Goal: Task Accomplishment & Management: Complete application form

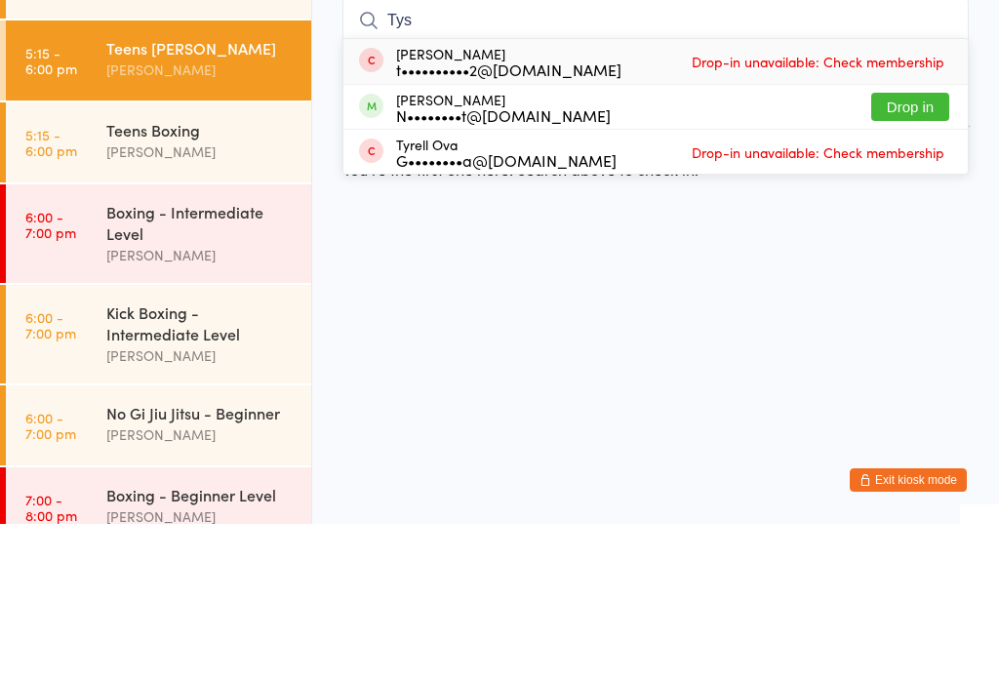
type input "Tys"
click at [904, 250] on button "Drop in" at bounding box center [910, 264] width 78 height 28
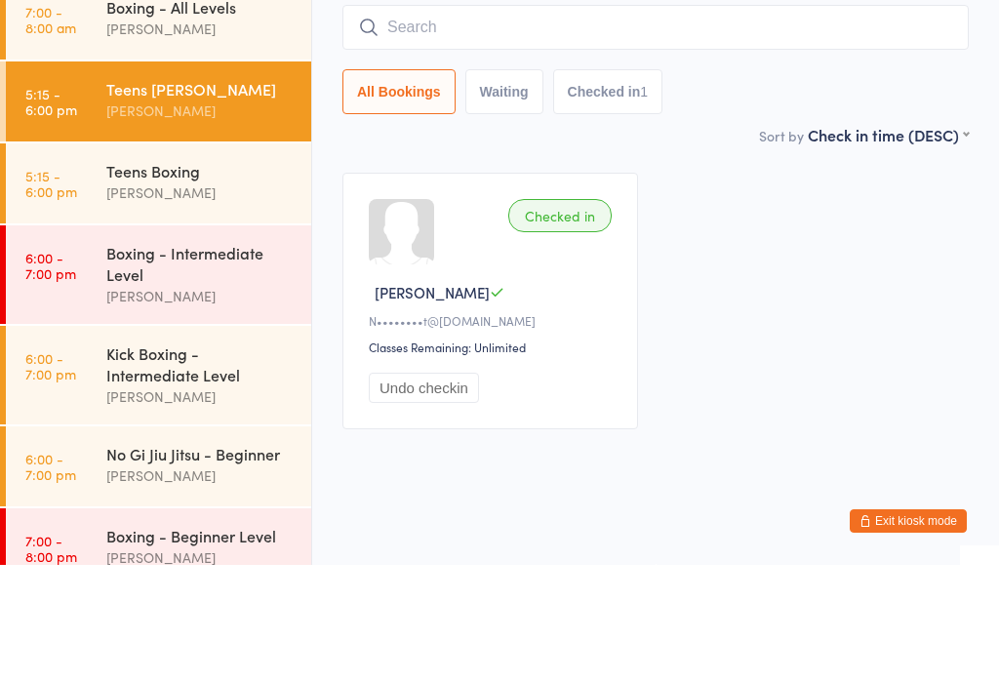
scroll to position [46, 0]
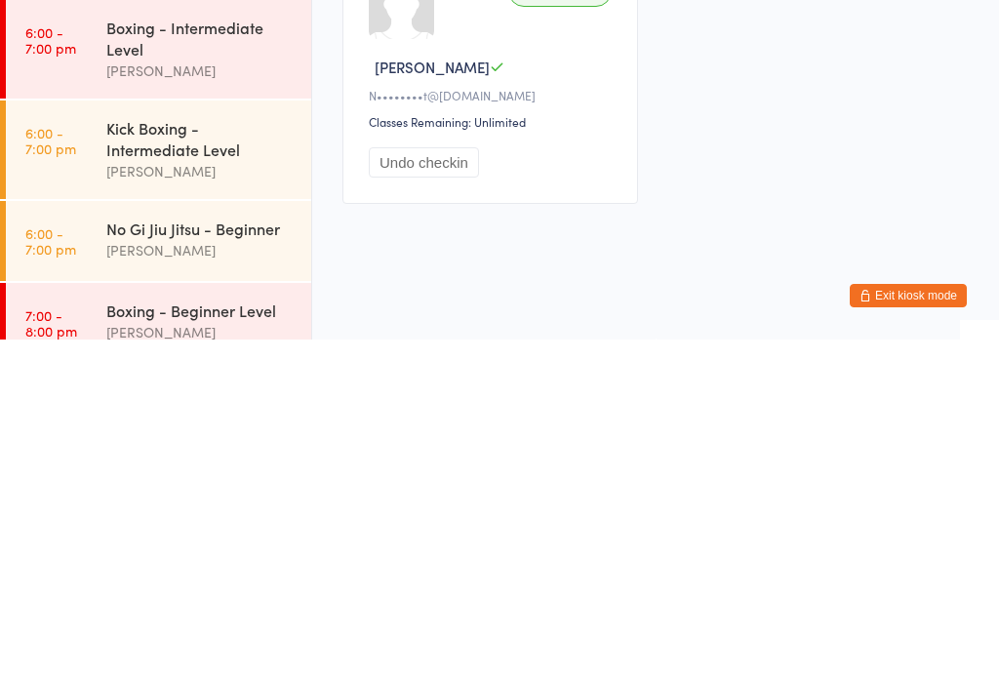
click at [205, 581] on div "[PERSON_NAME]" at bounding box center [200, 592] width 188 height 22
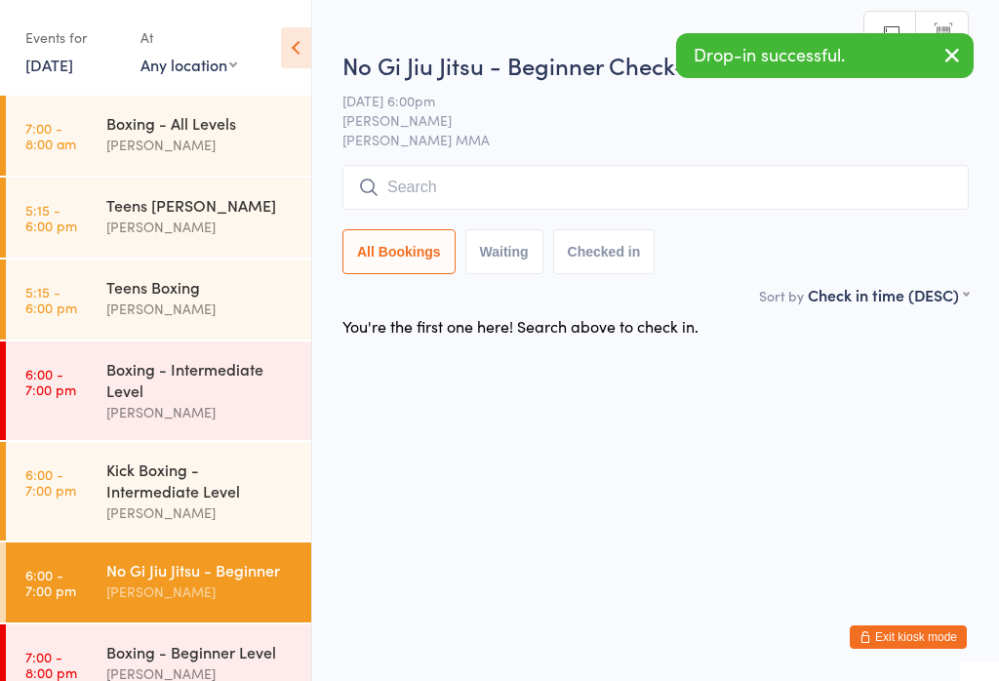
click at [609, 185] on input "search" at bounding box center [655, 187] width 626 height 45
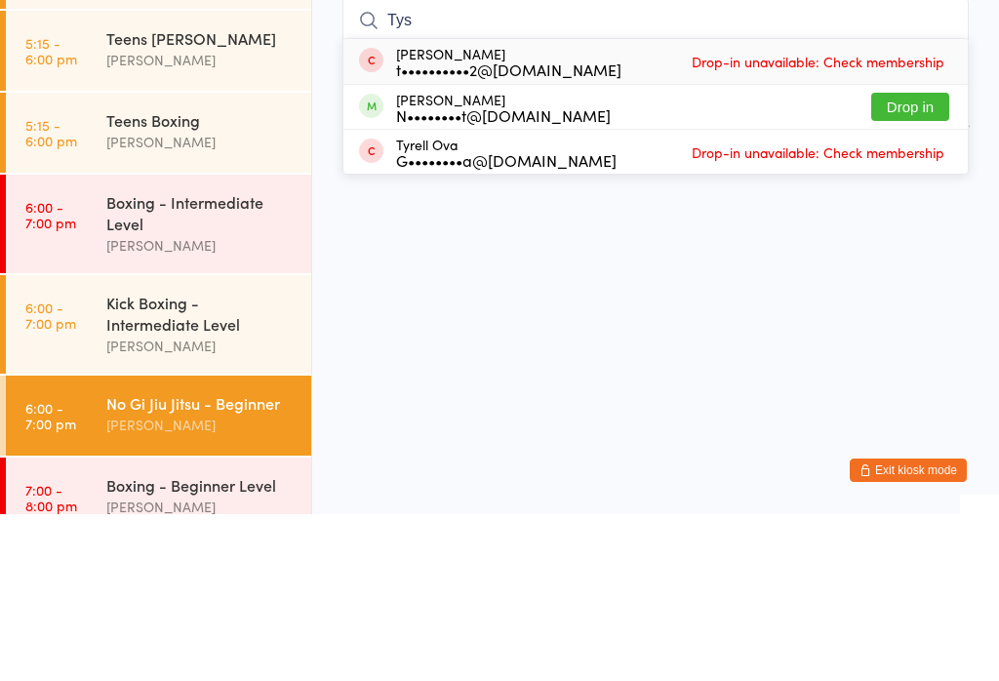
type input "Tys"
click at [933, 260] on button "Drop in" at bounding box center [910, 274] width 78 height 28
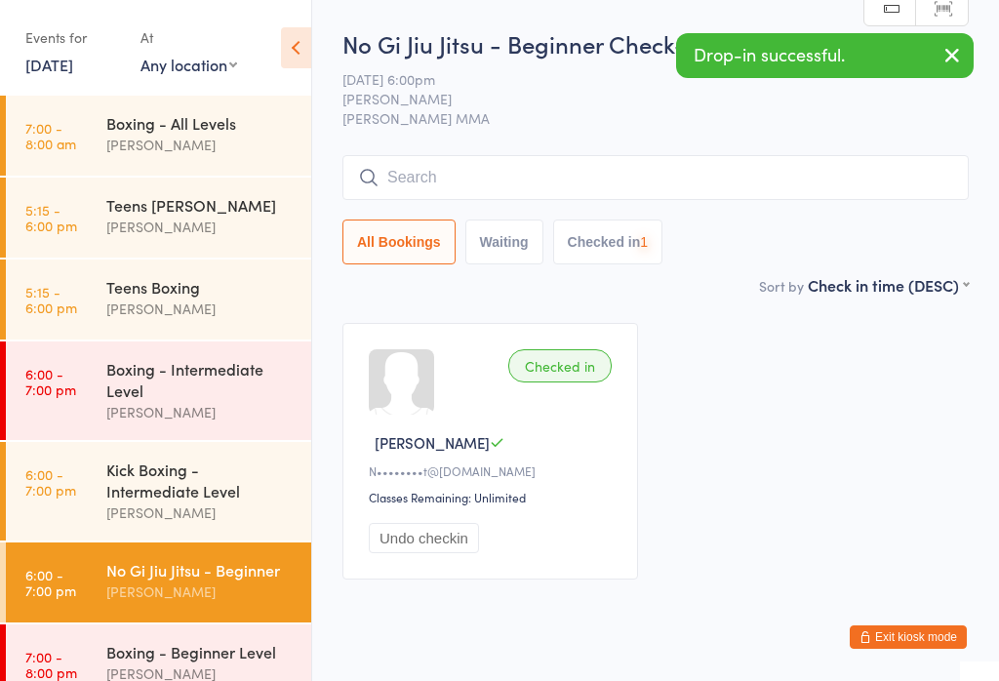
click at [231, 212] on div "Teens Jiu Jitsu" at bounding box center [200, 204] width 188 height 21
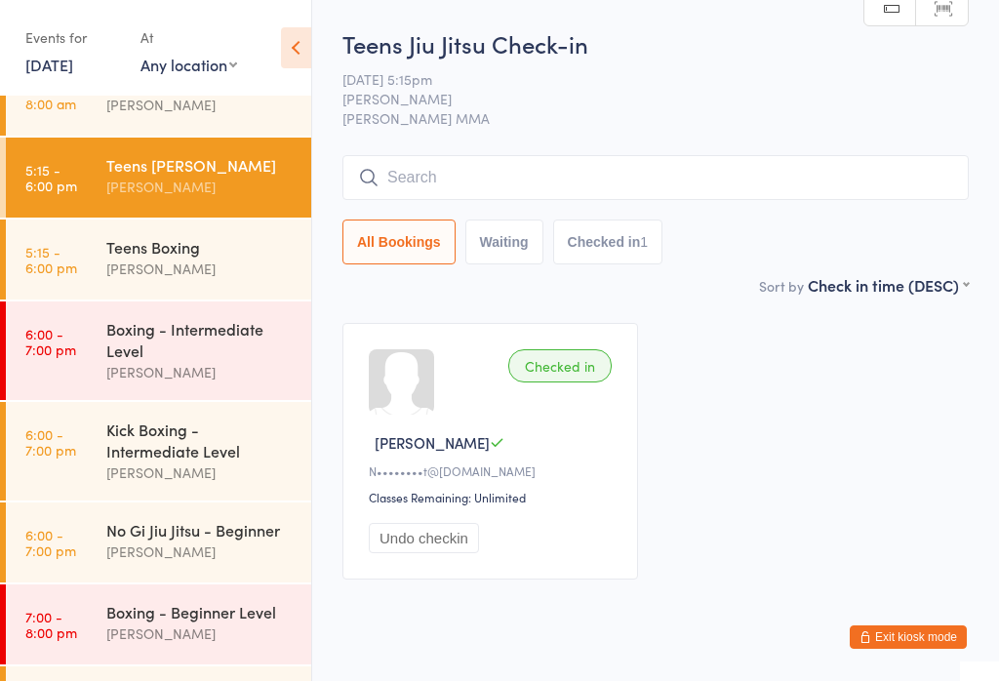
scroll to position [39, 0]
click at [230, 255] on div "Teens Boxing" at bounding box center [200, 247] width 188 height 21
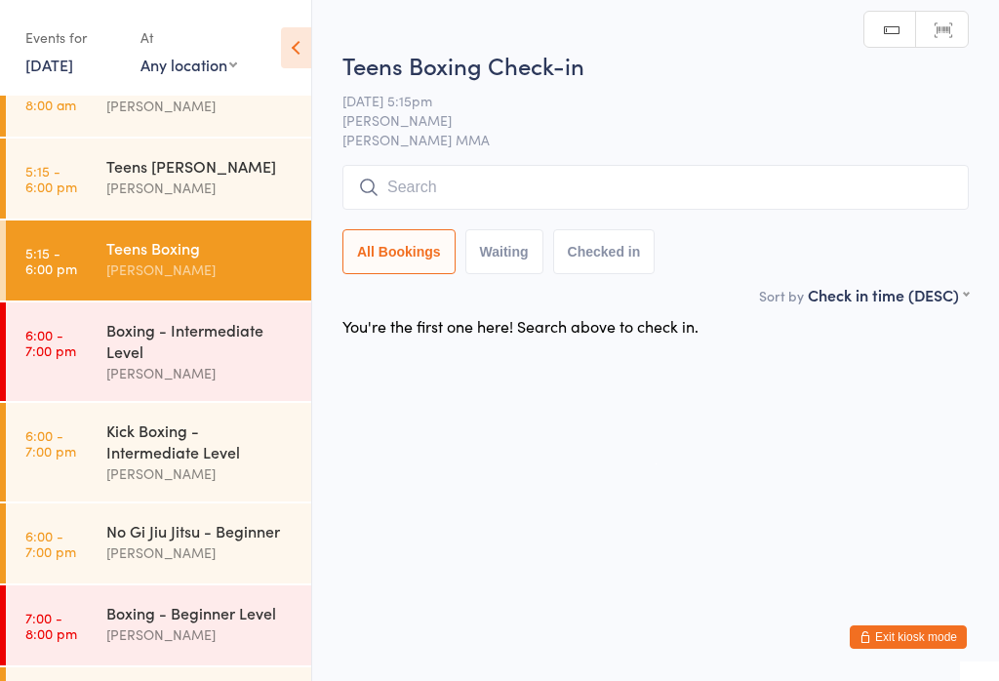
click at [591, 205] on input "search" at bounding box center [655, 187] width 626 height 45
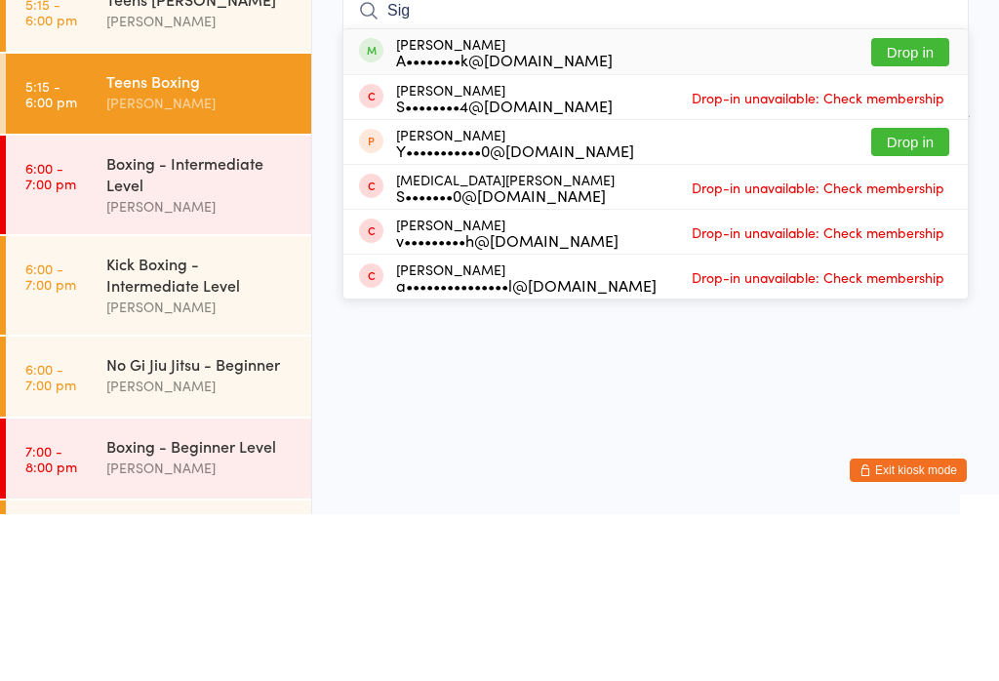
type input "Sig"
click at [925, 205] on button "Drop in" at bounding box center [910, 219] width 78 height 28
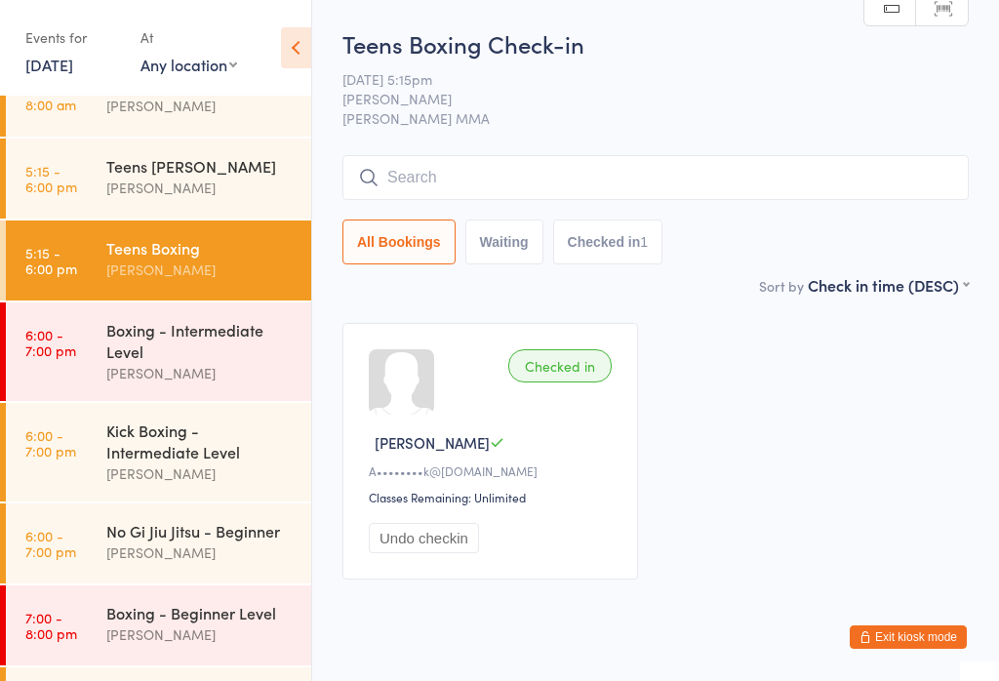
click at [919, 646] on button "Exit kiosk mode" at bounding box center [908, 636] width 117 height 23
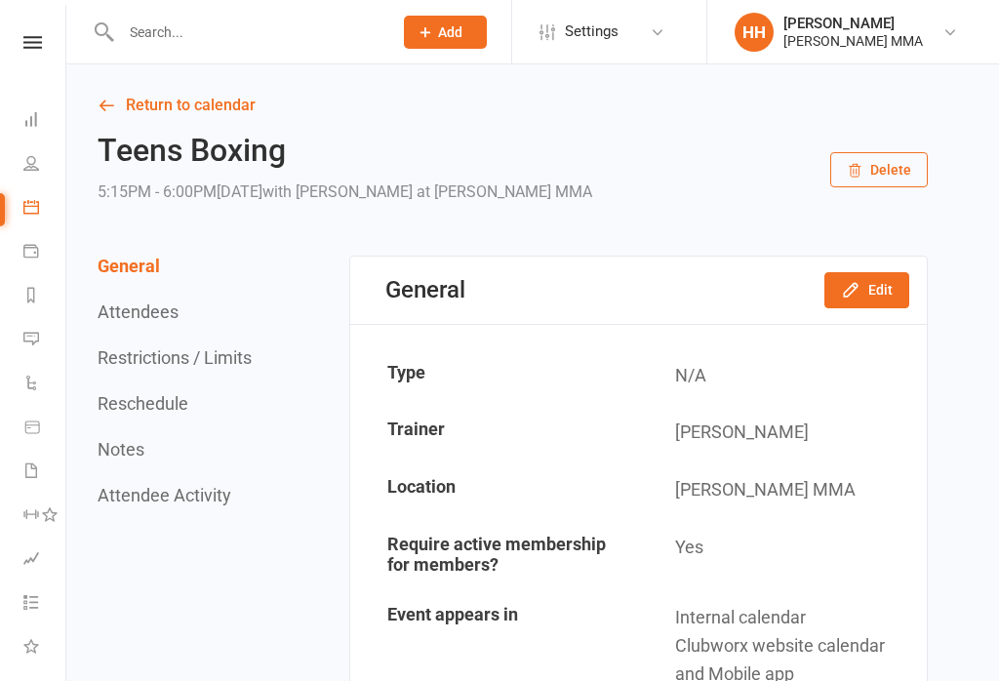
click at [472, 40] on button "Add" at bounding box center [445, 32] width 83 height 33
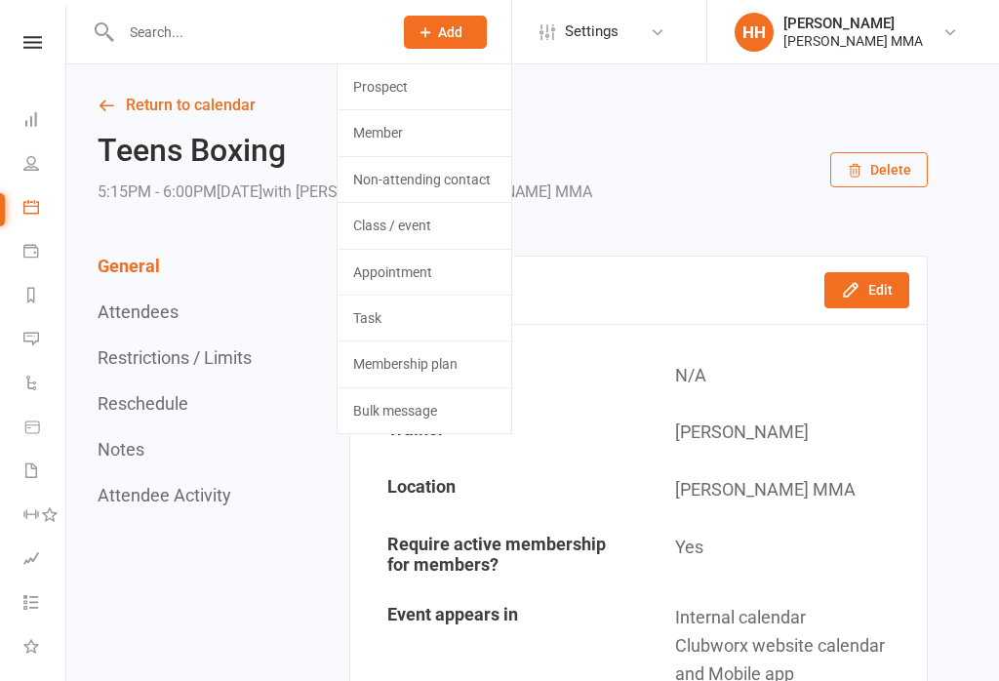
click at [438, 96] on link "Prospect" at bounding box center [425, 86] width 174 height 45
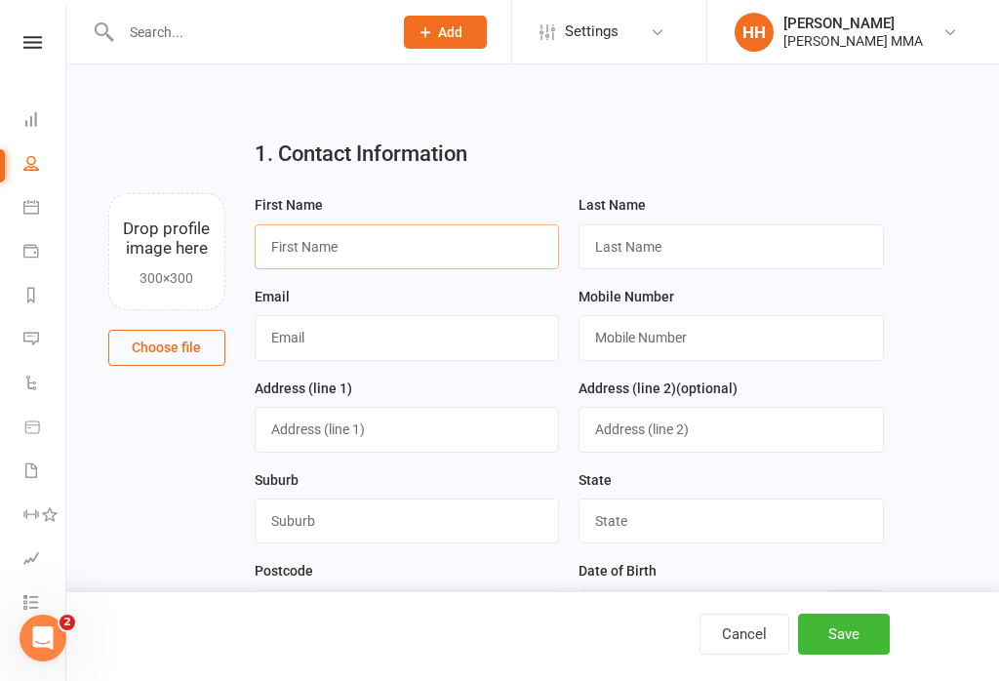
click at [341, 251] on input "text" at bounding box center [407, 246] width 305 height 45
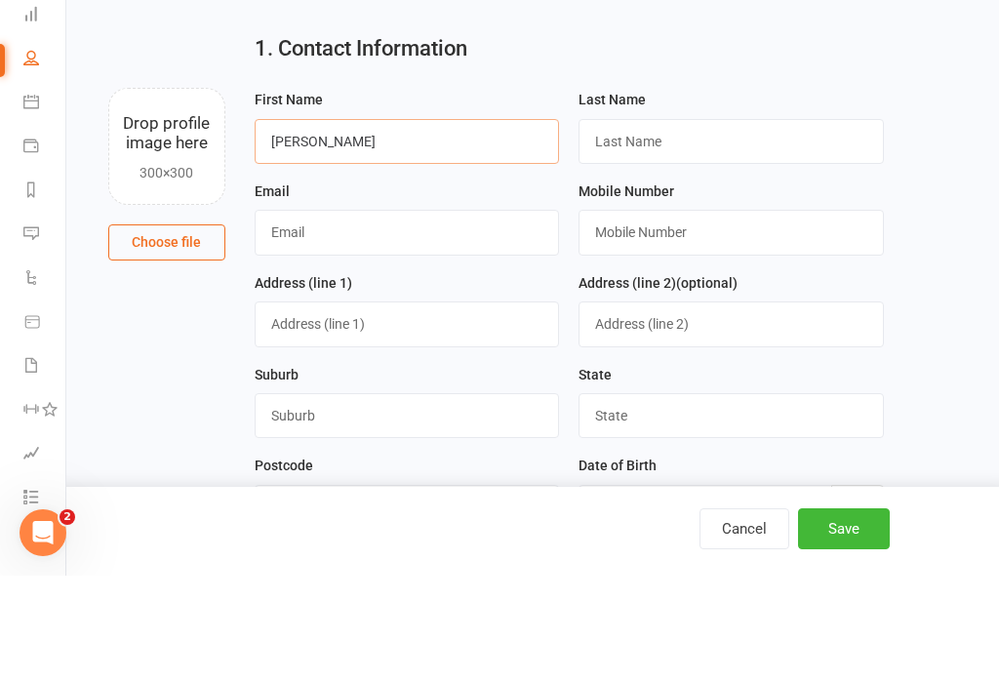
type input "[PERSON_NAME]"
click at [699, 193] on div "Last Name" at bounding box center [731, 231] width 305 height 76
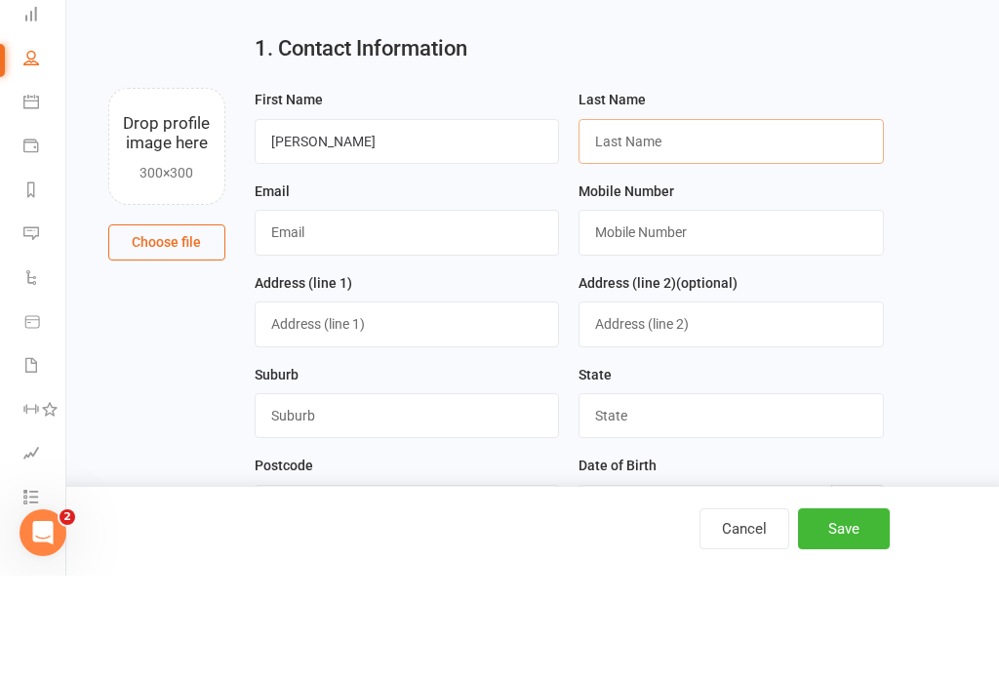
click at [712, 224] on input "text" at bounding box center [731, 246] width 305 height 45
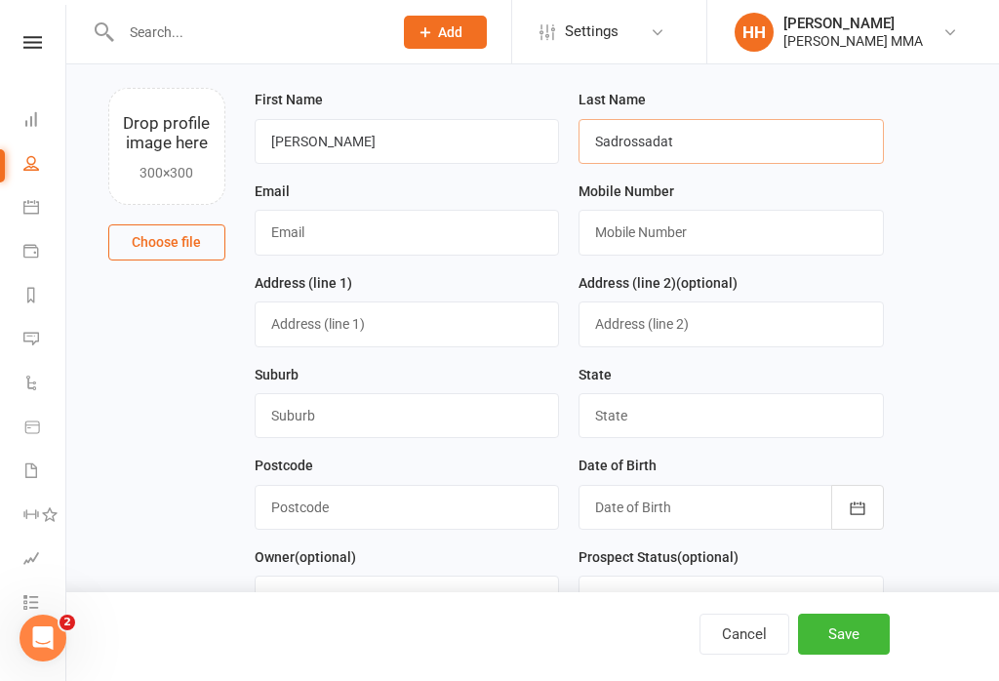
type input "Sadrossadat"
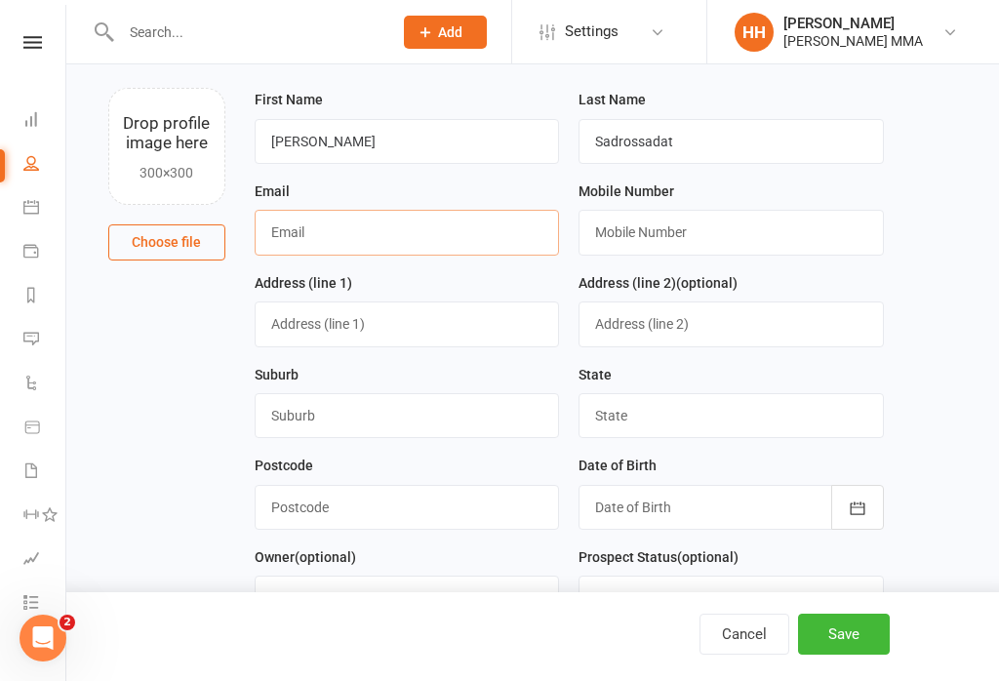
click at [460, 231] on input "text" at bounding box center [407, 232] width 305 height 45
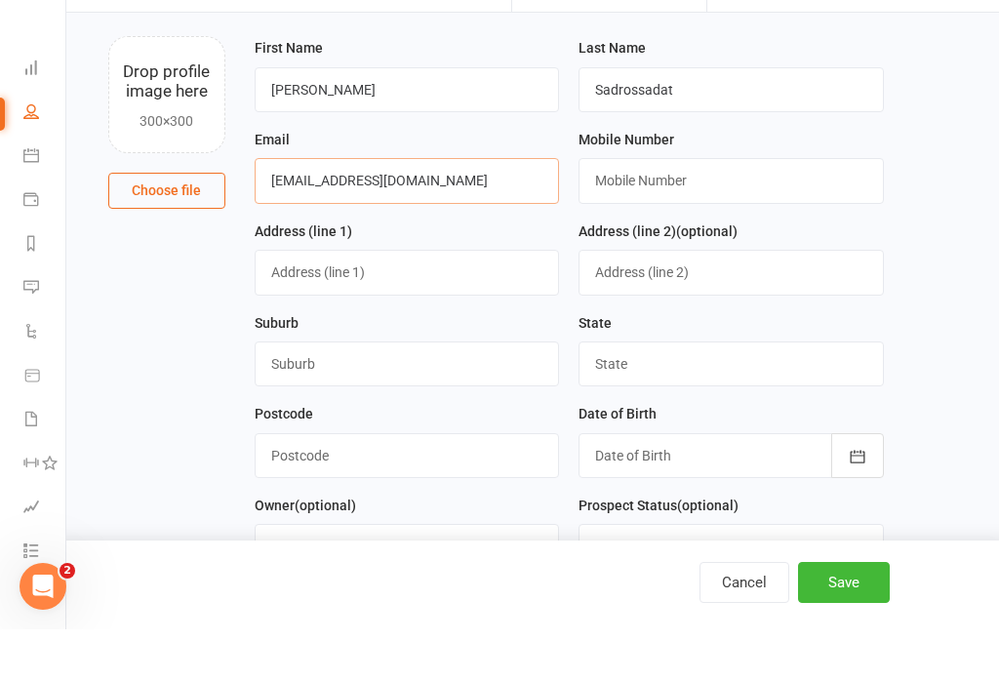
type input "Sadrossa@gmail.com"
click at [678, 210] on input "text" at bounding box center [731, 232] width 305 height 45
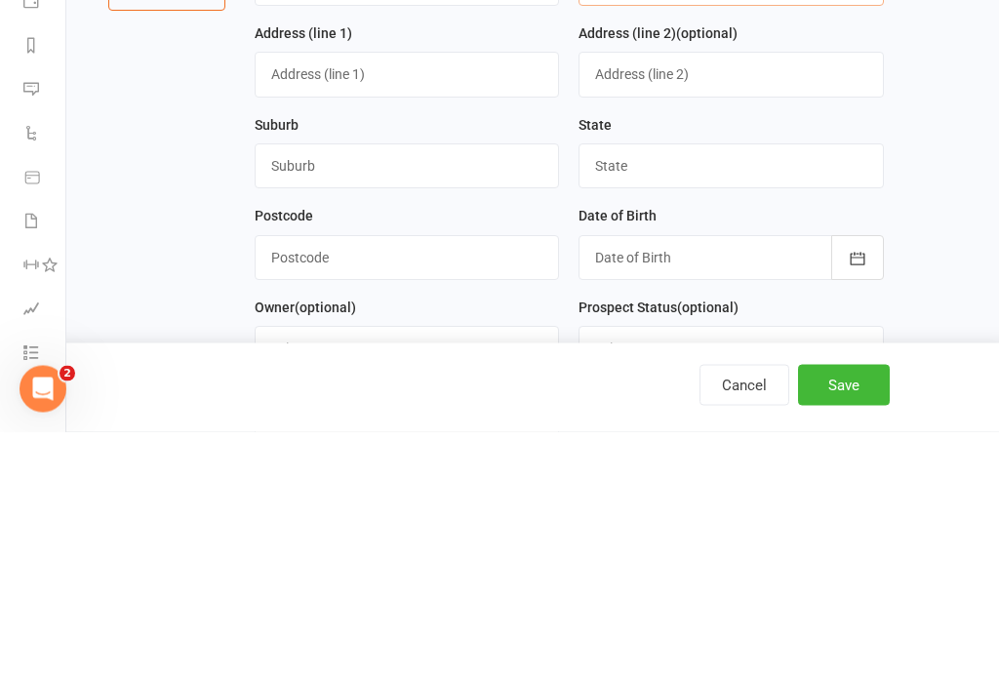
type input "0434140318"
click at [390, 301] on input "text" at bounding box center [407, 323] width 305 height 45
type input "16 Mildred street"
click at [446, 393] on input "text" at bounding box center [407, 415] width 305 height 45
type input "Warrawee"
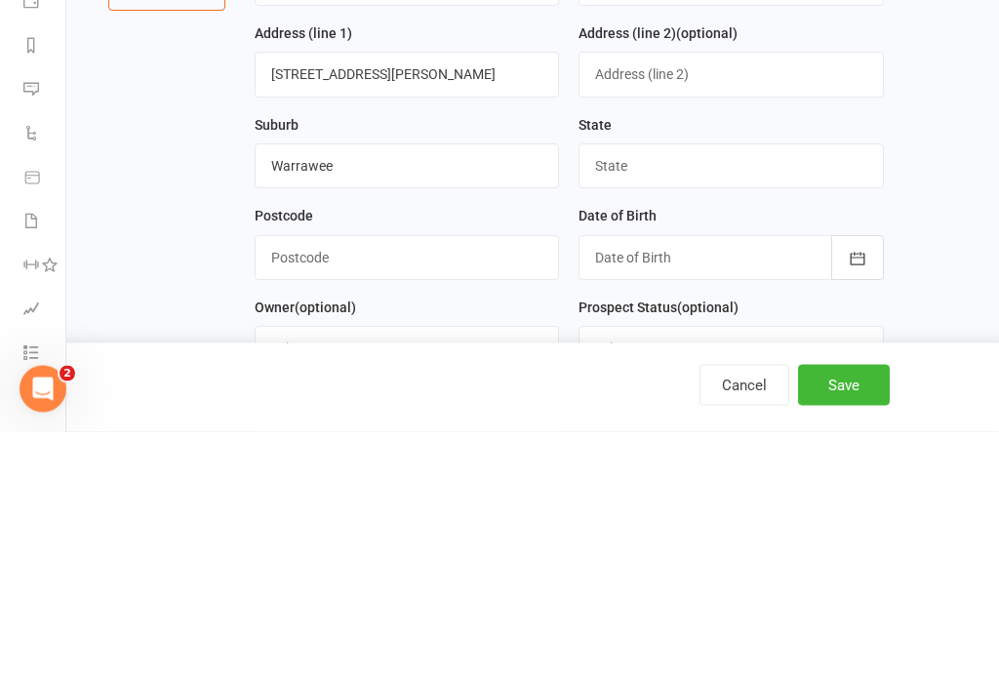
click at [756, 393] on input "text" at bounding box center [731, 415] width 305 height 45
type input "New south wales"
click at [368, 485] on input "text" at bounding box center [407, 507] width 305 height 45
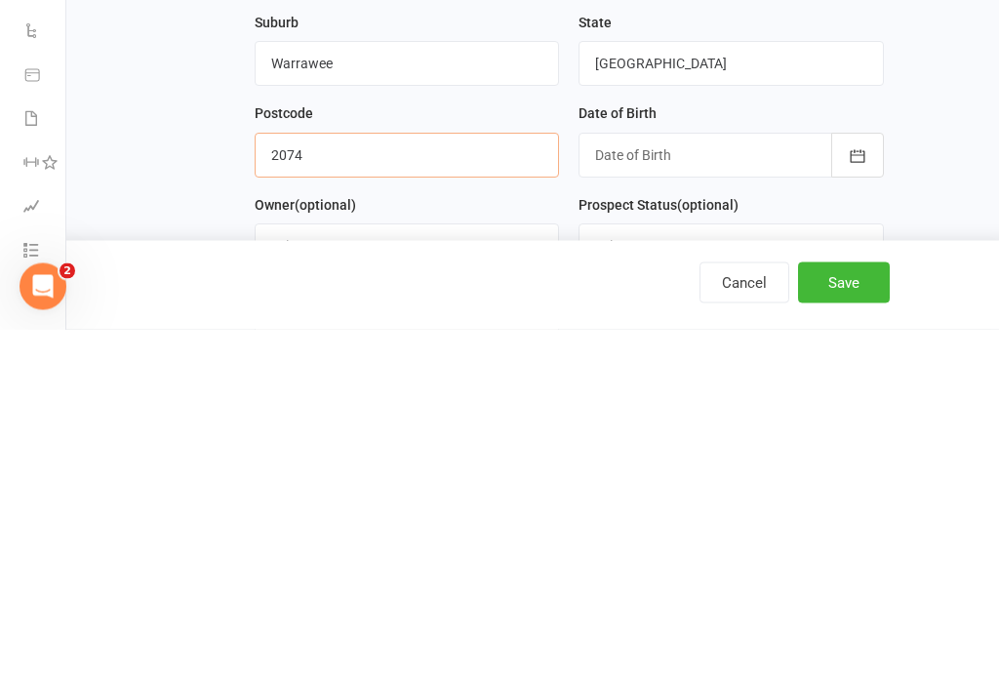
type input "2074"
click at [680, 485] on div at bounding box center [731, 507] width 305 height 45
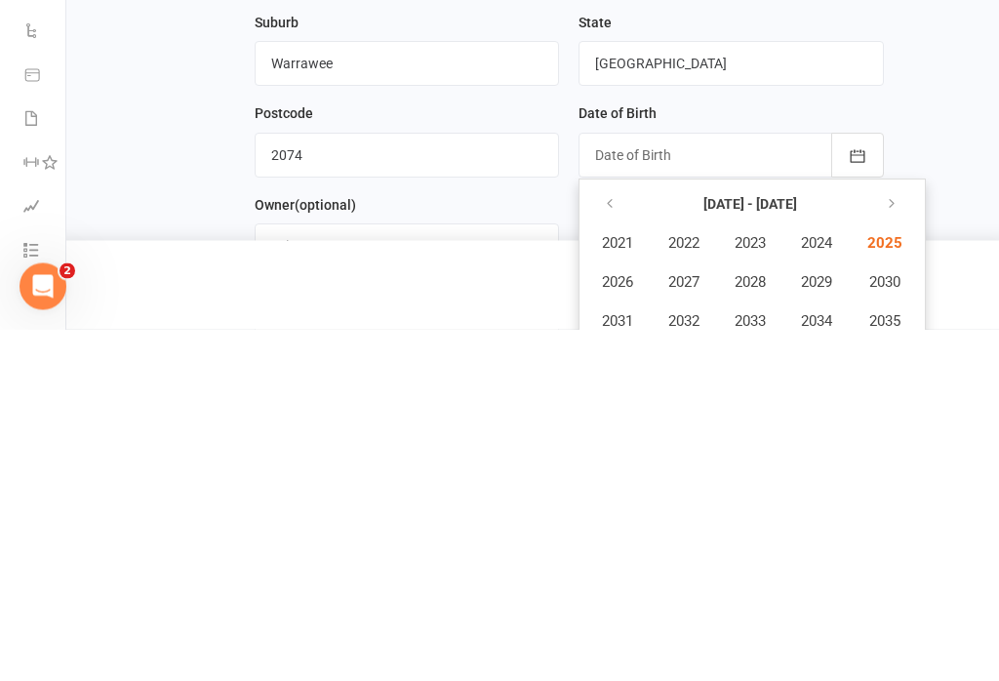
scroll to position [526, 0]
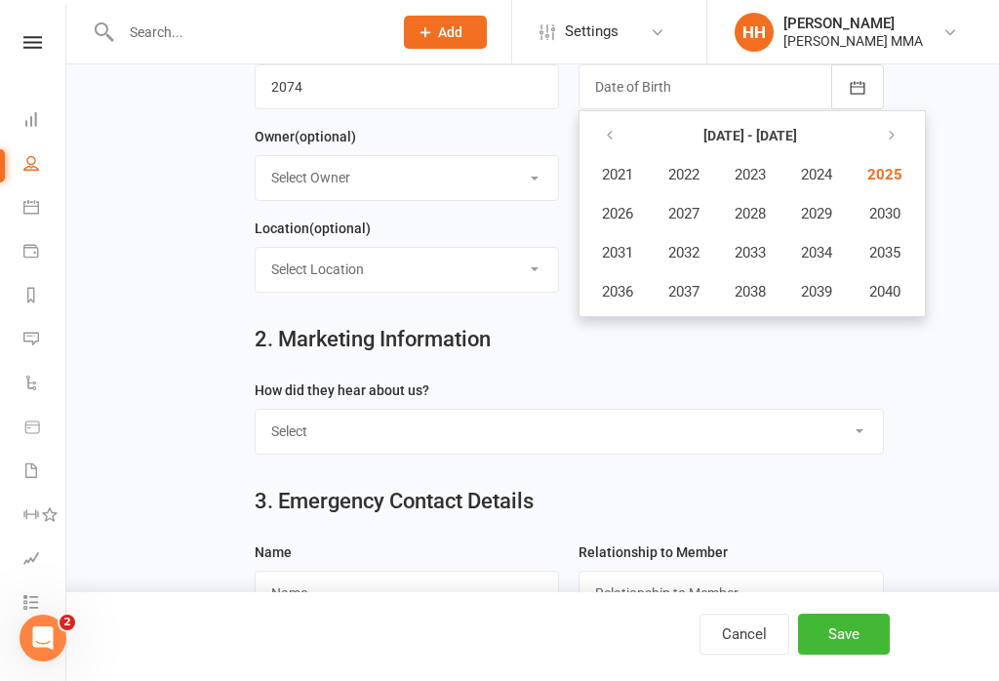
click at [613, 142] on icon "button" at bounding box center [610, 136] width 14 height 16
click at [828, 209] on span "2009" at bounding box center [816, 214] width 31 height 18
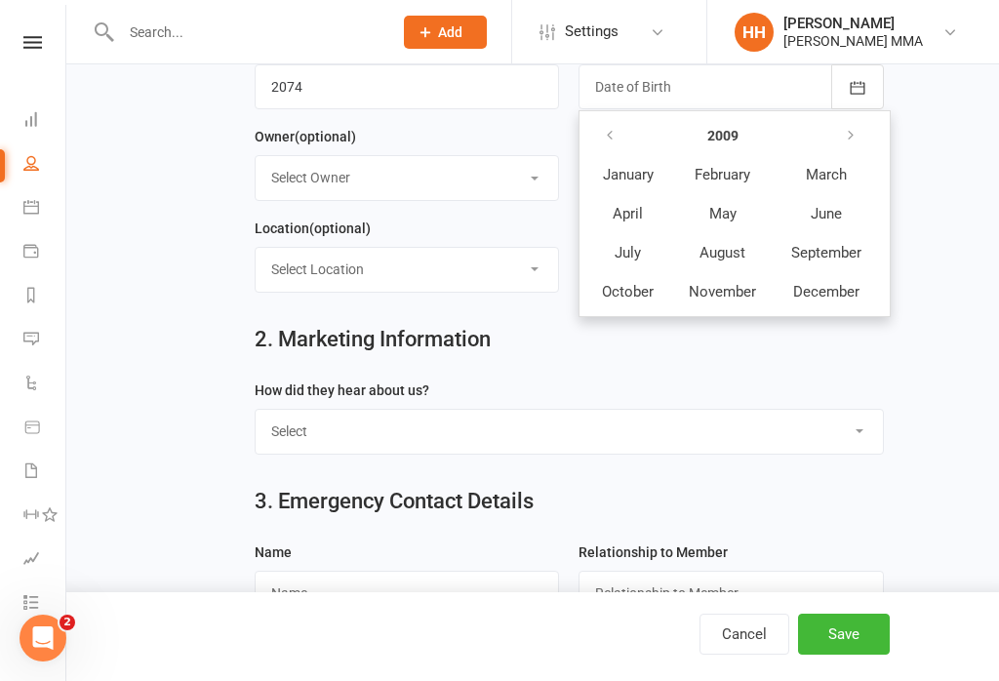
click at [628, 263] on button "July" at bounding box center [627, 252] width 85 height 37
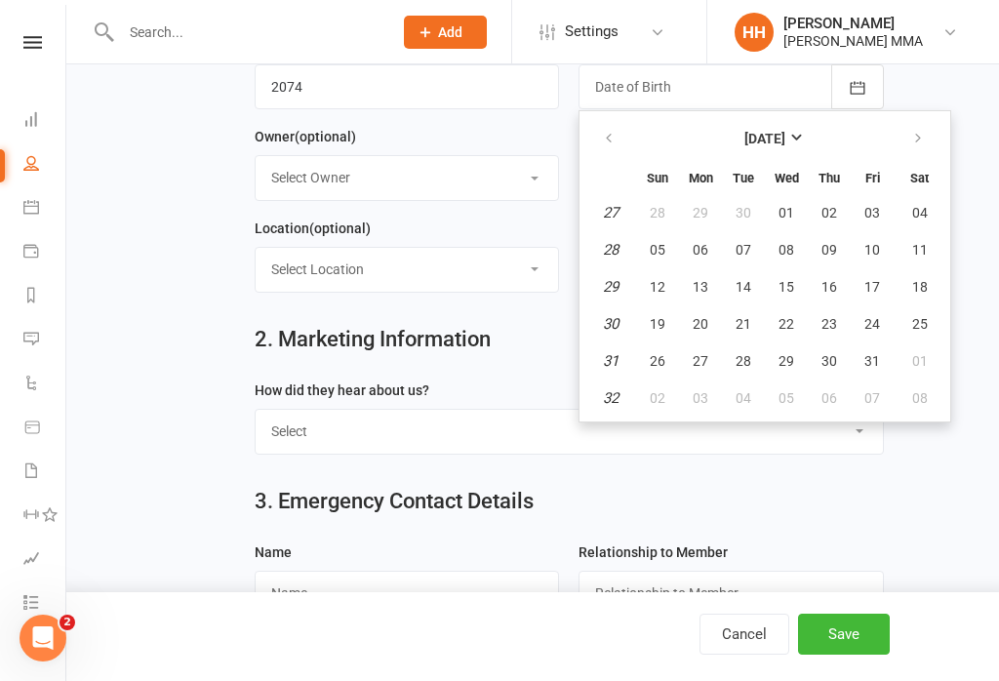
click at [611, 256] on em "28" at bounding box center [611, 250] width 16 height 18
click at [630, 250] on td "28" at bounding box center [610, 249] width 50 height 35
click at [614, 256] on em "28" at bounding box center [611, 250] width 16 height 18
click at [615, 258] on em "28" at bounding box center [611, 250] width 16 height 18
click at [621, 267] on td "28" at bounding box center [610, 249] width 50 height 35
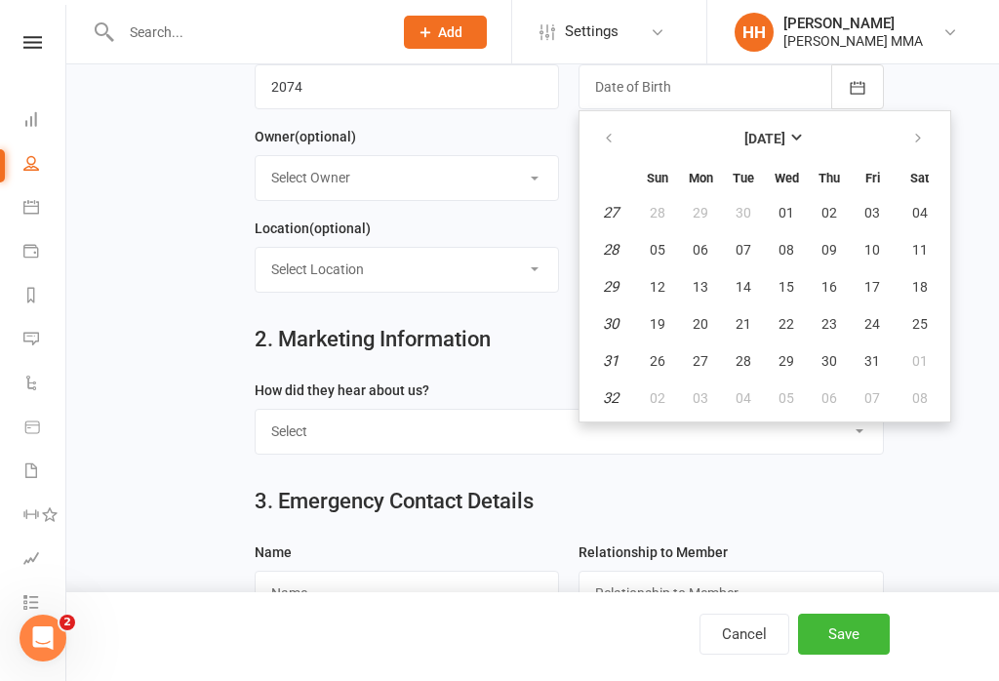
click at [620, 247] on td "28" at bounding box center [610, 249] width 50 height 35
click at [611, 242] on em "28" at bounding box center [611, 250] width 16 height 18
click at [740, 357] on span "28" at bounding box center [744, 361] width 16 height 16
type input "28 Jul 2009"
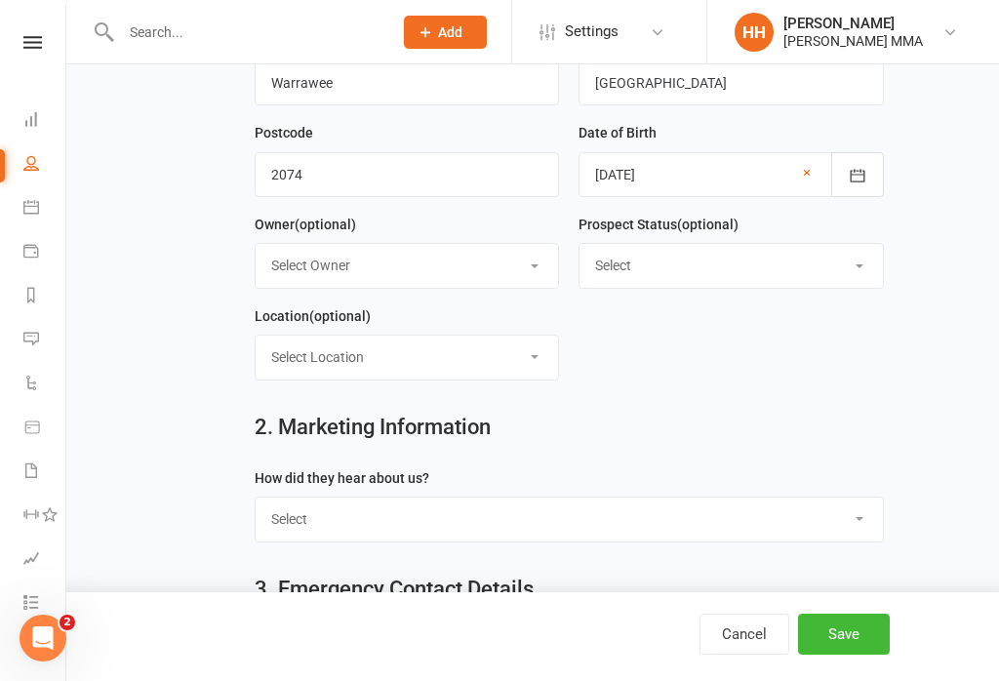
scroll to position [432, 0]
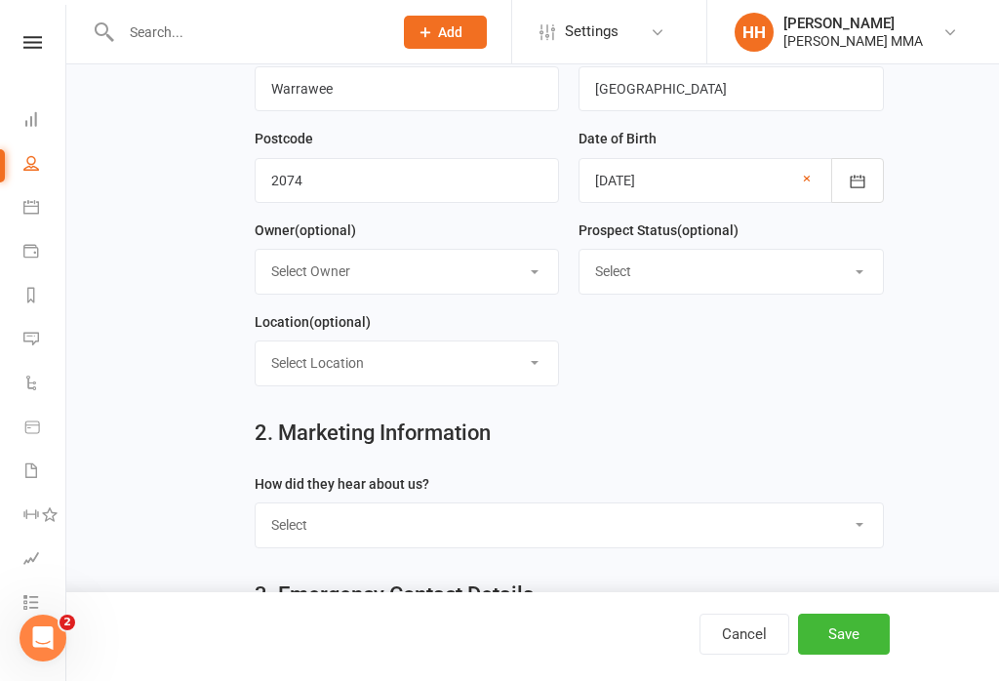
click at [806, 258] on select "Select" at bounding box center [731, 271] width 303 height 43
click at [522, 259] on select "Select Owner Kim Carioti Alex Carioti Holly Harpur" at bounding box center [407, 271] width 303 height 43
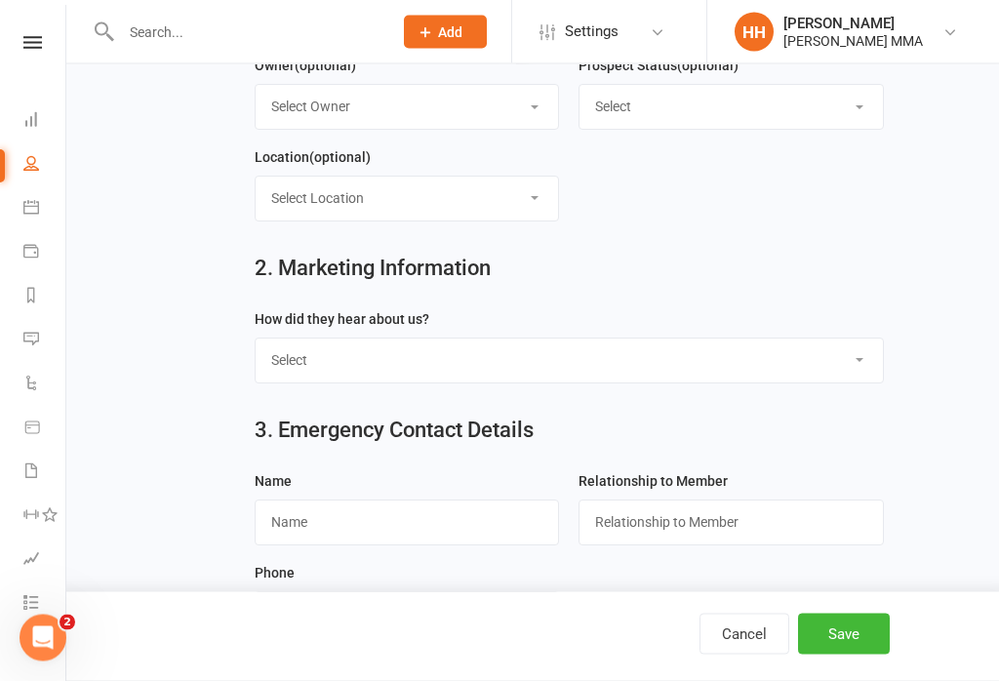
scroll to position [648, 0]
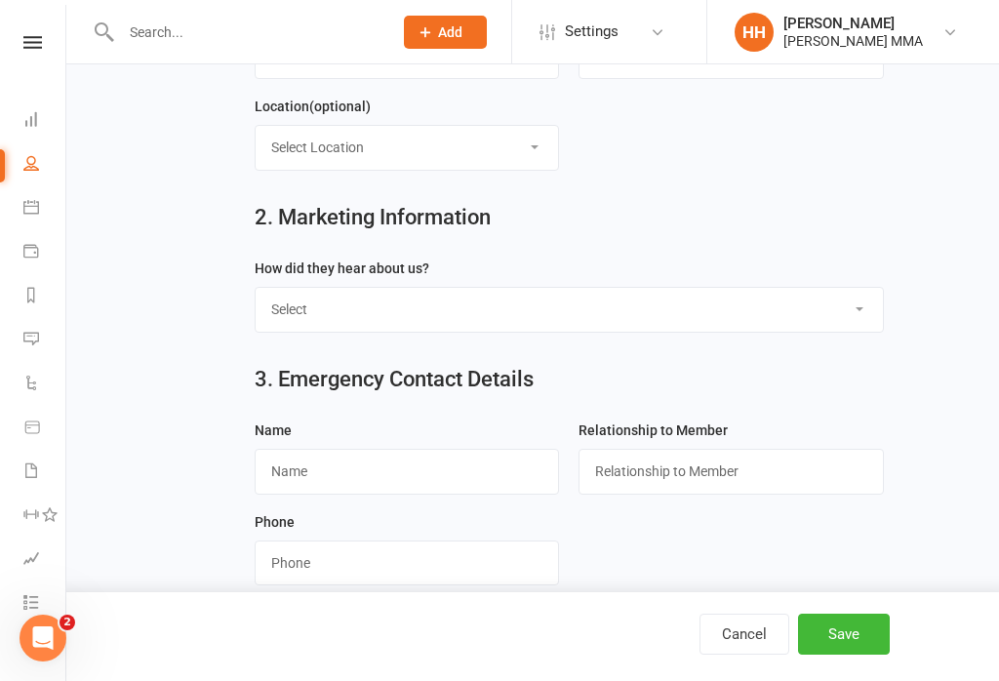
click at [663, 318] on select "Select Through A Friend Social Media Google Walk by" at bounding box center [569, 309] width 627 height 43
select select "Through A Friend"
click at [484, 464] on input "text" at bounding box center [407, 471] width 305 height 45
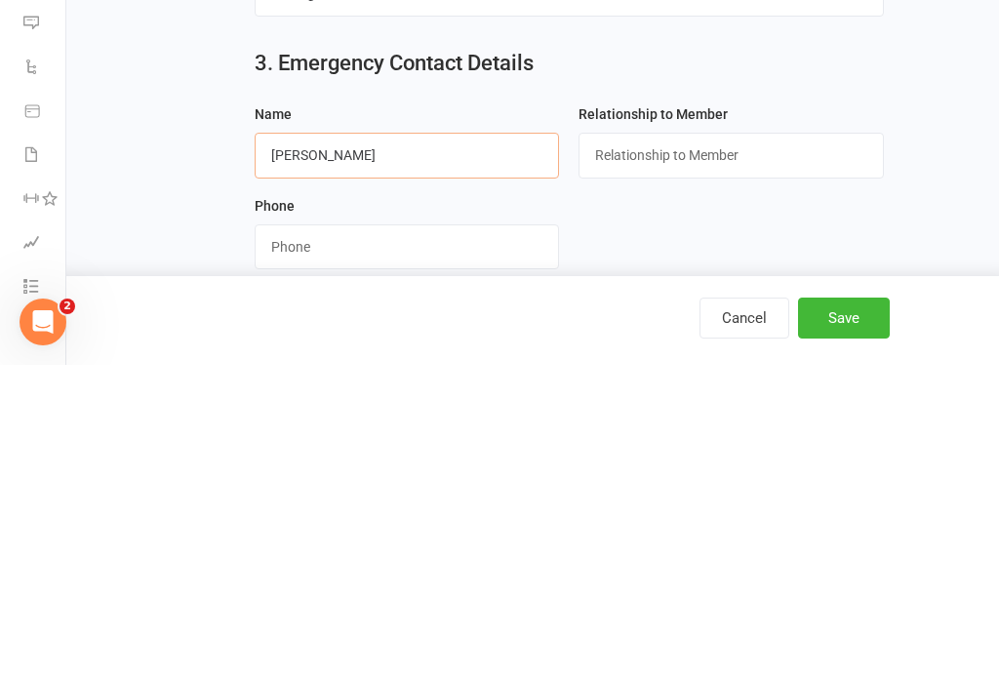
type input "Amir Sadrossadat"
click at [652, 449] on input "text" at bounding box center [731, 471] width 305 height 45
type input "Father"
click at [383, 541] on input "string" at bounding box center [407, 563] width 305 height 45
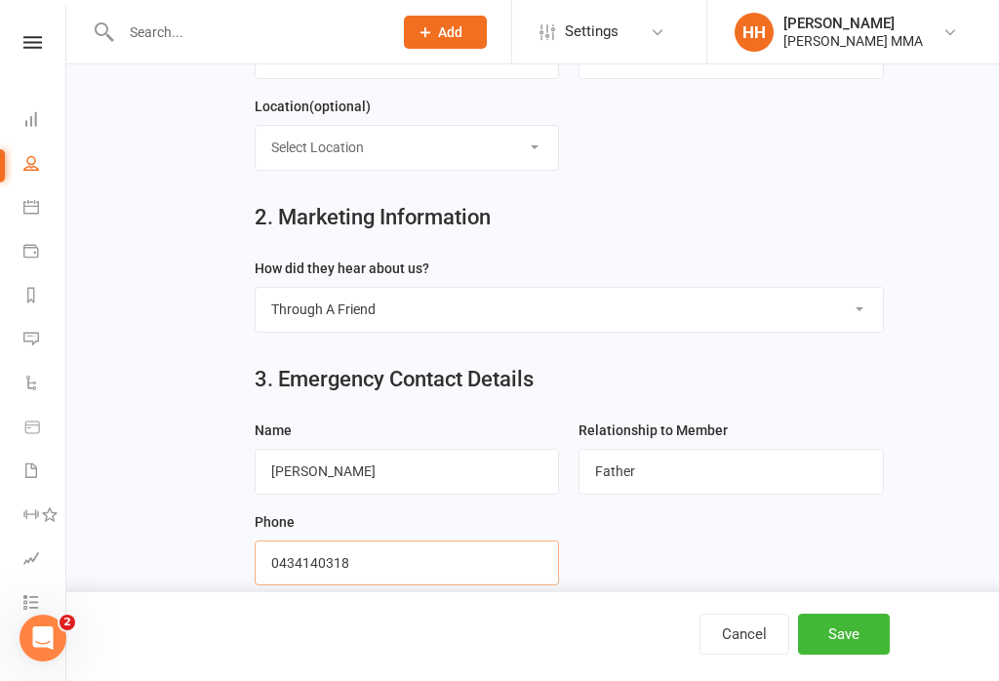
type input "0434140318"
click at [847, 655] on button "Save" at bounding box center [844, 634] width 92 height 41
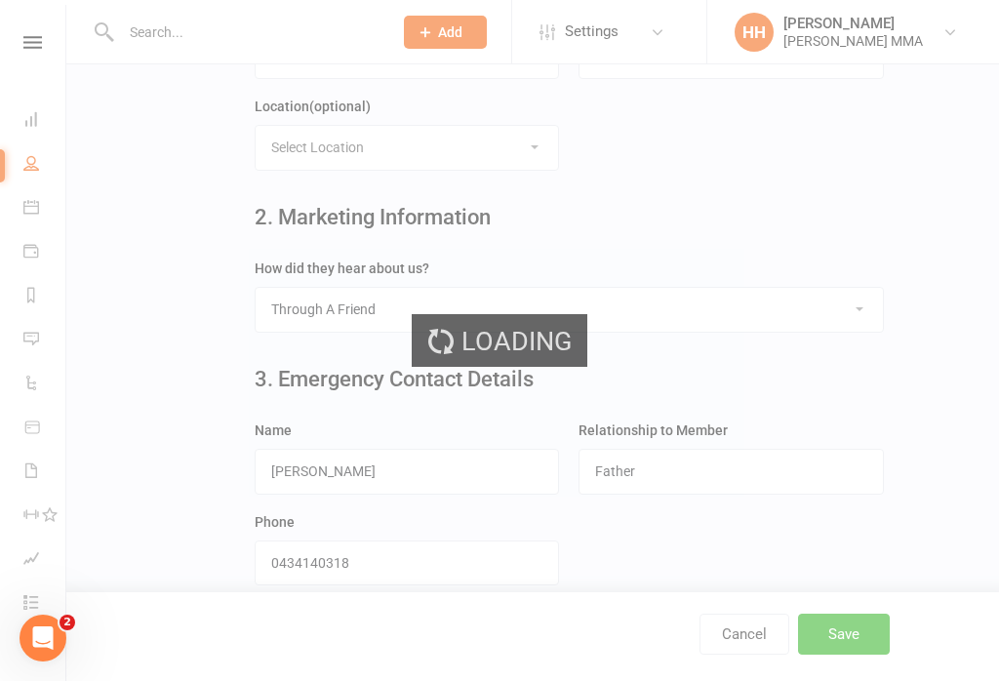
scroll to position [0, 0]
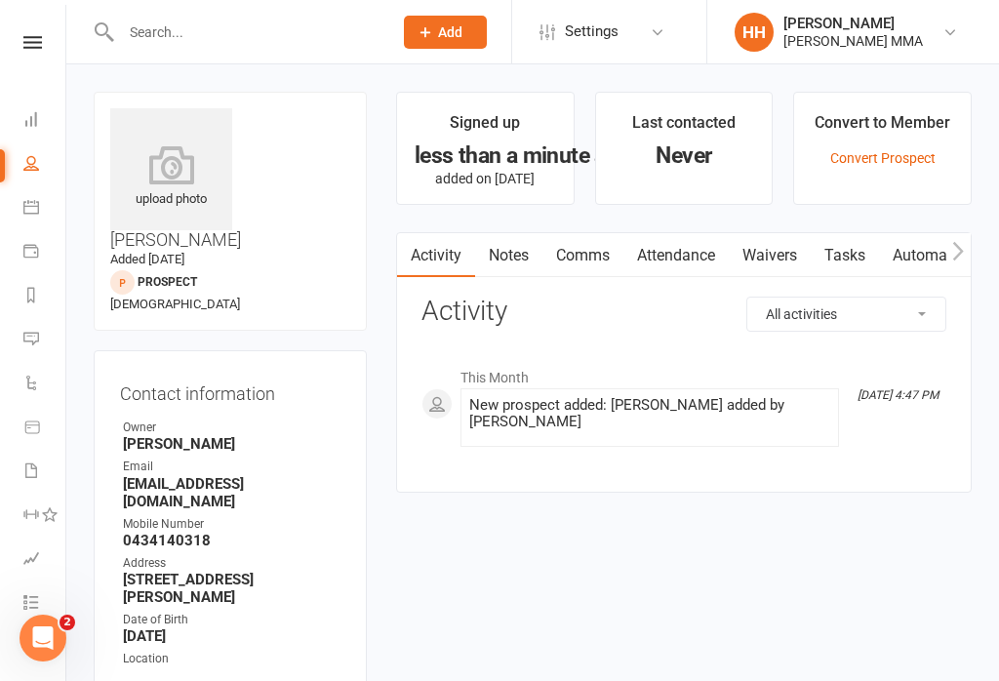
click at [775, 255] on link "Waivers" at bounding box center [770, 255] width 82 height 45
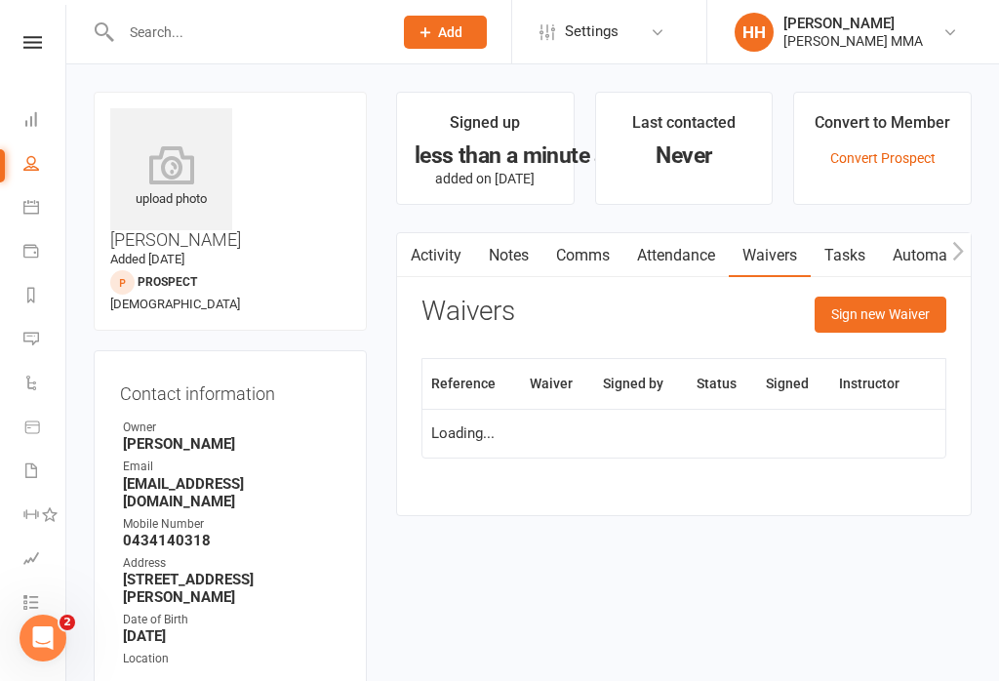
scroll to position [30, 0]
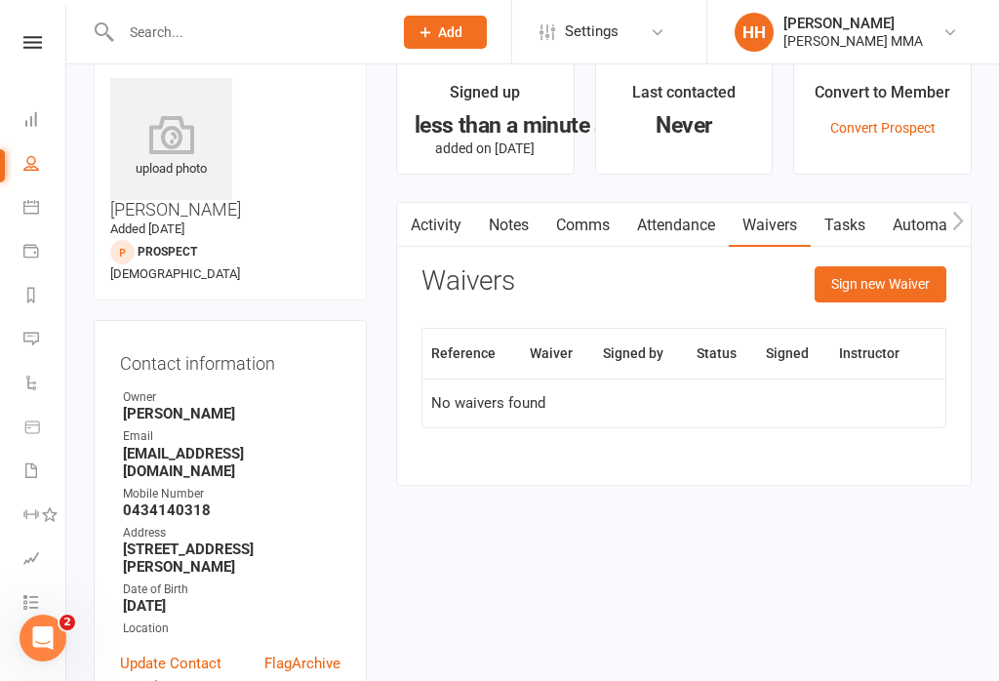
click at [845, 275] on button "Sign new Waiver" at bounding box center [881, 283] width 132 height 35
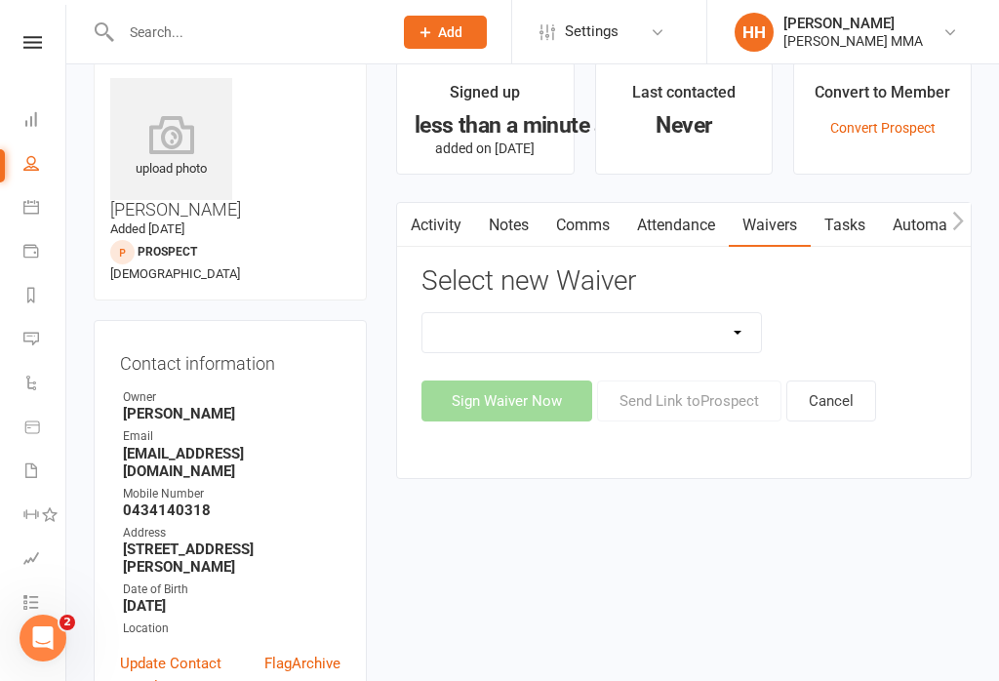
click at [652, 347] on select "Do not use - MEMBER GENERAL WAIVER Do not use - MEMBERSHIP SIGN UP Do not use -…" at bounding box center [591, 332] width 339 height 39
select select "10455"
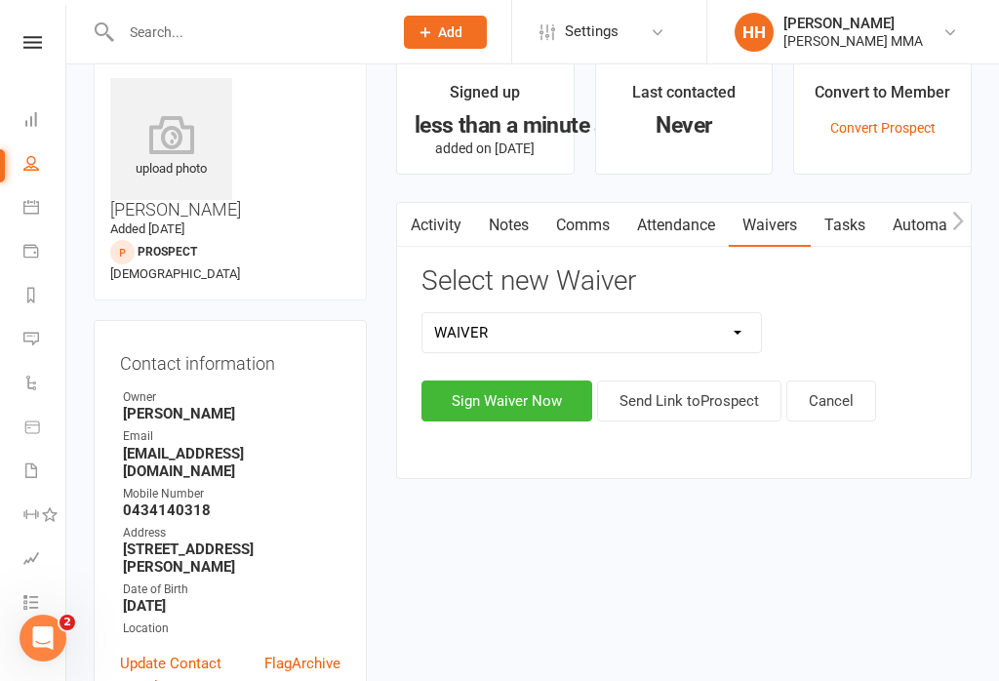
click at [663, 391] on button "Send Link to Prospect" at bounding box center [689, 401] width 184 height 41
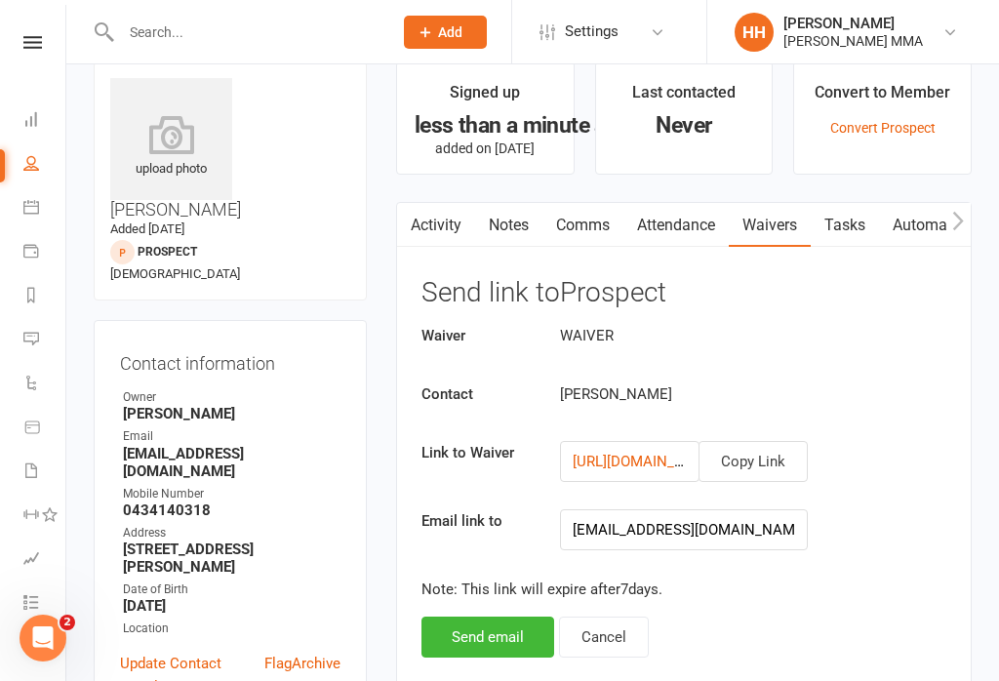
click at [482, 632] on button "Send email" at bounding box center [488, 637] width 133 height 41
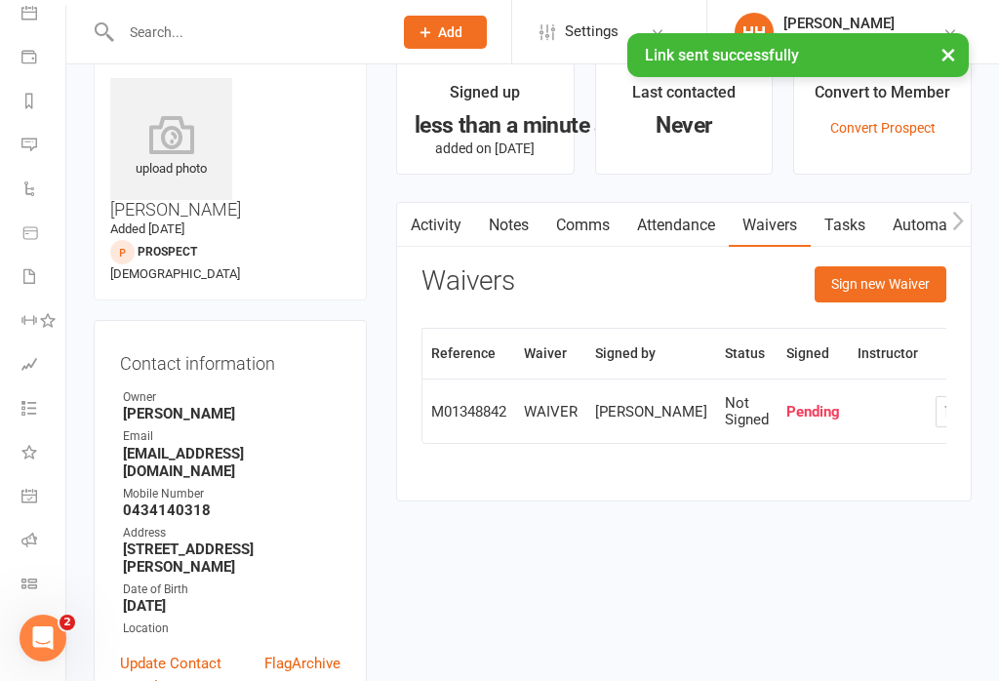
scroll to position [194, 2]
click at [25, 600] on link "Class check-in" at bounding box center [43, 586] width 44 height 44
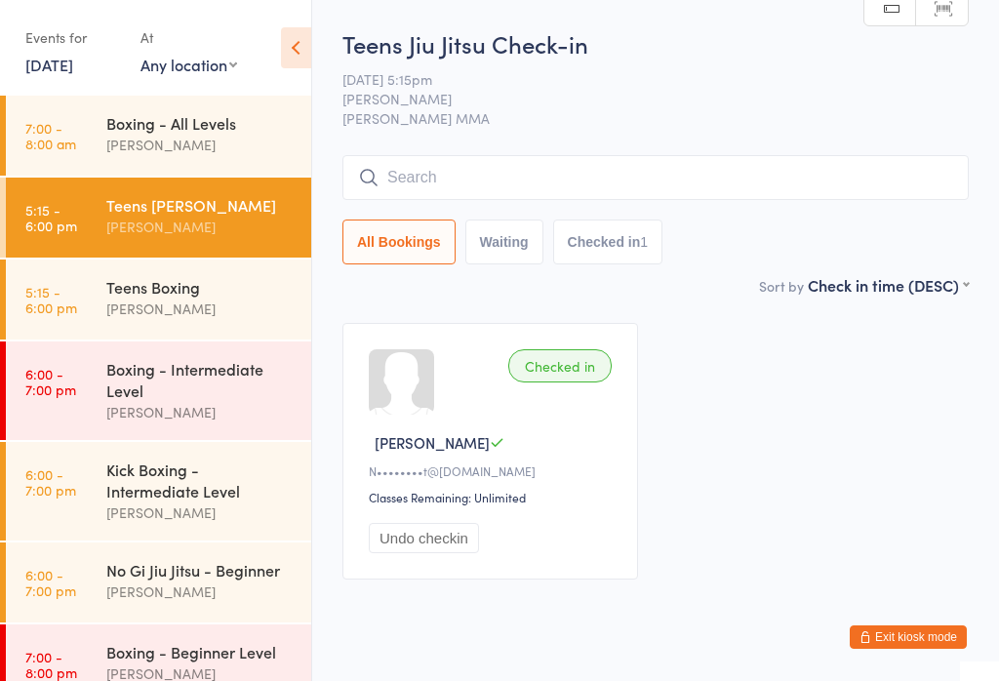
click at [524, 145] on div "Teens Jiu Jitsu Check-in 11 Sep 5:15pm Alex Carioti Carioti MMA Manual search S…" at bounding box center [655, 150] width 626 height 247
click at [589, 181] on input "search" at bounding box center [655, 177] width 626 height 45
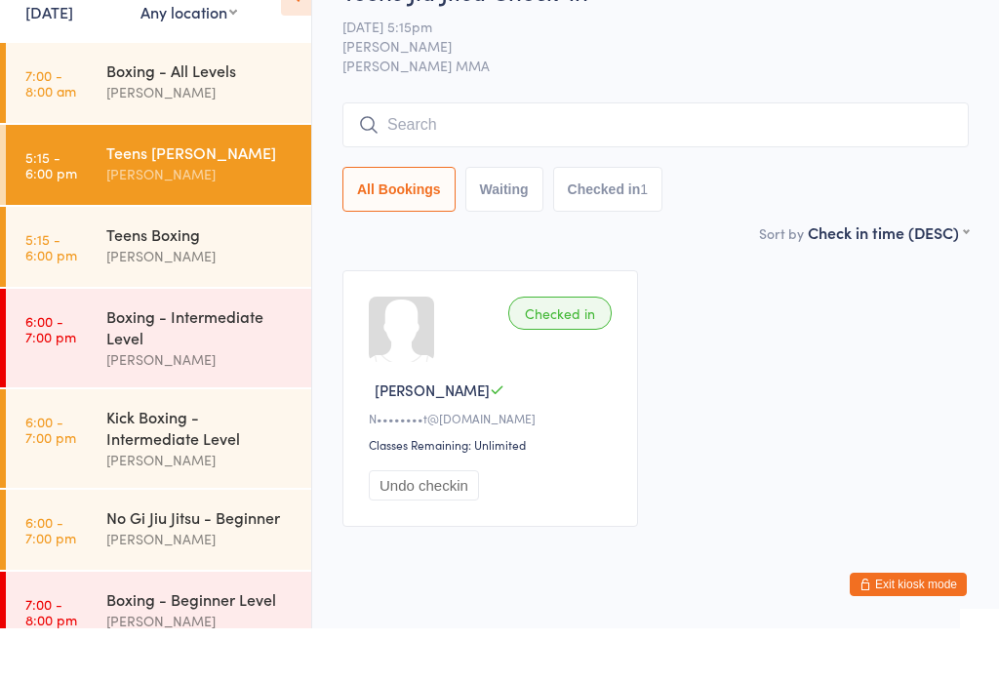
click at [663, 220] on button "Checked in 1" at bounding box center [608, 242] width 110 height 45
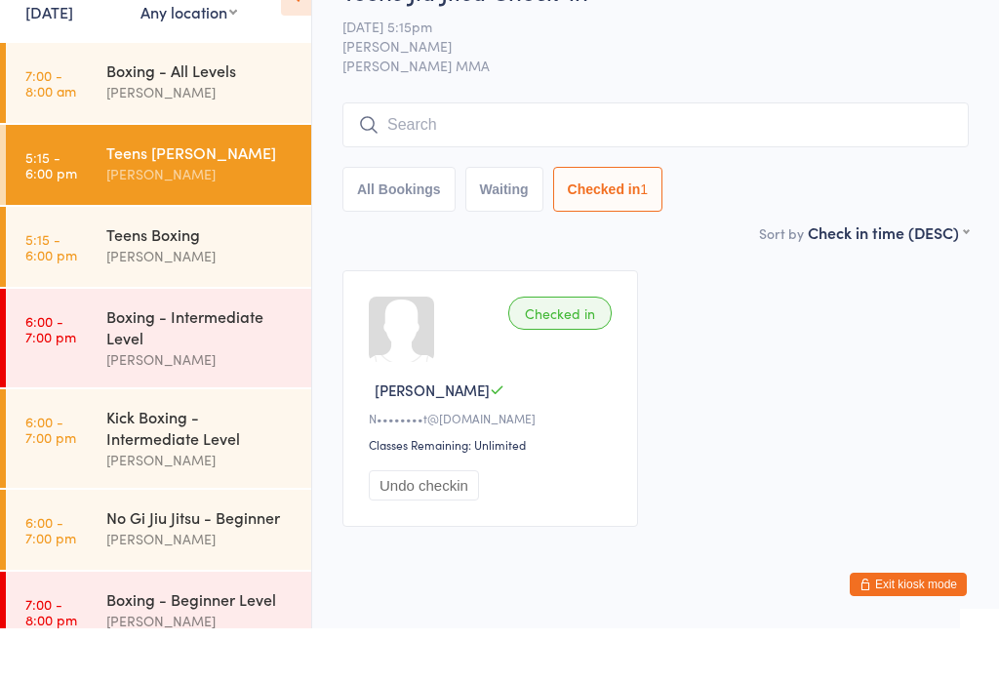
scroll to position [46, 0]
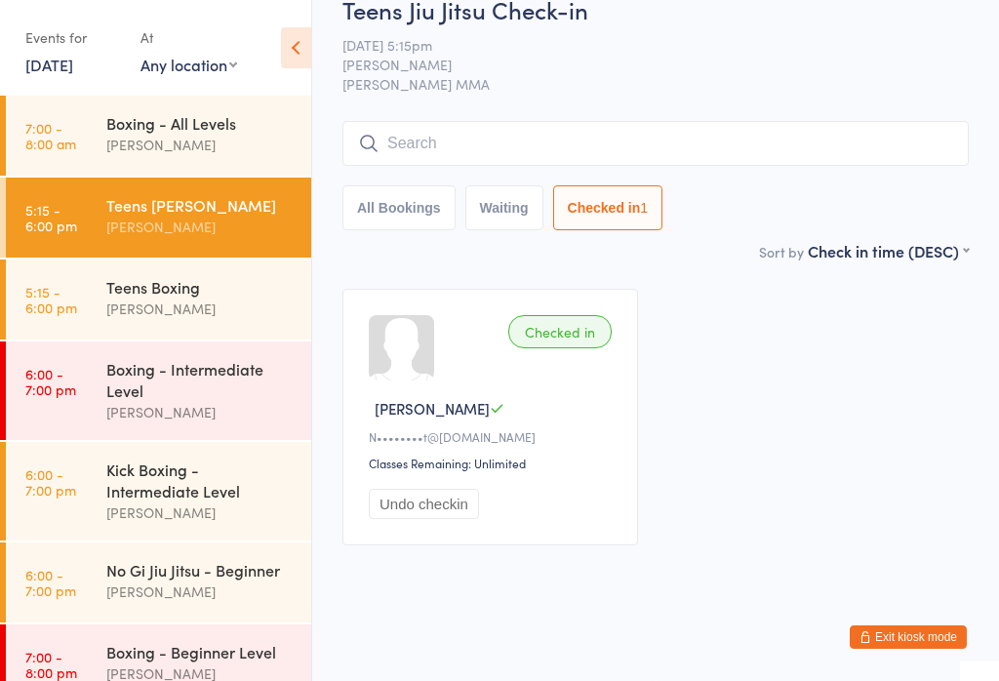
click at [570, 152] on input "search" at bounding box center [655, 143] width 626 height 45
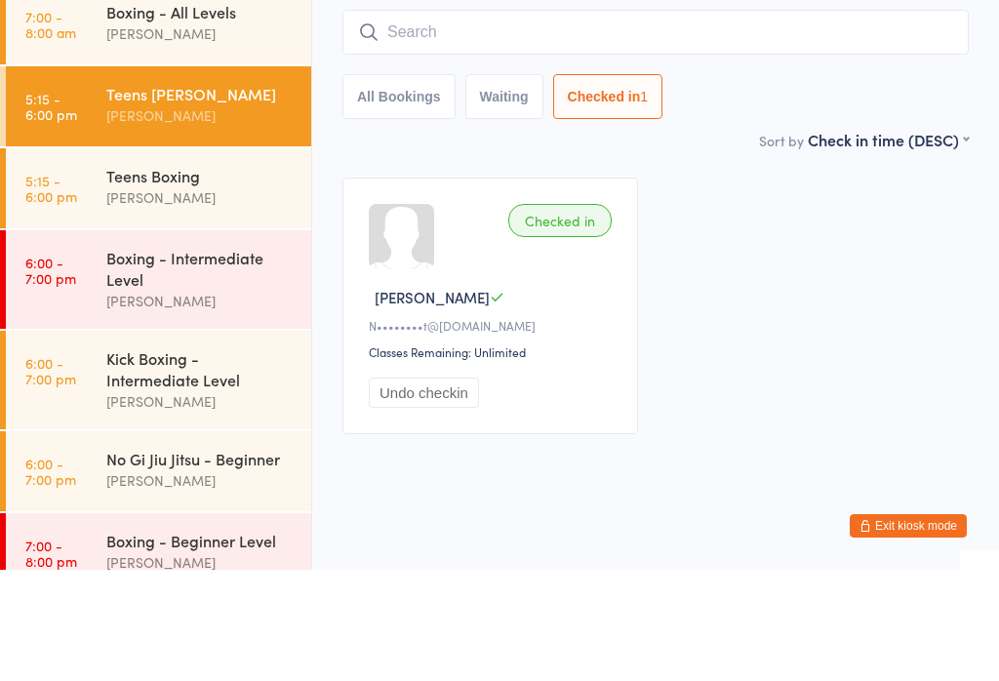
click at [397, 185] on button "All Bookings" at bounding box center [398, 207] width 113 height 45
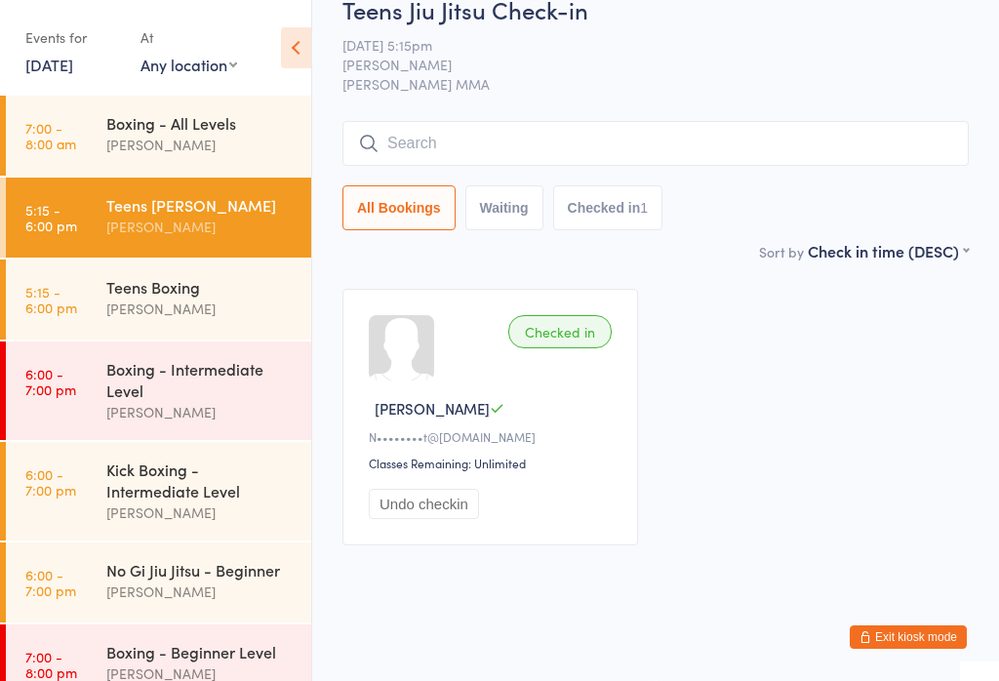
click at [582, 137] on input "search" at bounding box center [655, 143] width 626 height 45
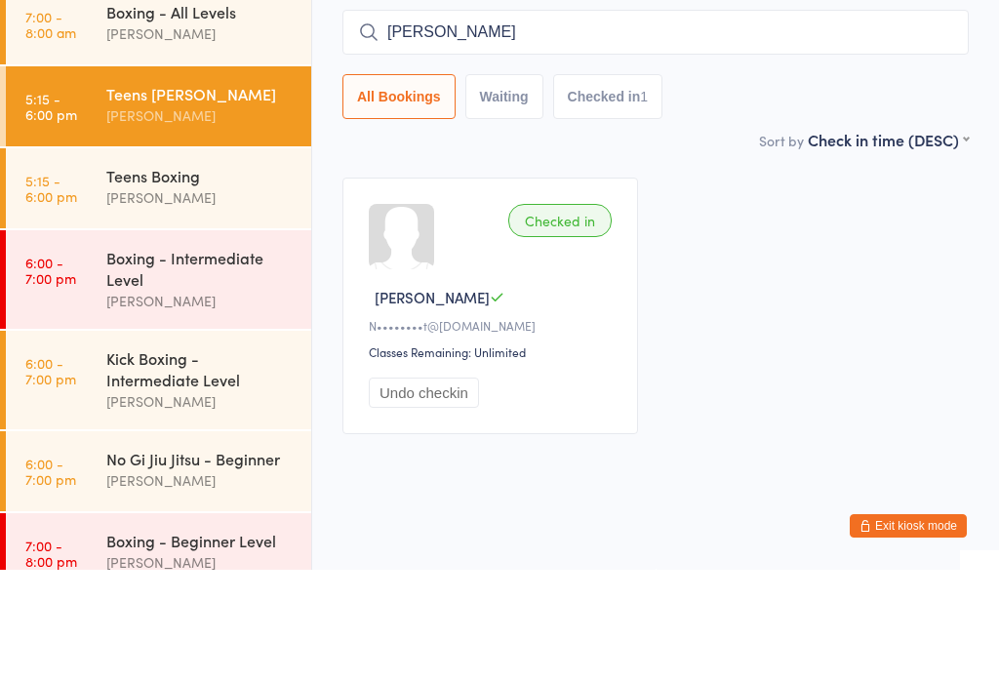
type input "Michael Palmer"
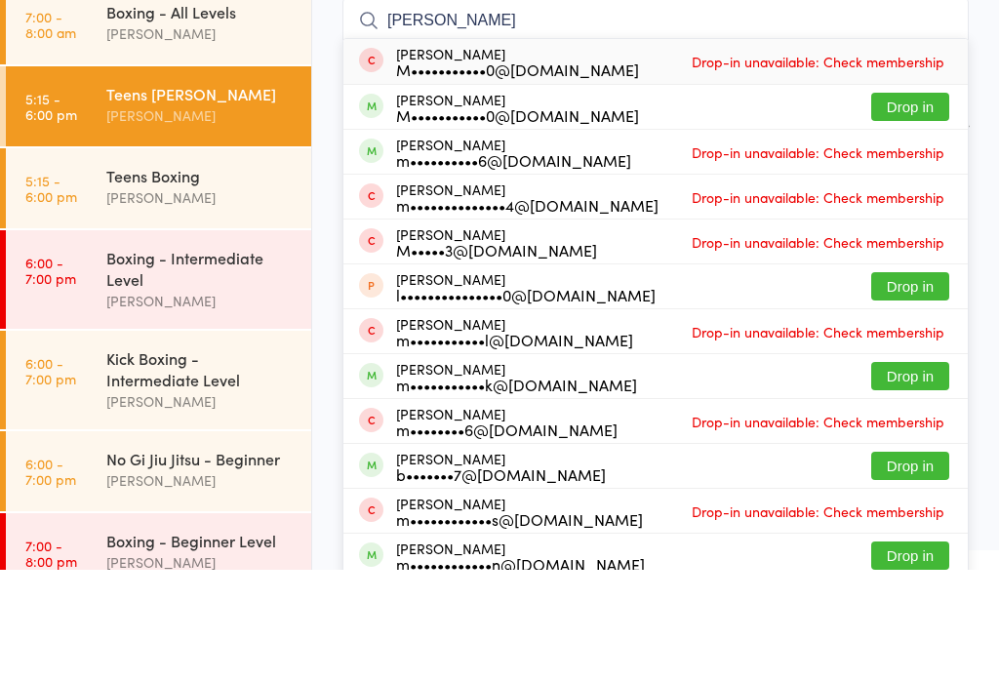
click at [940, 204] on button "Drop in" at bounding box center [910, 218] width 78 height 28
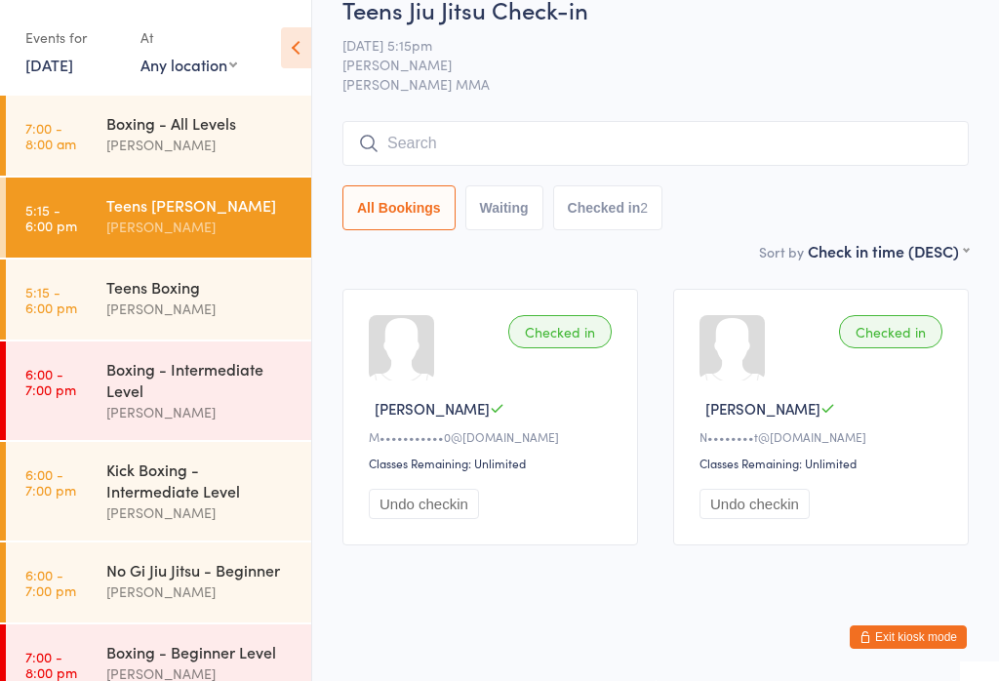
click at [473, 140] on input "search" at bounding box center [655, 143] width 626 height 45
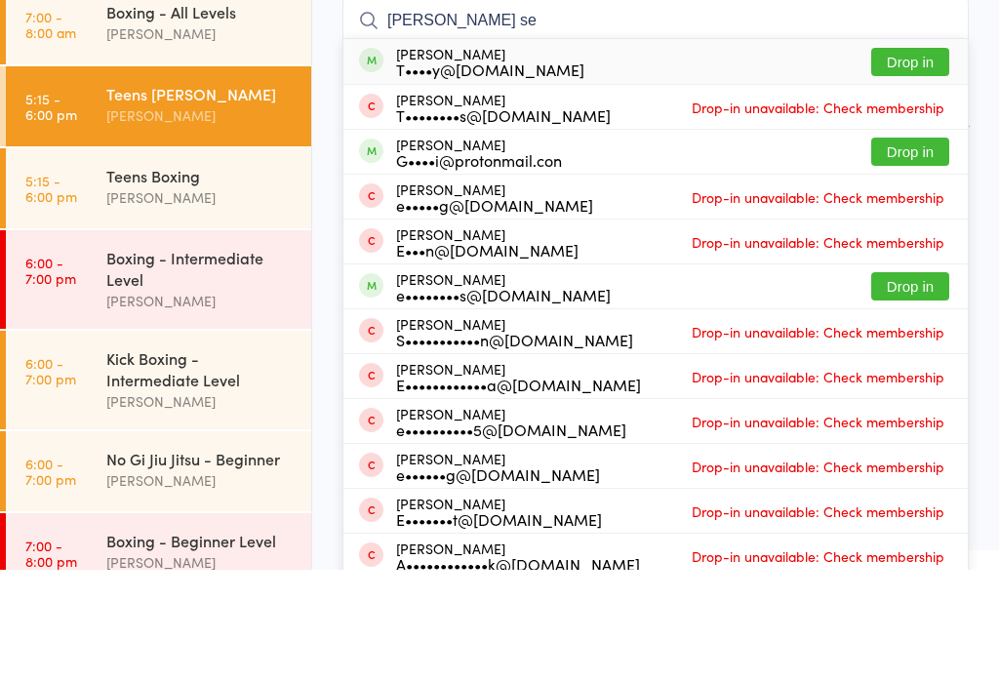
type input "Ethan se"
click at [908, 159] on button "Drop in" at bounding box center [910, 173] width 78 height 28
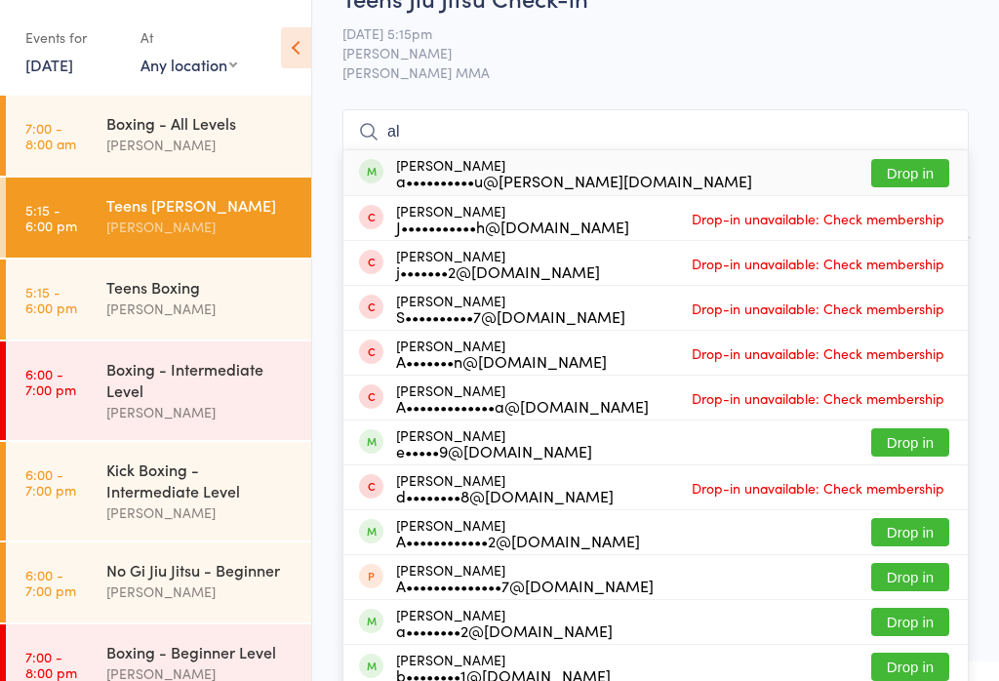
type input "a"
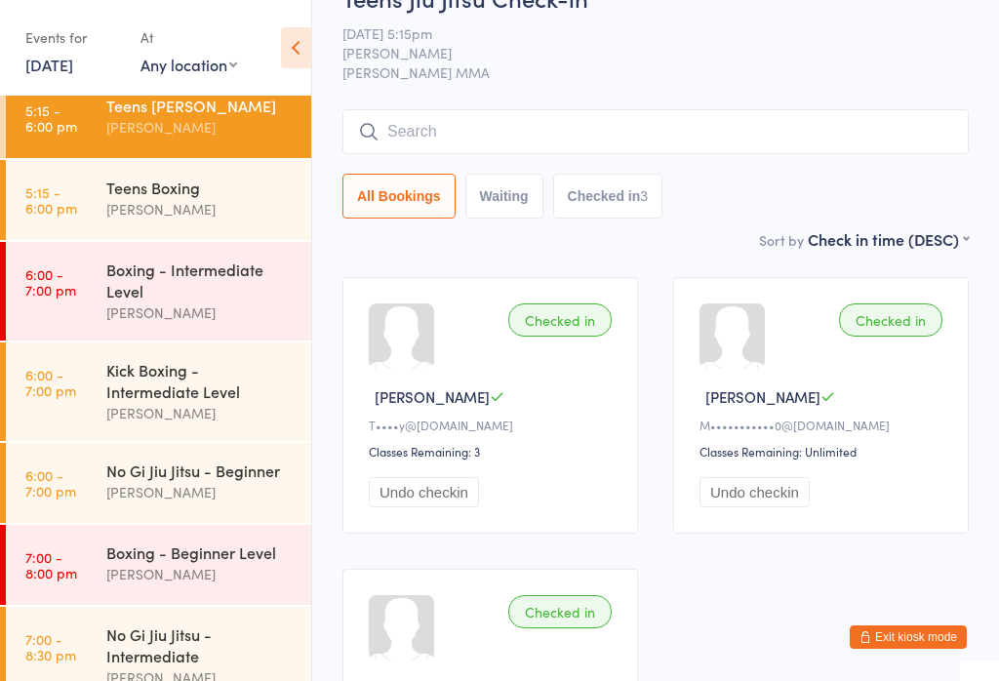
scroll to position [114, 0]
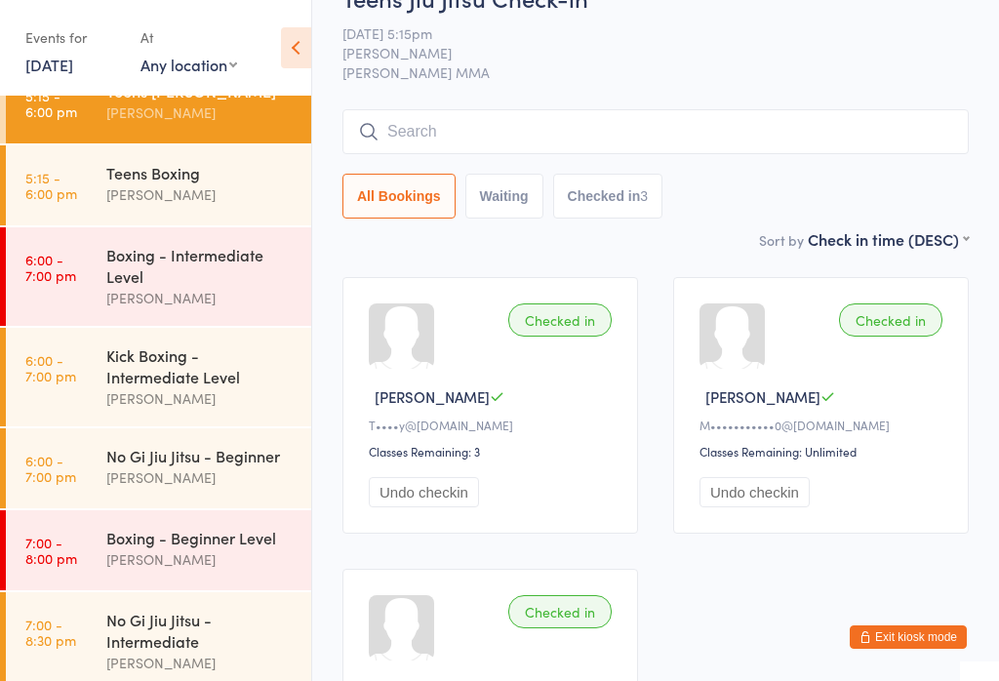
click at [199, 254] on div "Boxing - Intermediate Level" at bounding box center [200, 265] width 188 height 43
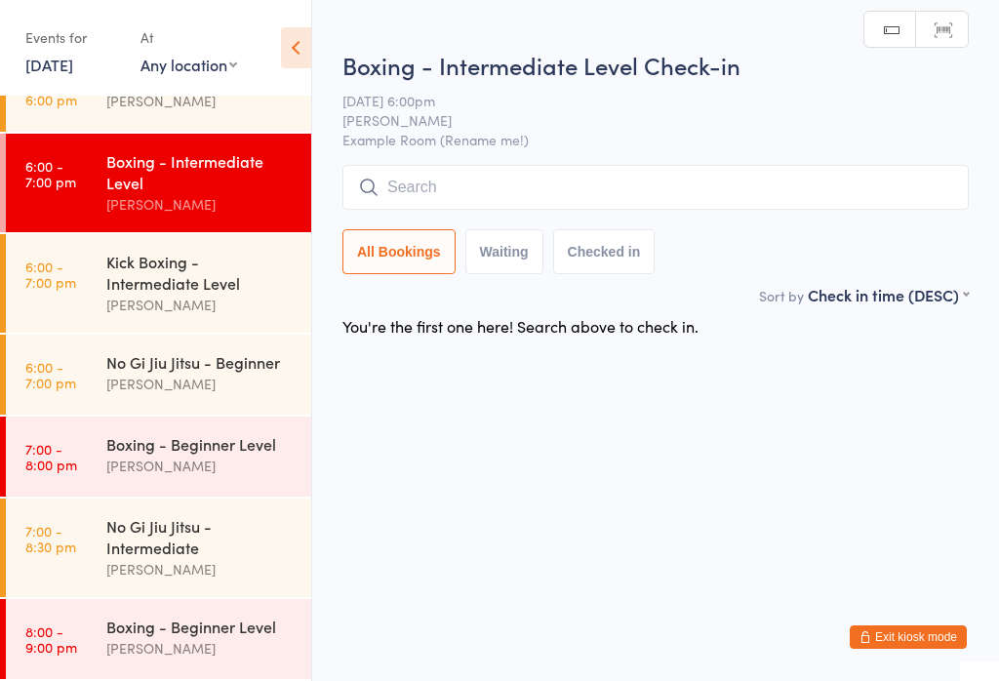
scroll to position [220, 0]
click at [261, 288] on div "Kick Boxing - Intermediate Level" at bounding box center [200, 272] width 188 height 43
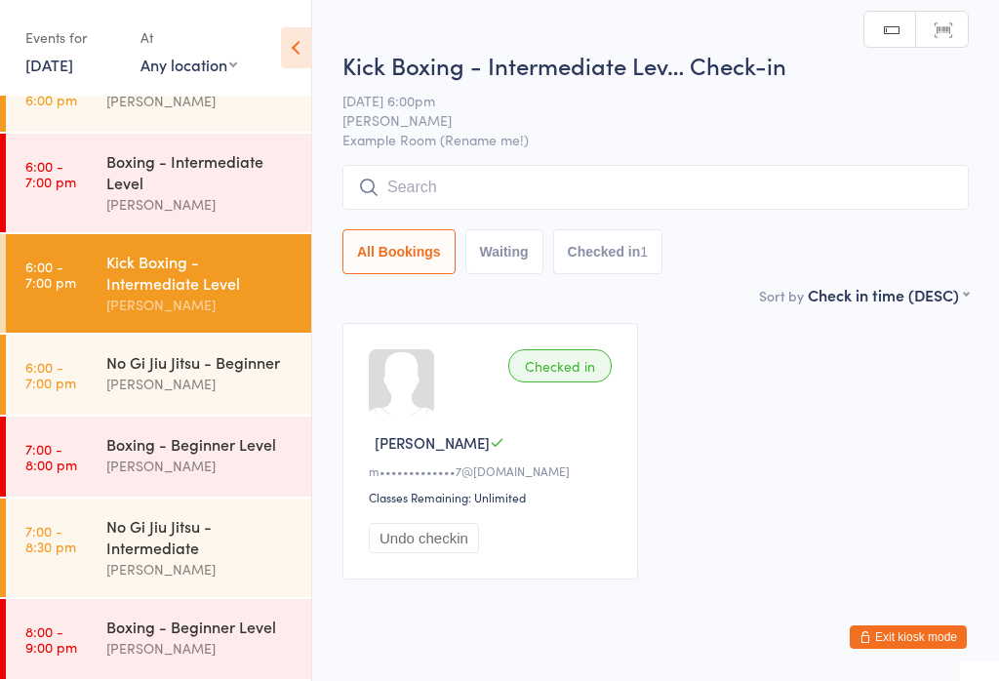
click at [577, 181] on input "search" at bounding box center [655, 187] width 626 height 45
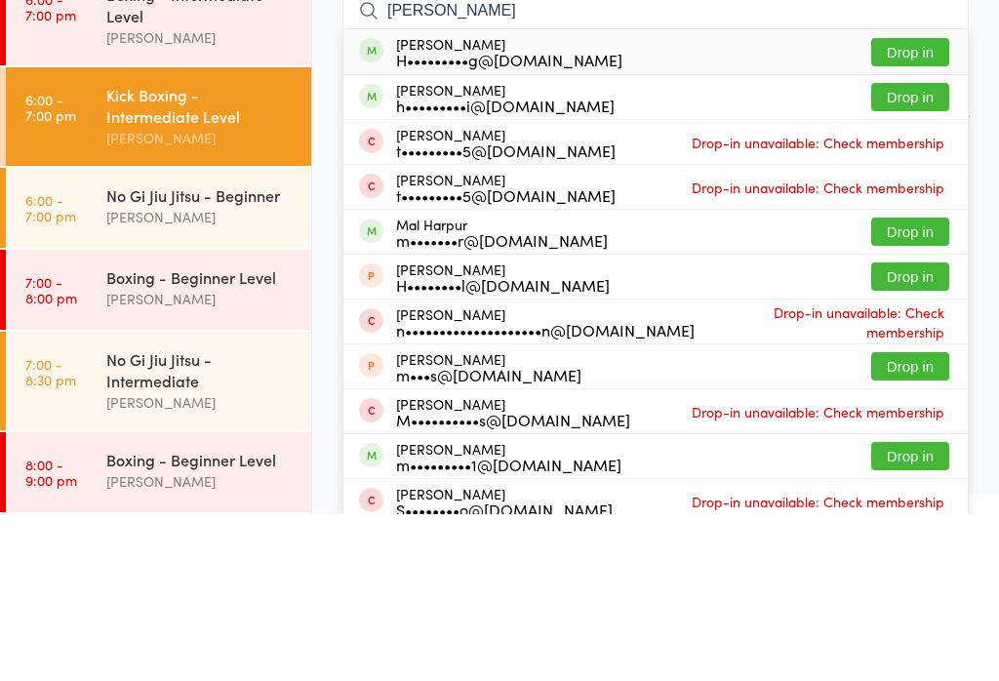
type input "Harshi"
click at [915, 205] on button "Drop in" at bounding box center [910, 219] width 78 height 28
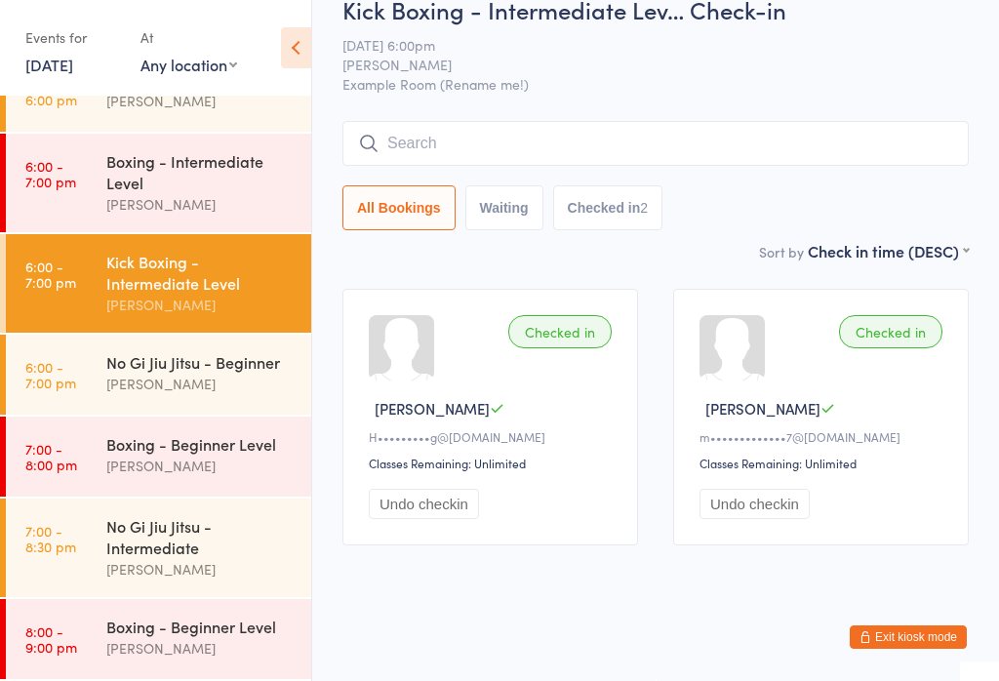
click at [923, 630] on button "Exit kiosk mode" at bounding box center [908, 636] width 117 height 23
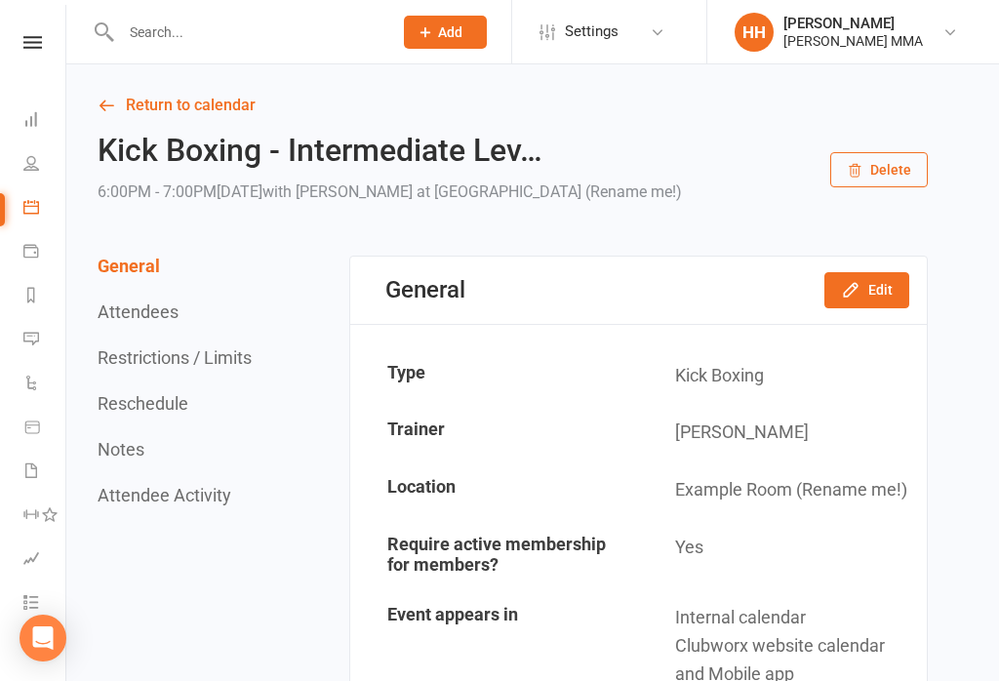
click at [385, 102] on link "Return to calendar" at bounding box center [513, 105] width 830 height 27
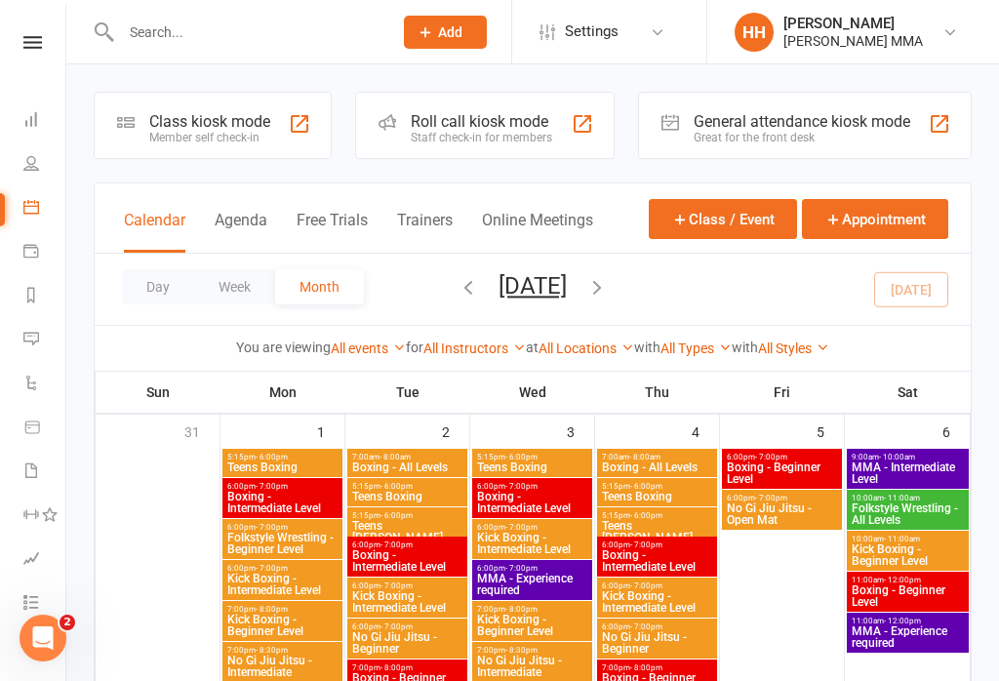
click at [273, 44] on input "text" at bounding box center [246, 32] width 263 height 27
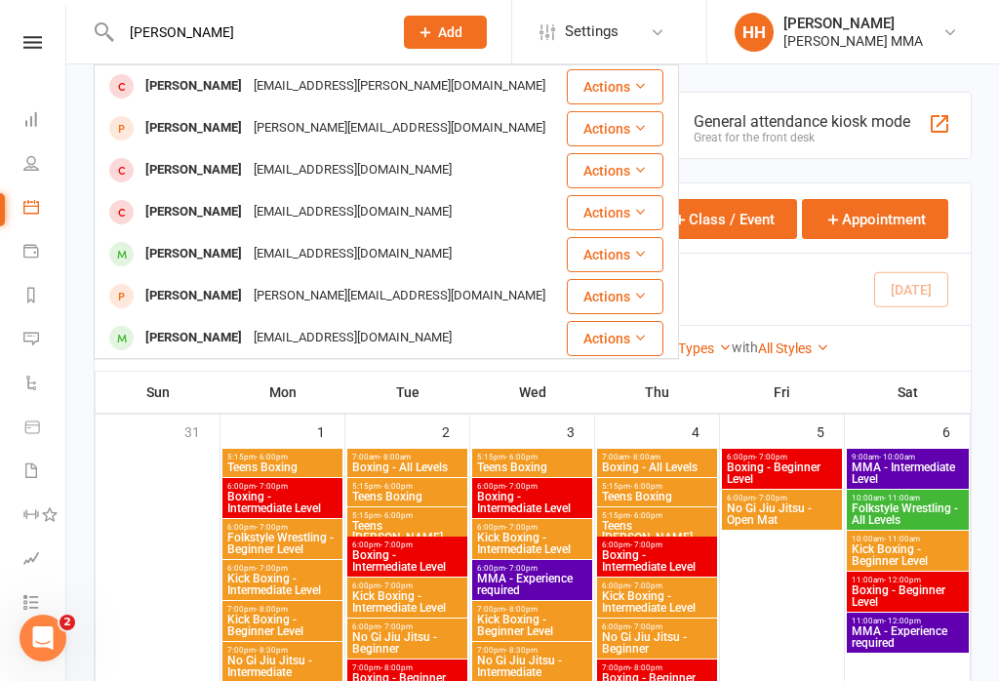
type input "Matthew"
click at [409, 134] on div "Matthew.tewater@gmail.com" at bounding box center [399, 128] width 303 height 28
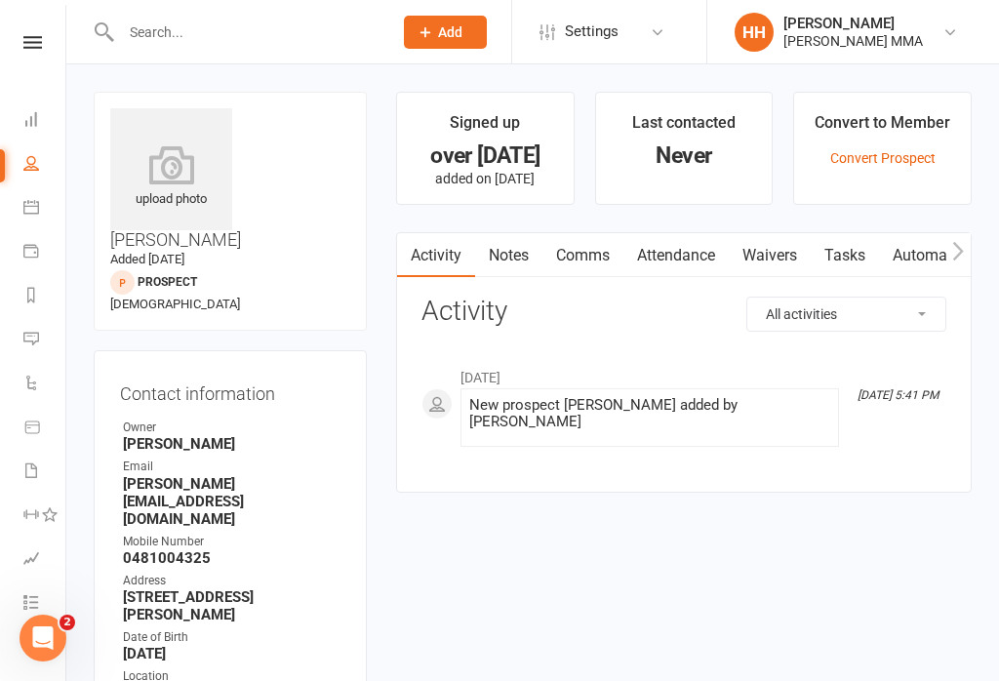
click at [911, 154] on link "Convert Prospect" at bounding box center [882, 158] width 105 height 16
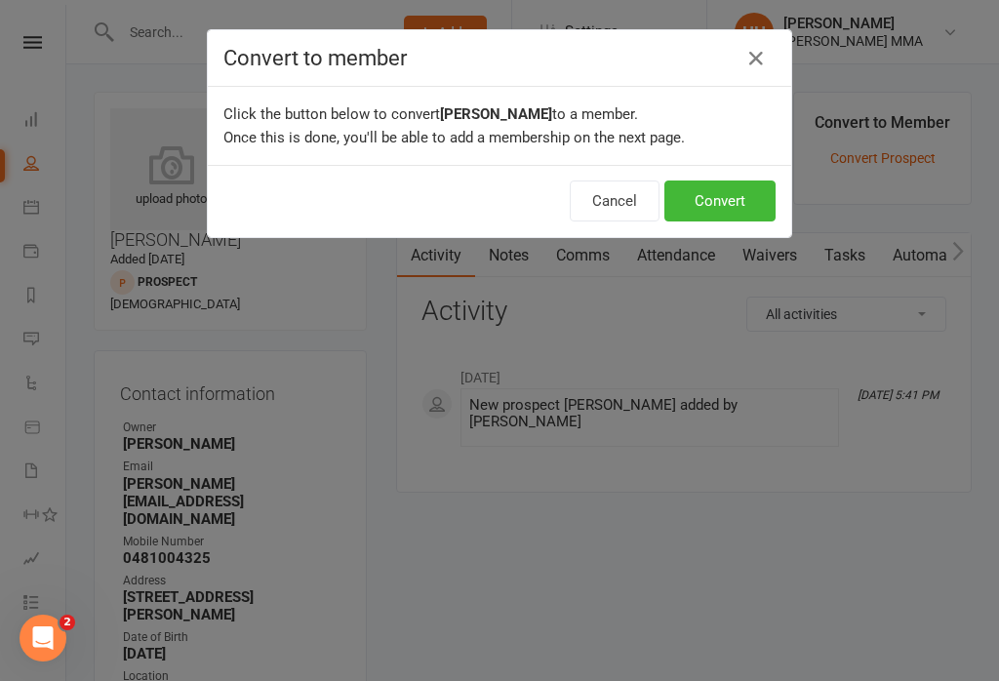
click at [739, 211] on button "Convert" at bounding box center [719, 201] width 111 height 41
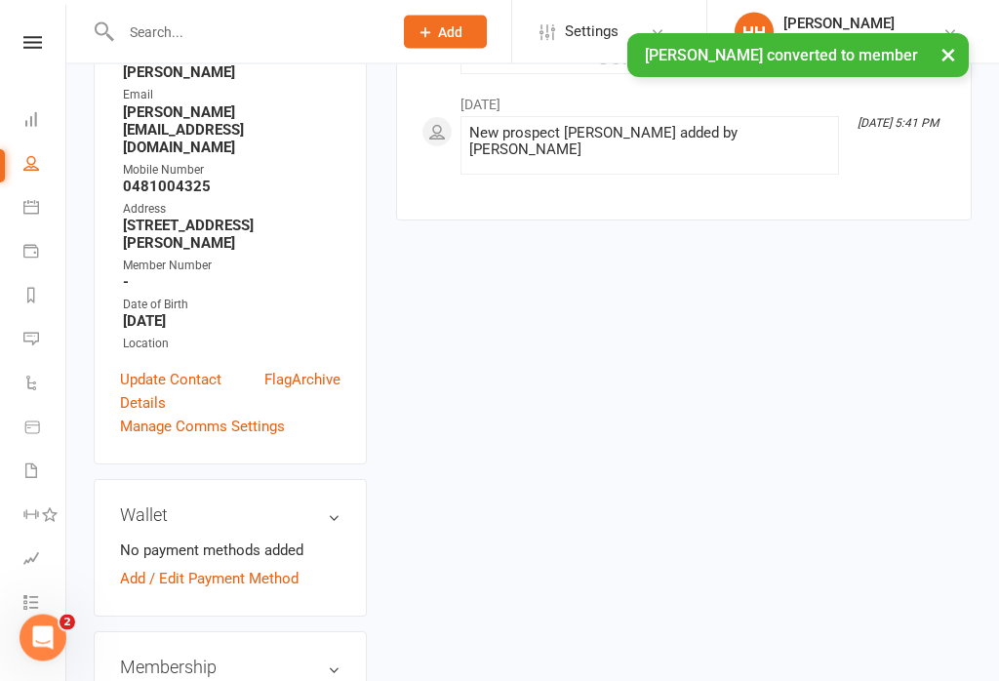
scroll to position [377, 0]
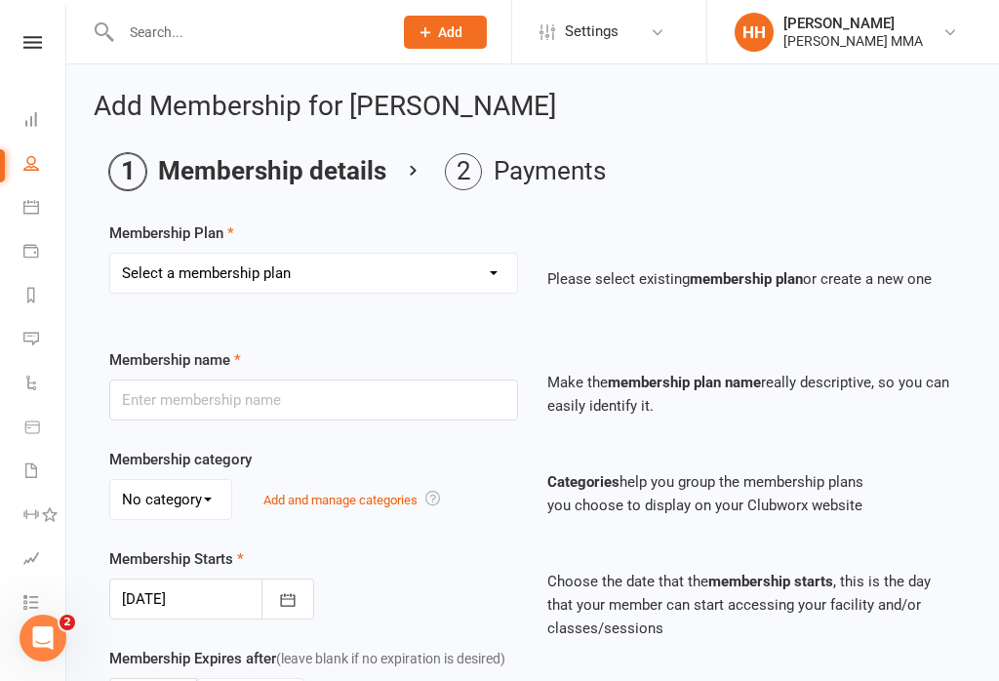
click at [451, 289] on select "Select a membership plan Create new Membership Plan Unlimited Membership Part-t…" at bounding box center [313, 273] width 407 height 39
select select "2"
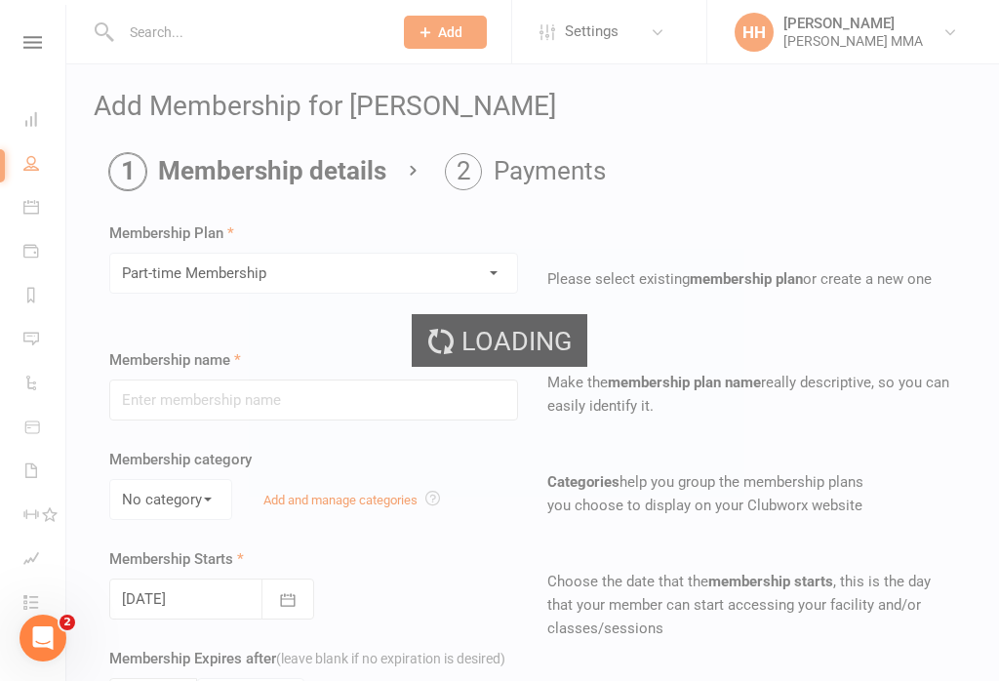
type input "Part-time Membership"
select select "0"
type input "0"
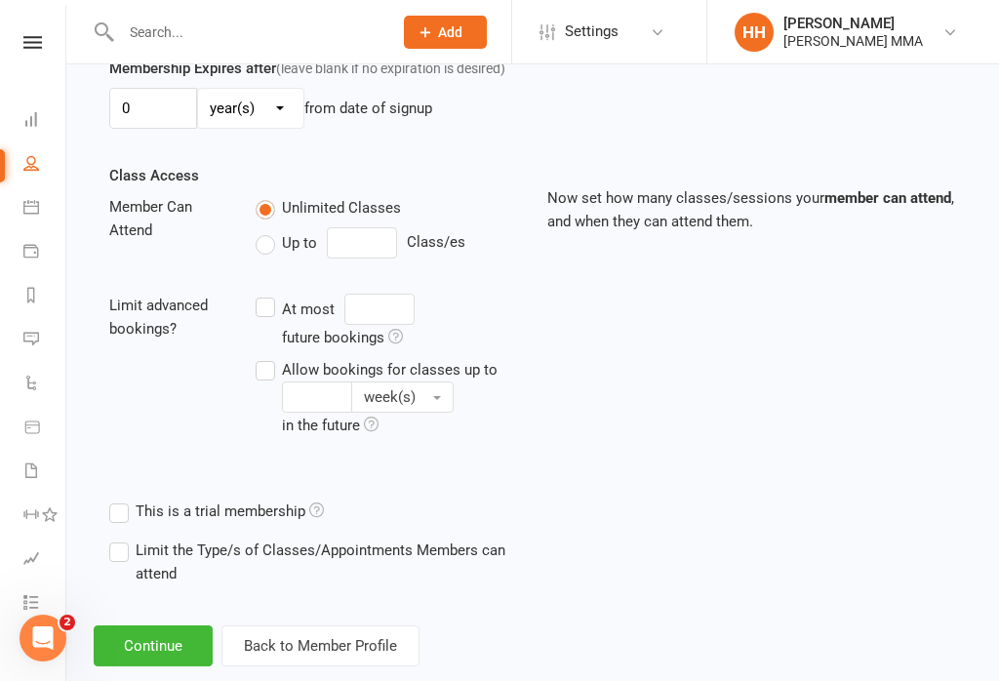
scroll to position [603, 0]
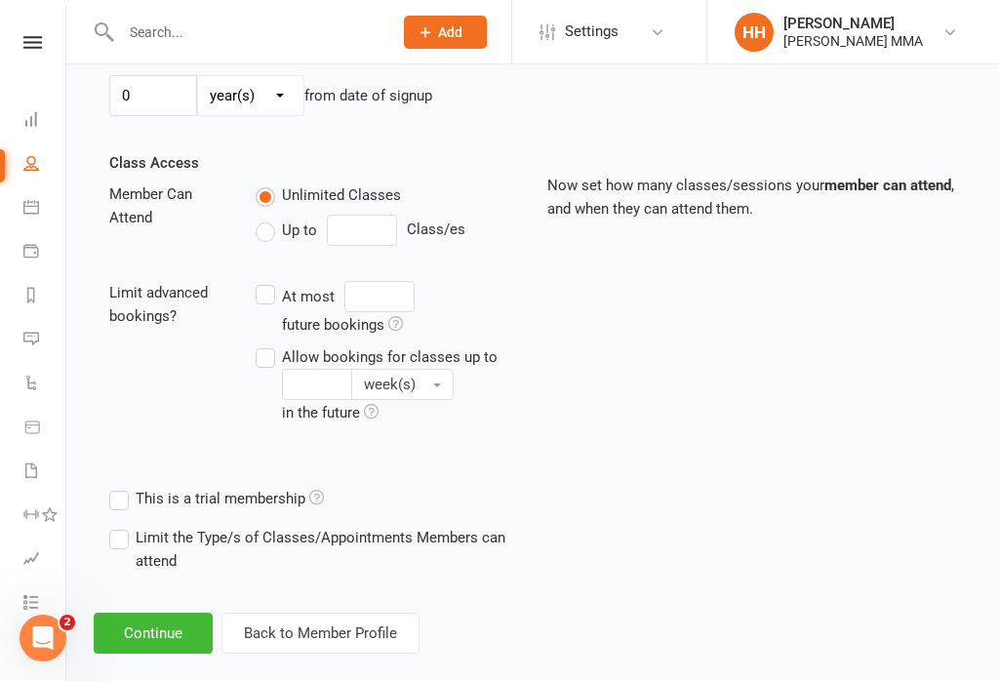
click at [158, 639] on button "Continue" at bounding box center [153, 633] width 119 height 41
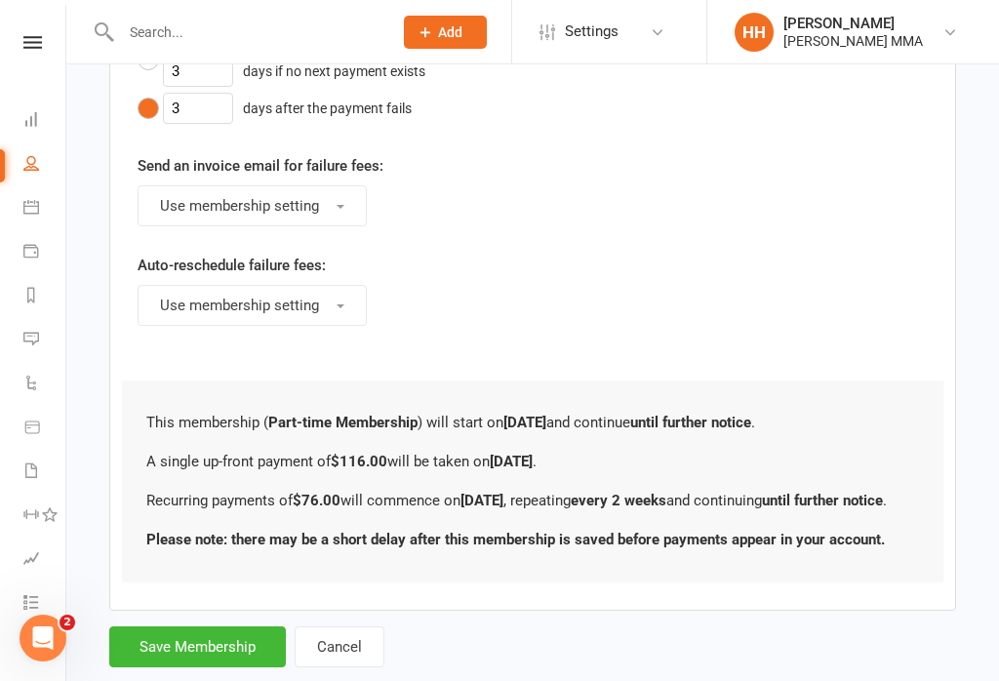
scroll to position [1137, 0]
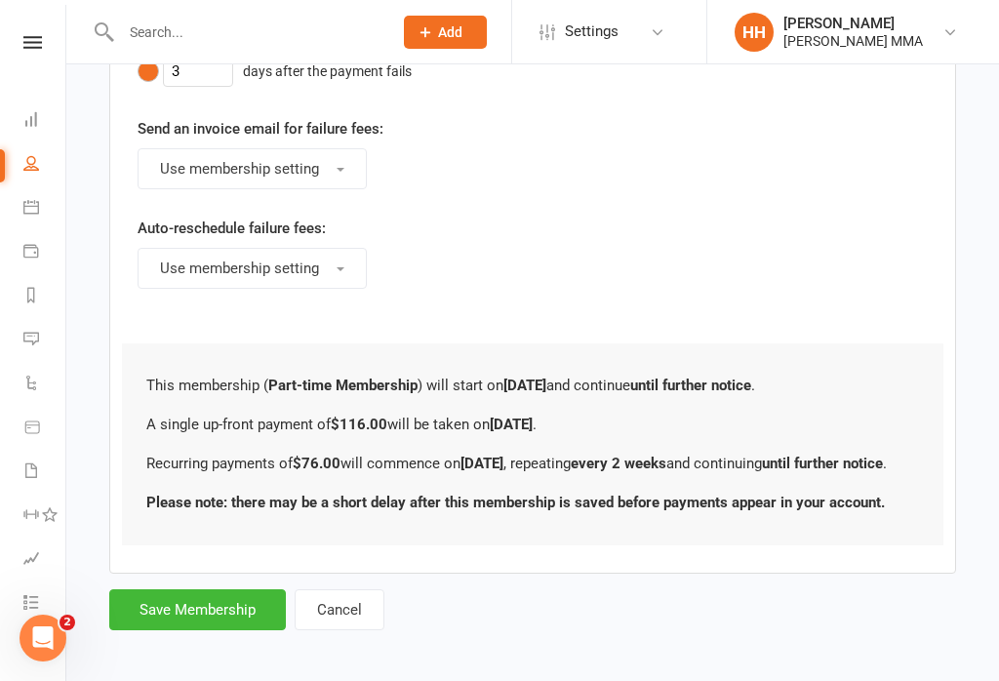
click at [239, 630] on button "Save Membership" at bounding box center [197, 609] width 177 height 41
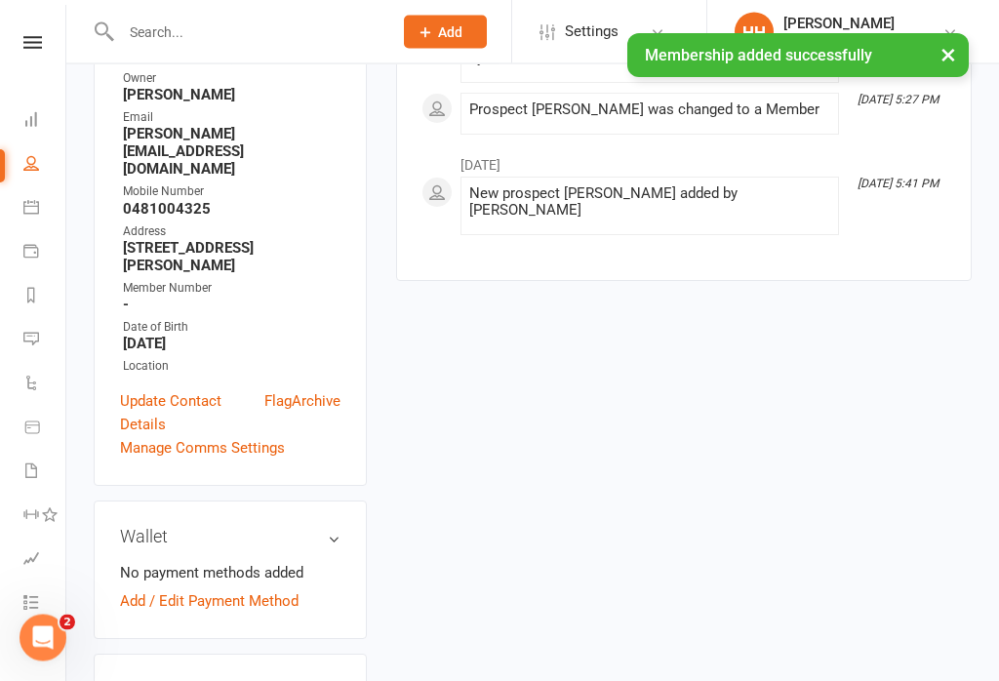
scroll to position [446, 0]
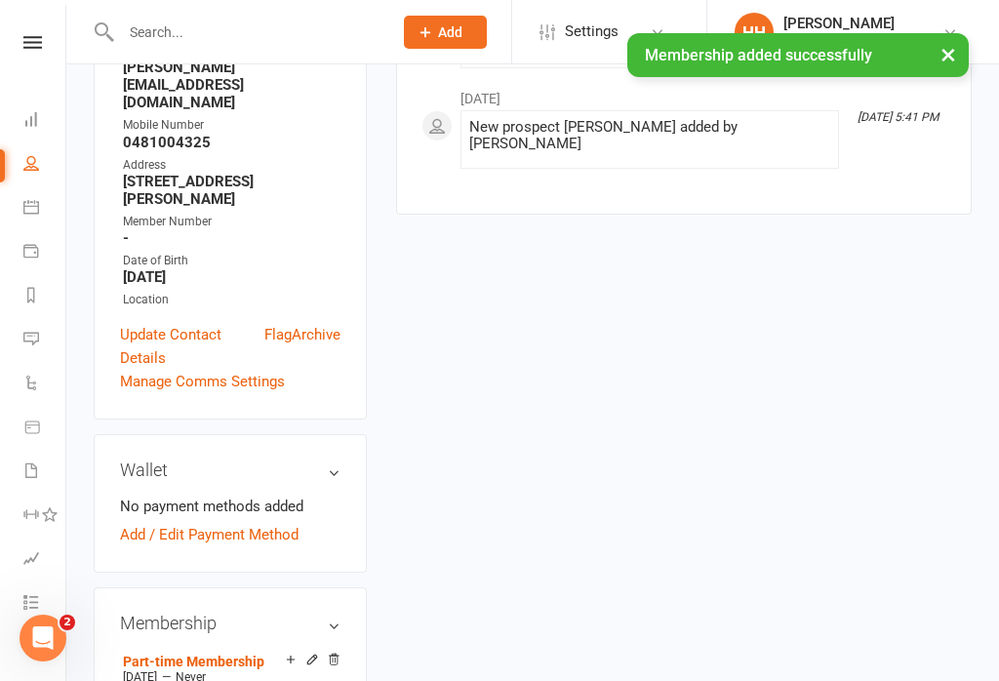
click at [249, 523] on link "Add / Edit Payment Method" at bounding box center [209, 534] width 179 height 23
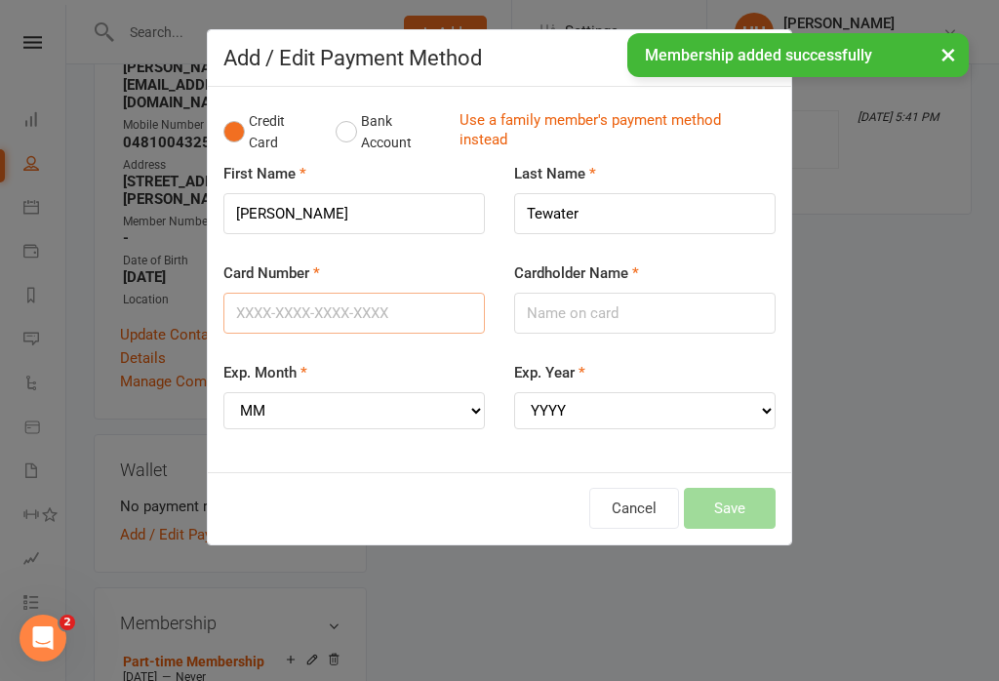
click at [402, 308] on input "Card Number" at bounding box center [353, 313] width 261 height 41
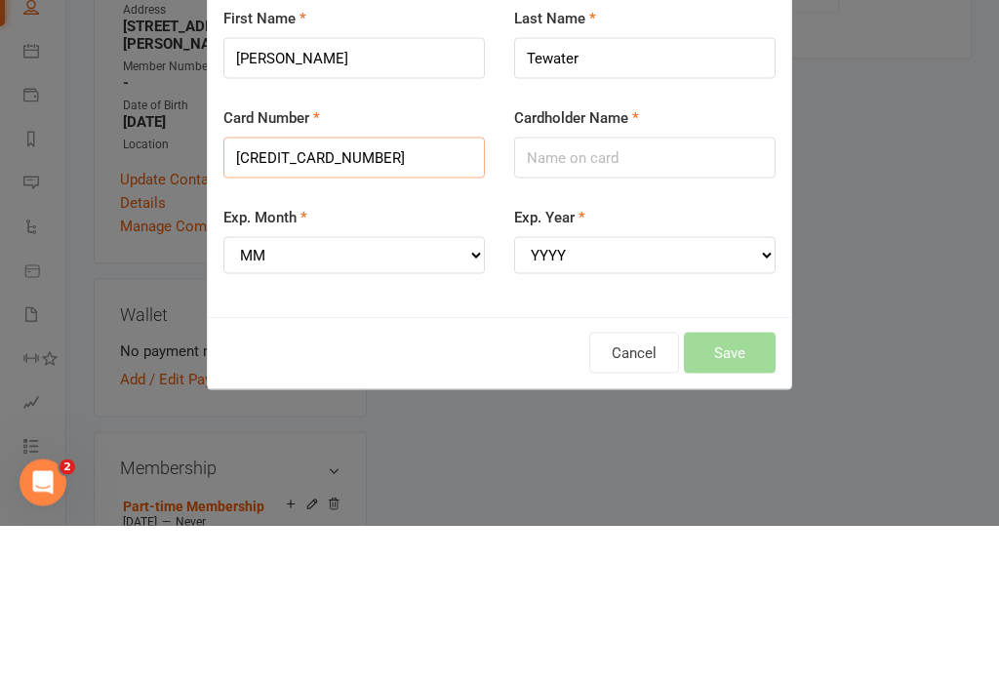
type input "4557025686106036"
click at [718, 293] on input "Cardholder Name" at bounding box center [644, 313] width 261 height 41
type input "Mrs Lore Tewater"
click at [434, 392] on select "MM 01 02 03 04 05 06 07 08 09 10 11 12" at bounding box center [353, 410] width 261 height 37
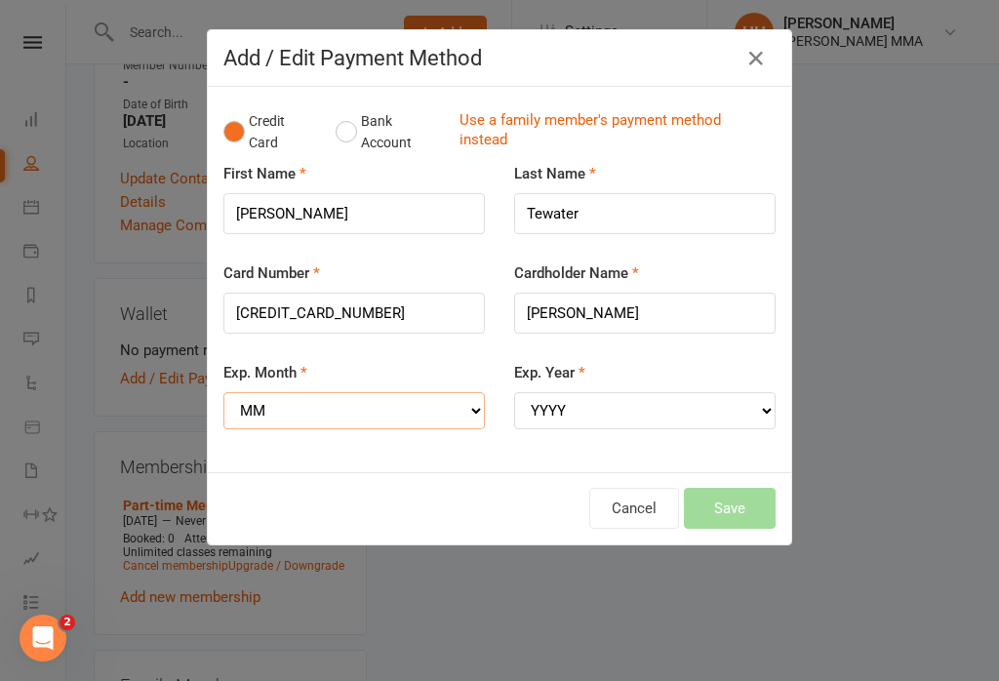
select select "12"
click at [669, 412] on select "YYYY 2025 2026 2027 2028 2029 2030 2031 2032 2033 2034" at bounding box center [644, 410] width 261 height 37
select select "2026"
click at [730, 502] on button "Save" at bounding box center [730, 508] width 92 height 41
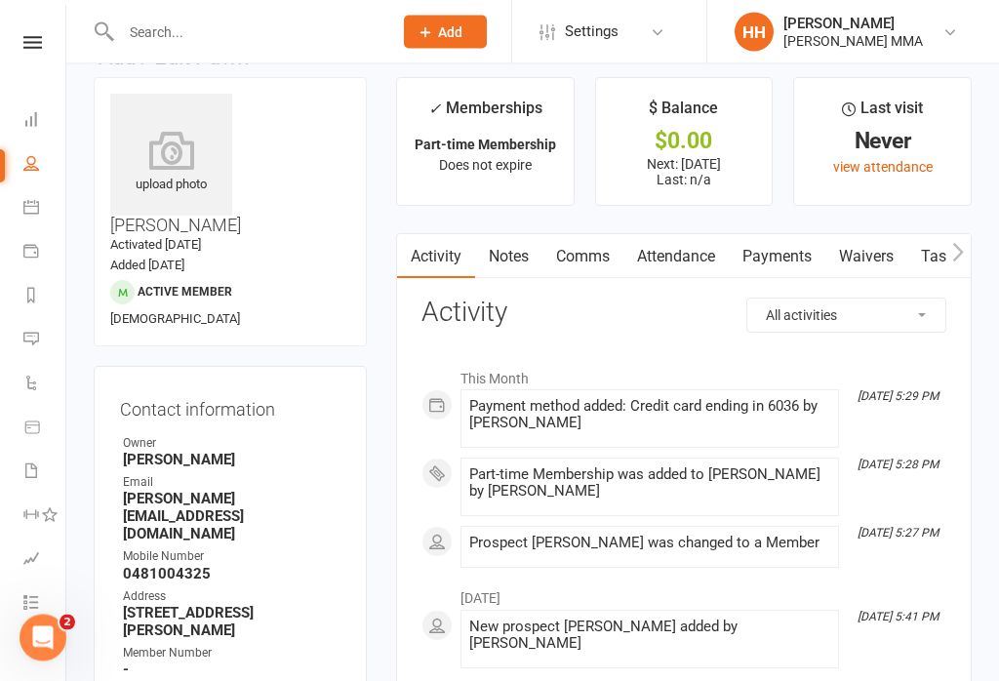
scroll to position [0, 0]
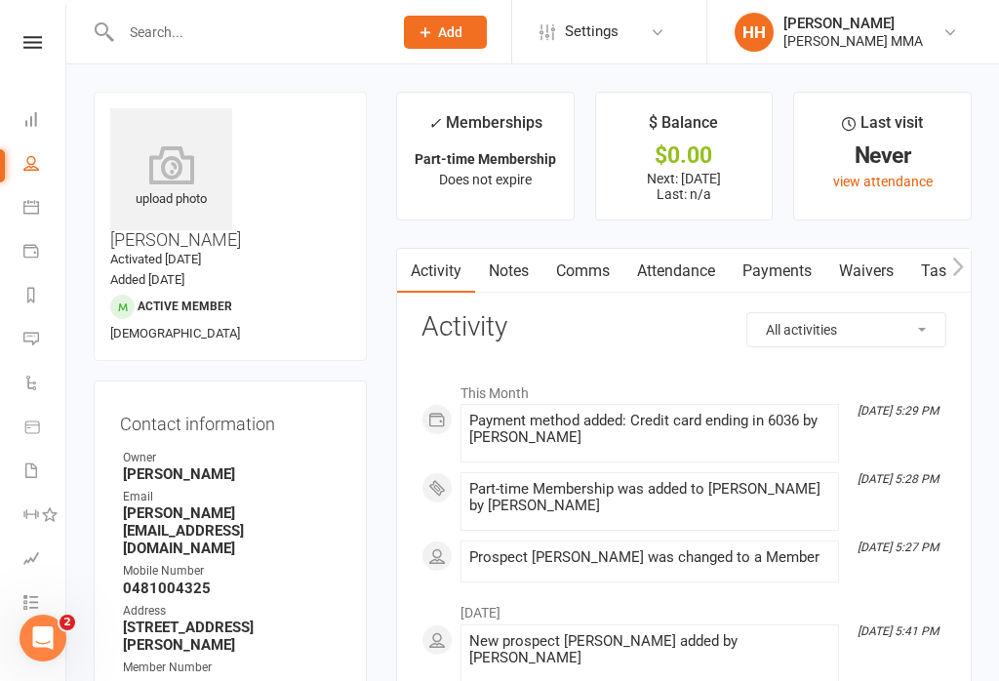
click at [856, 257] on link "Waivers" at bounding box center [866, 271] width 82 height 45
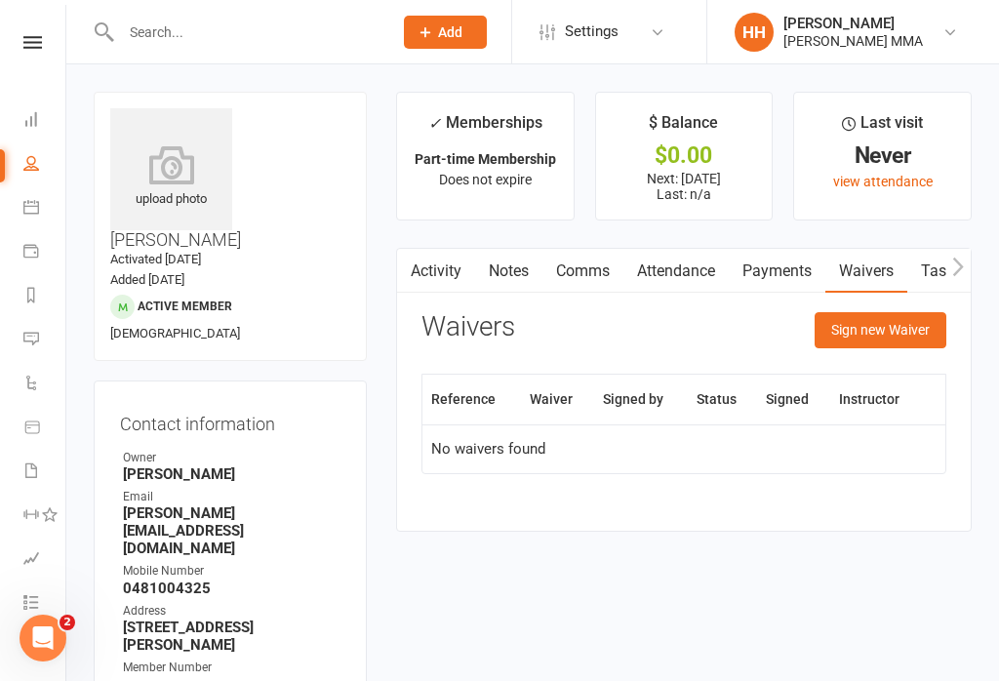
click at [884, 342] on button "Sign new Waiver" at bounding box center [881, 329] width 132 height 35
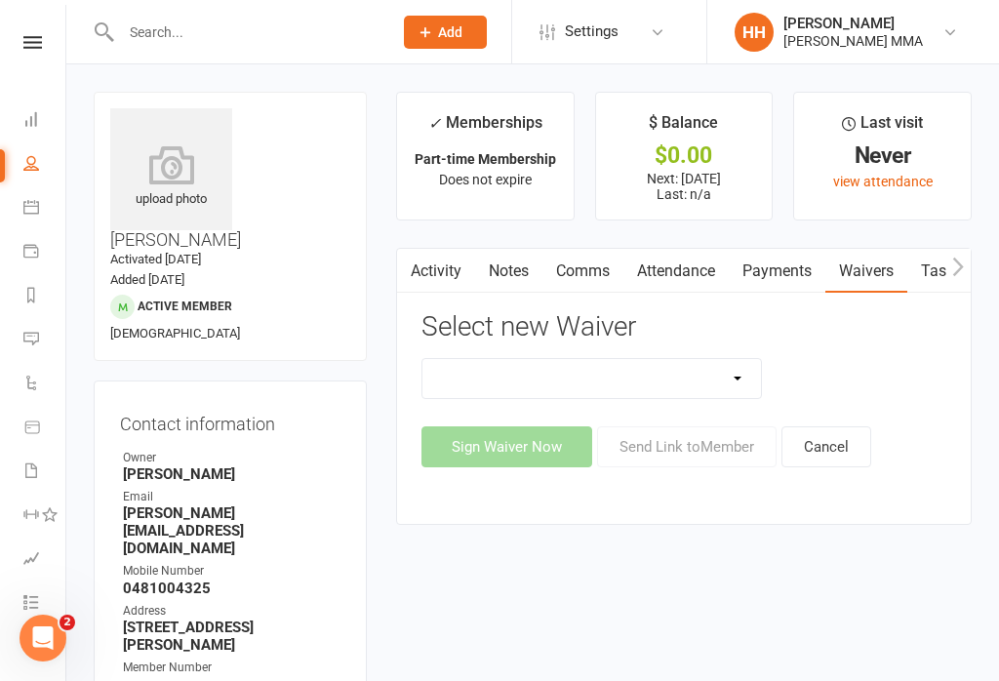
click at [626, 374] on select "Do not use - MEMBER GENERAL WAIVER Do not use - MEMBERSHIP SIGN UP Do not use -…" at bounding box center [591, 378] width 339 height 39
click at [631, 388] on select "Do not use - MEMBER GENERAL WAIVER Do not use - MEMBERSHIP SIGN UP Do not use -…" at bounding box center [591, 378] width 339 height 39
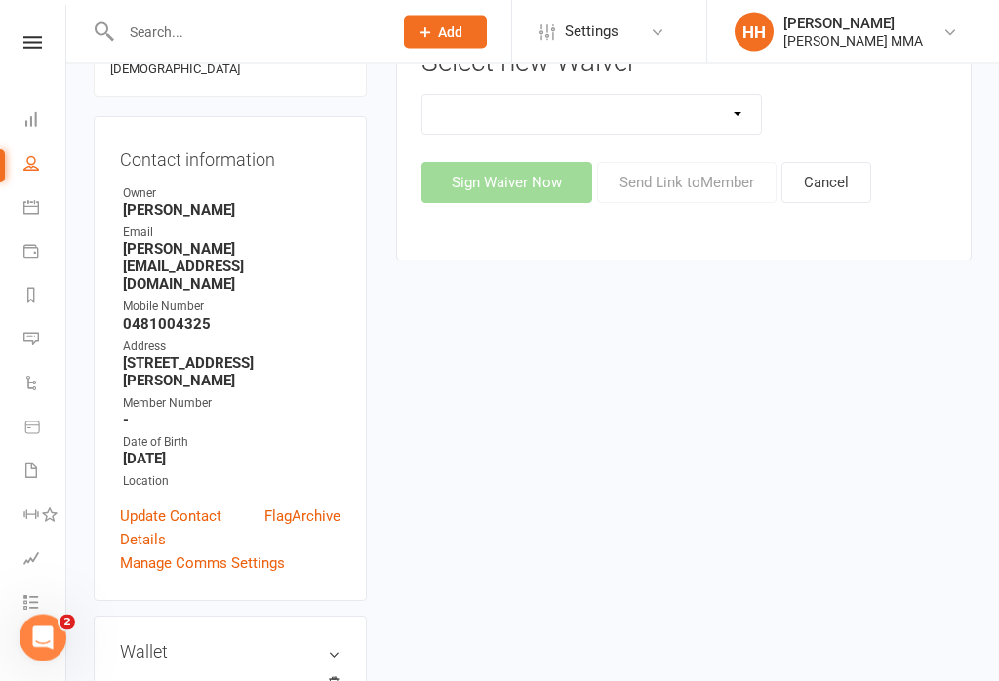
scroll to position [273, 0]
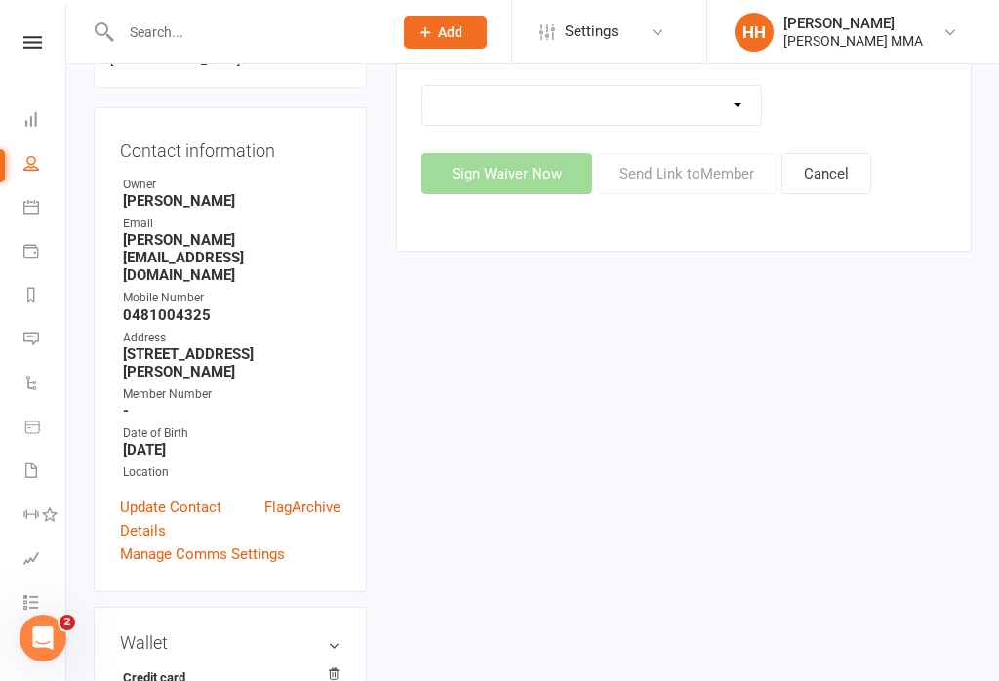
click at [191, 496] on link "Update Contact Details" at bounding box center [192, 519] width 144 height 47
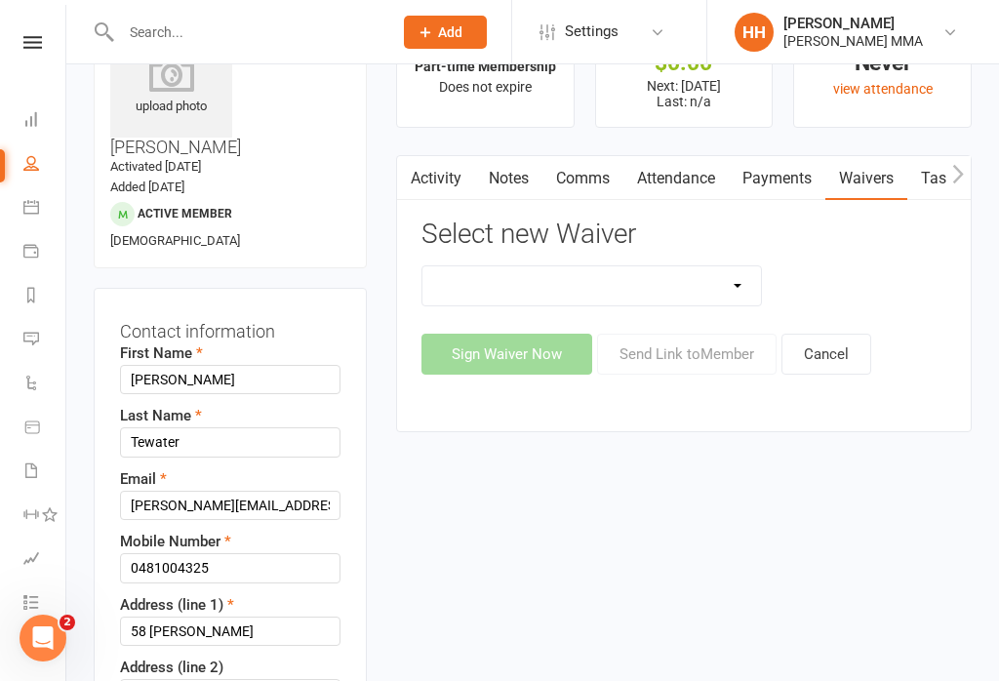
scroll to position [92, 0]
click at [315, 492] on input "Matthew.tewater@gmail.com" at bounding box center [230, 506] width 221 height 29
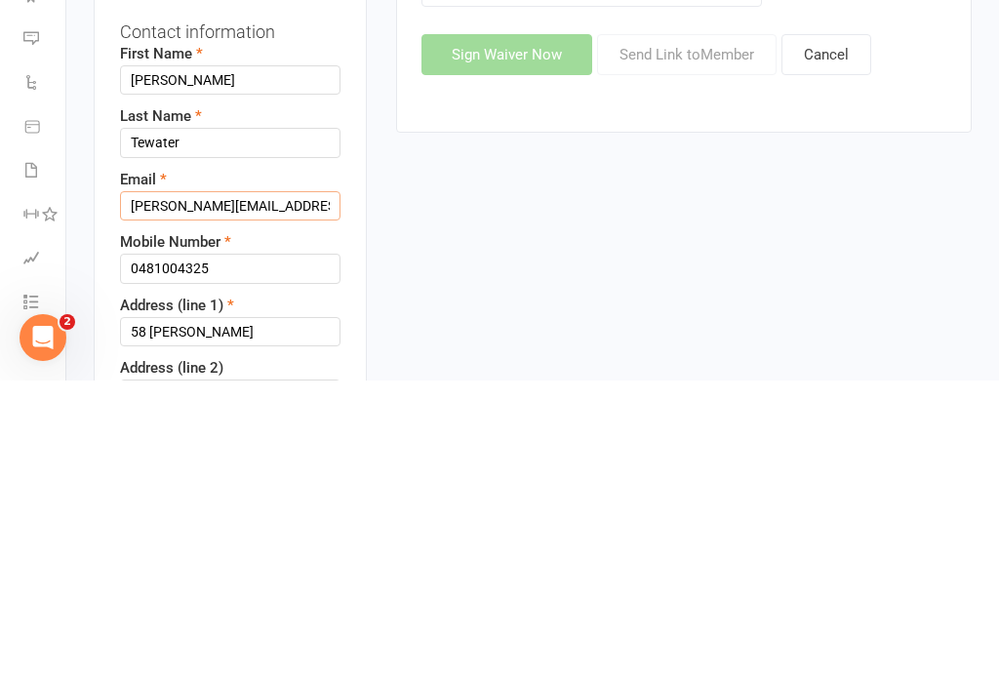
click at [305, 492] on input "Matthew.tewater@gmail.com" at bounding box center [230, 506] width 221 height 29
click at [306, 492] on input "Matthew.tewater@gmail.com" at bounding box center [230, 506] width 221 height 29
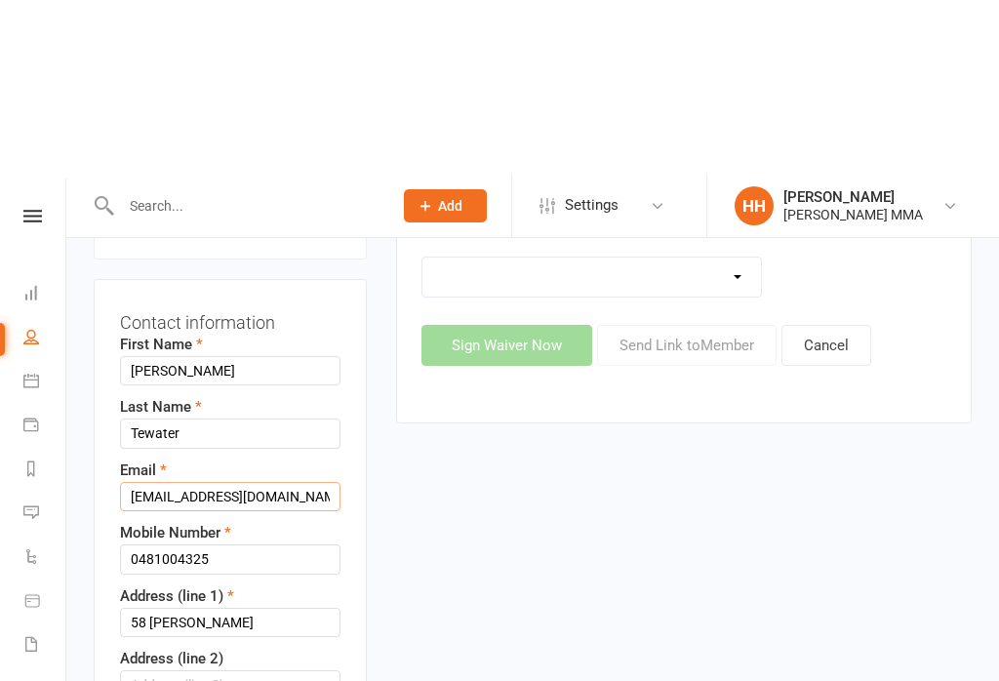
scroll to position [0, 0]
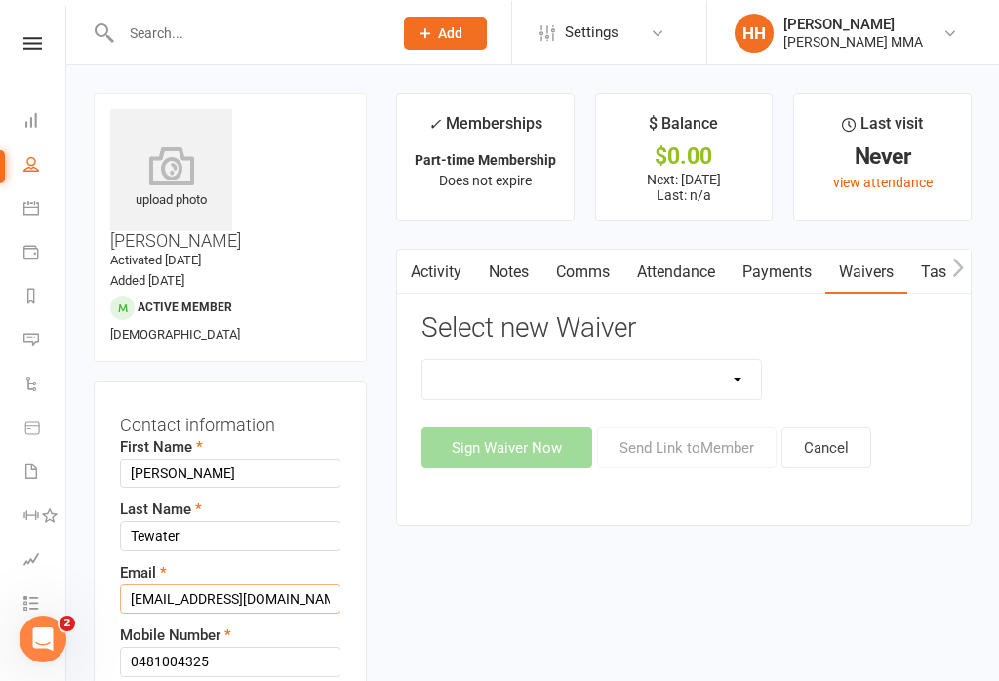
type input "ltewater@aol.com"
click at [656, 385] on select "Do not use - MEMBER GENERAL WAIVER Do not use - MEMBERSHIP SIGN UP Do not use -…" at bounding box center [591, 378] width 339 height 39
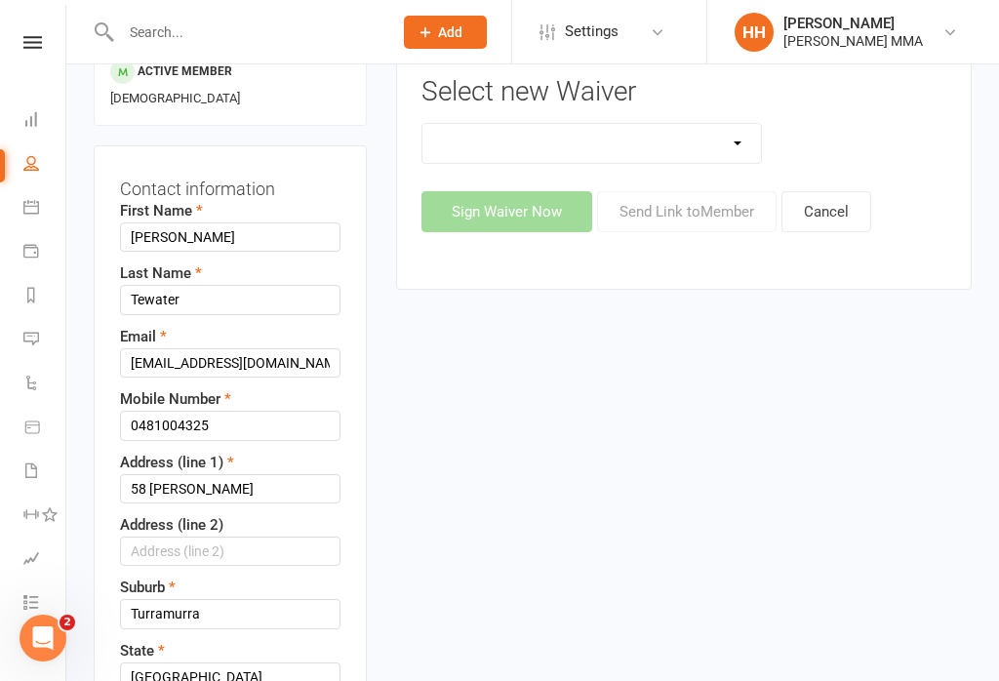
select select "10456"
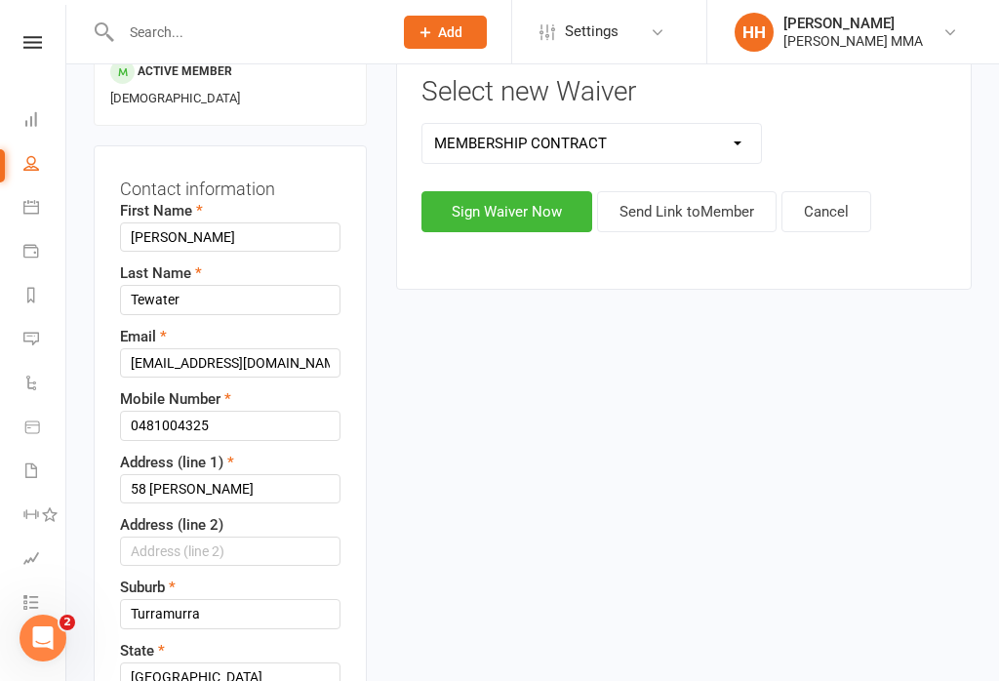
click at [534, 217] on button "Sign Waiver Now" at bounding box center [507, 211] width 171 height 41
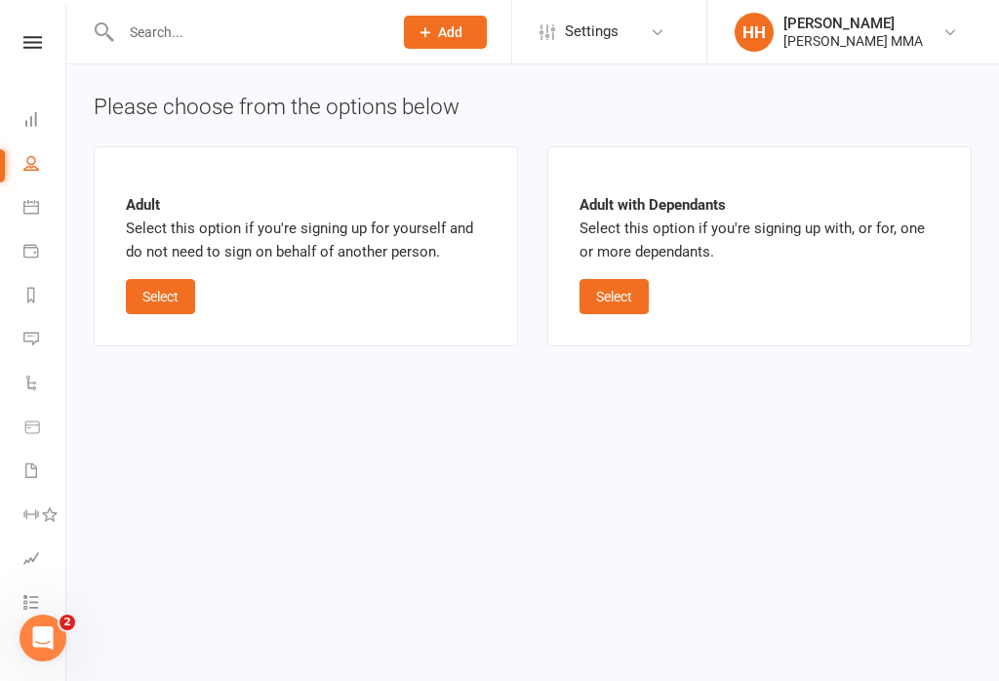
click at [182, 293] on button "Select" at bounding box center [160, 296] width 69 height 35
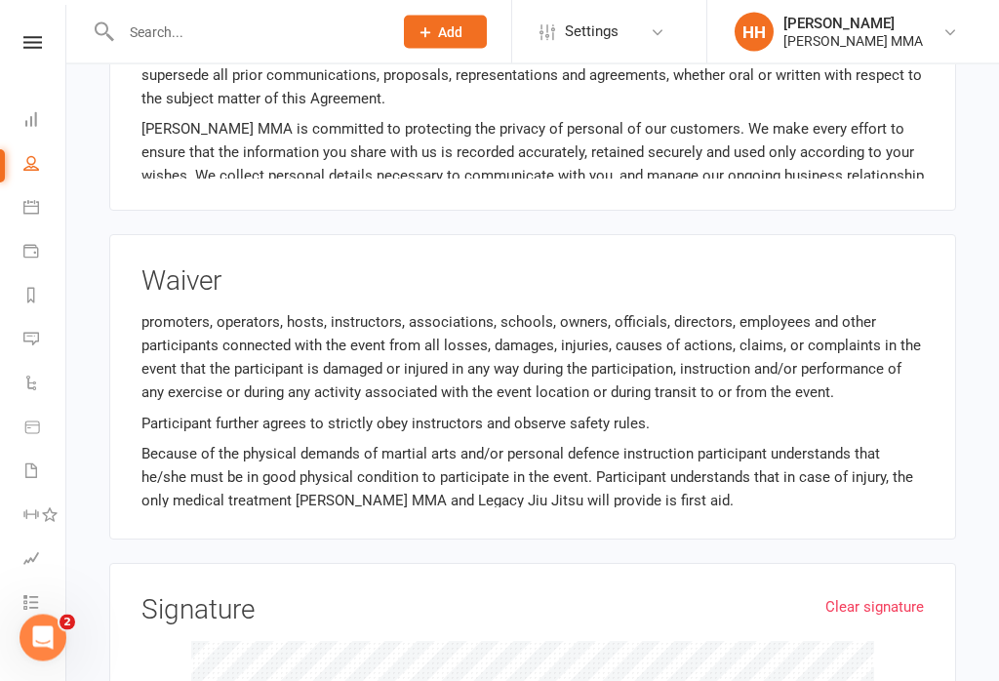
scroll to position [1166, 0]
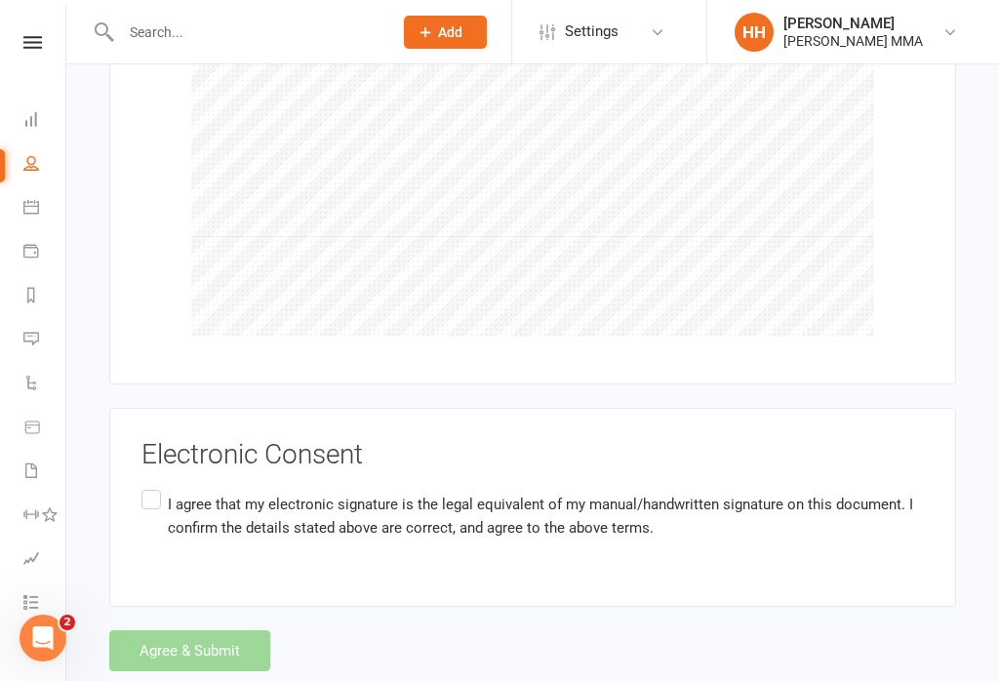
click at [191, 493] on p "I agree that my electronic signature is the legal equivalent of my manual/handw…" at bounding box center [546, 516] width 756 height 47
click at [154, 486] on input "I agree that my electronic signature is the legal equivalent of my manual/handw…" at bounding box center [147, 486] width 13 height 0
click at [231, 641] on button "Agree & Submit" at bounding box center [189, 650] width 161 height 41
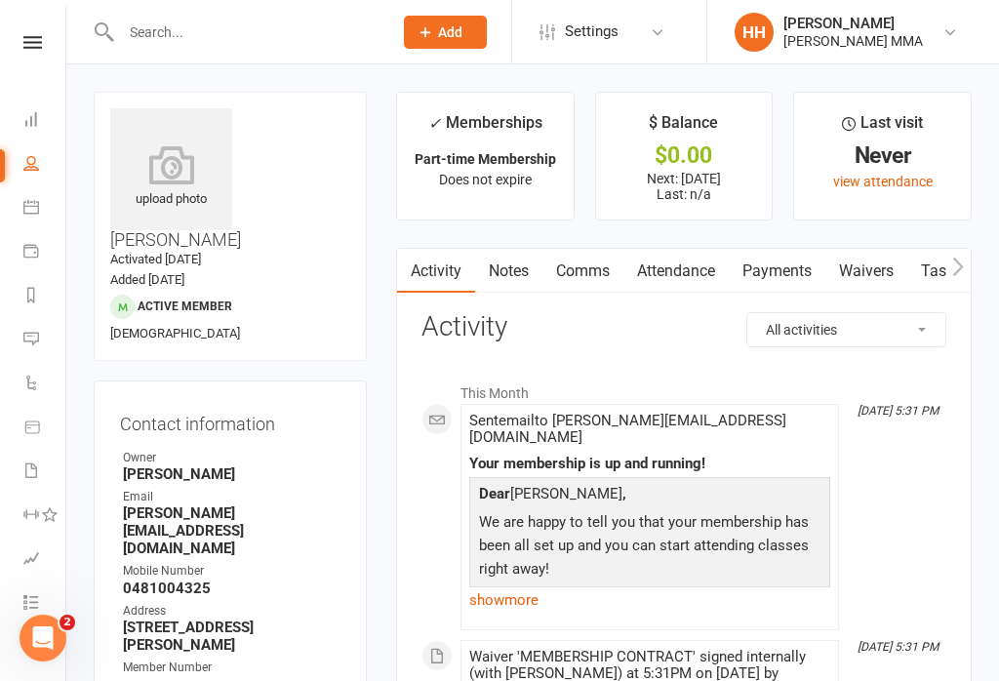
click at [760, 279] on link "Payments" at bounding box center [777, 271] width 97 height 45
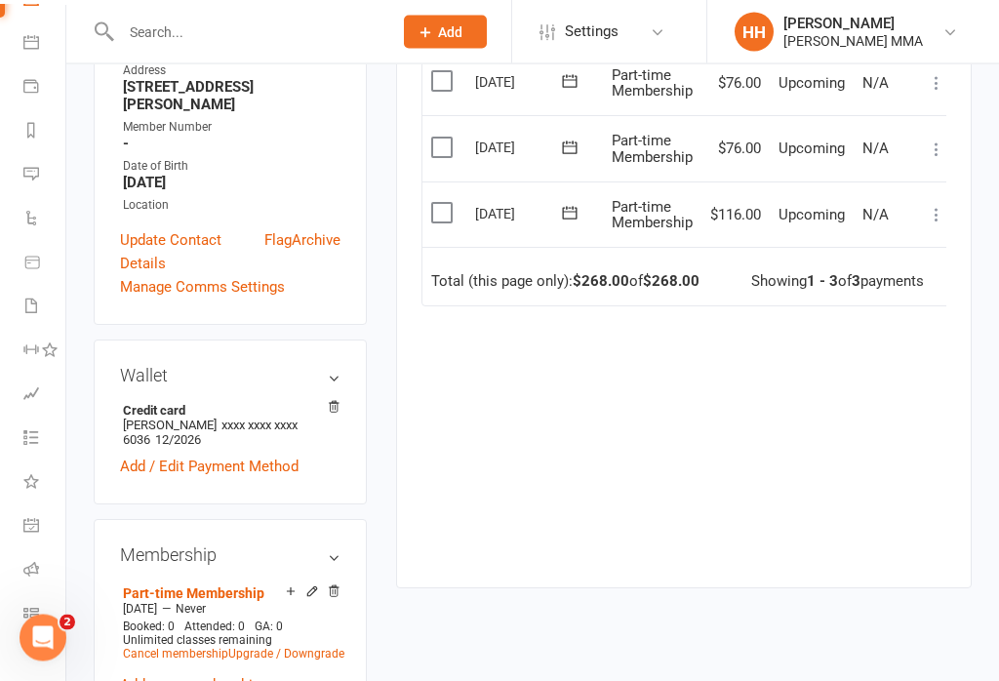
scroll to position [541, 0]
click at [27, 618] on icon at bounding box center [31, 614] width 16 height 16
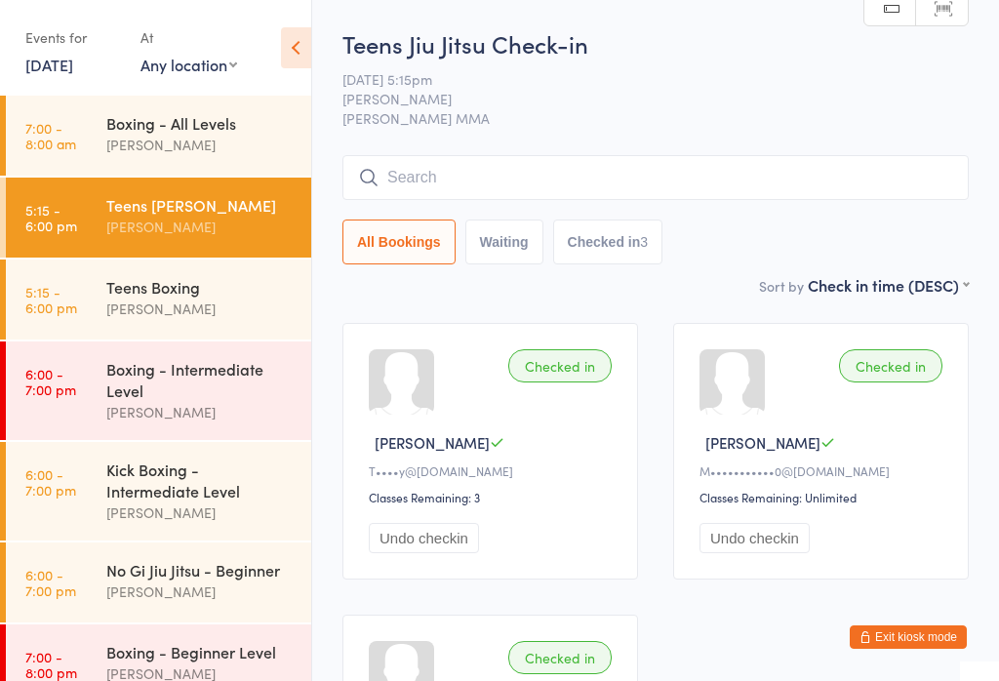
click at [196, 292] on div "Teens Boxing" at bounding box center [200, 286] width 188 height 21
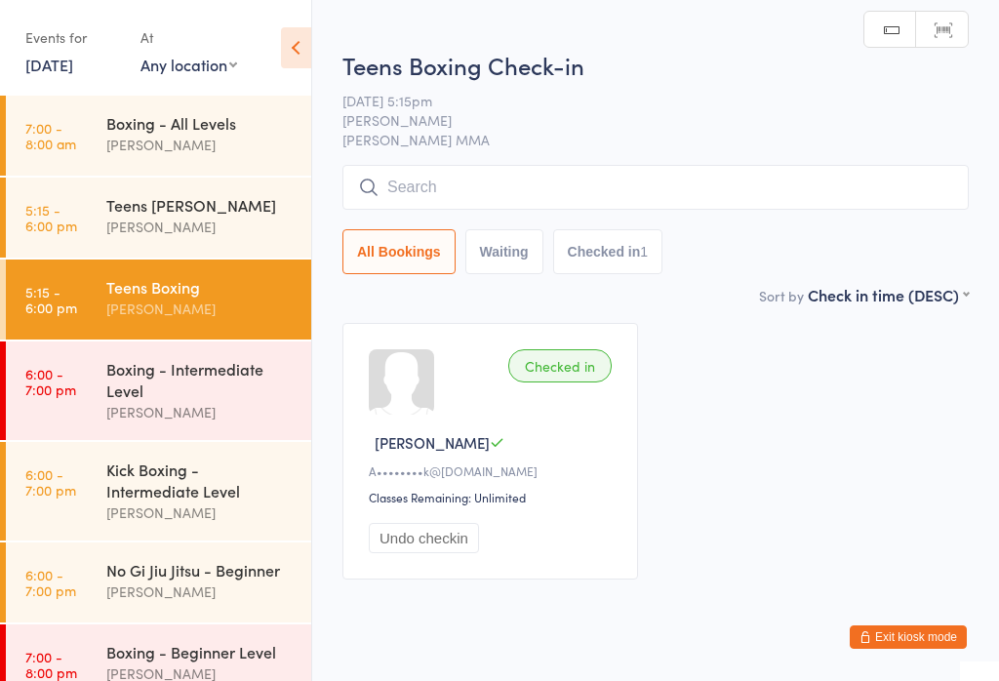
click at [641, 197] on input "search" at bounding box center [655, 187] width 626 height 45
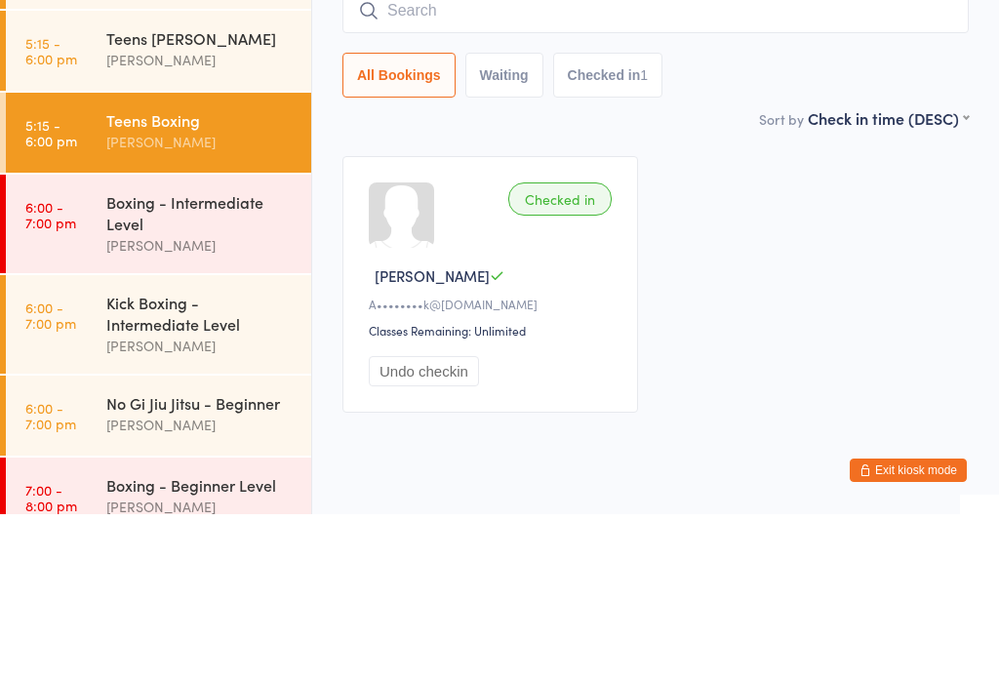
click at [144, 358] on div "Boxing - Intermediate Level" at bounding box center [200, 379] width 188 height 43
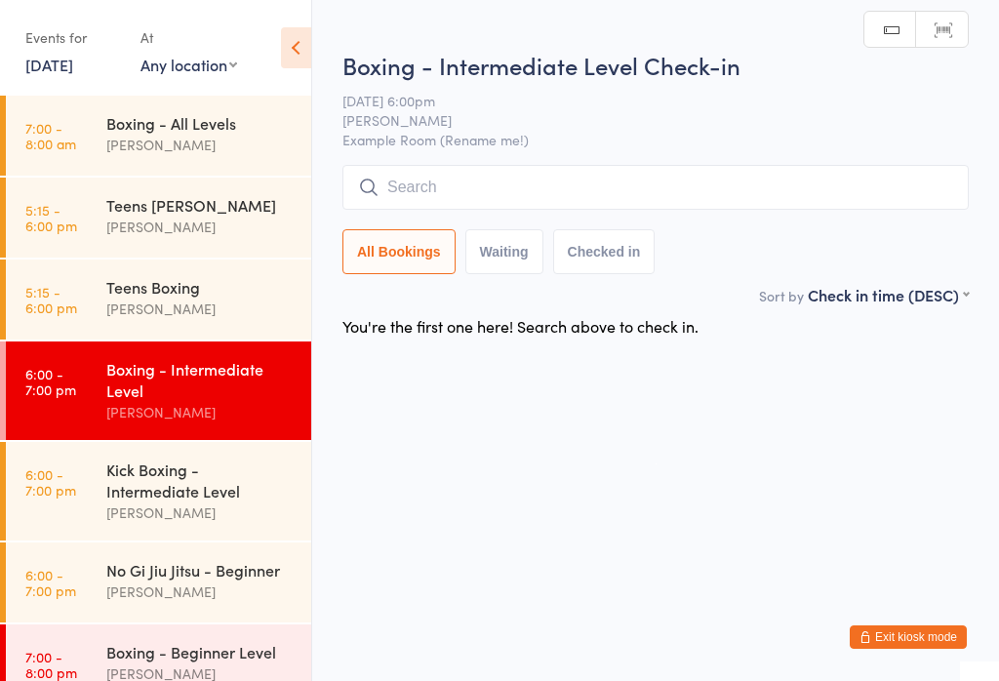
click at [466, 173] on input "search" at bounding box center [655, 187] width 626 height 45
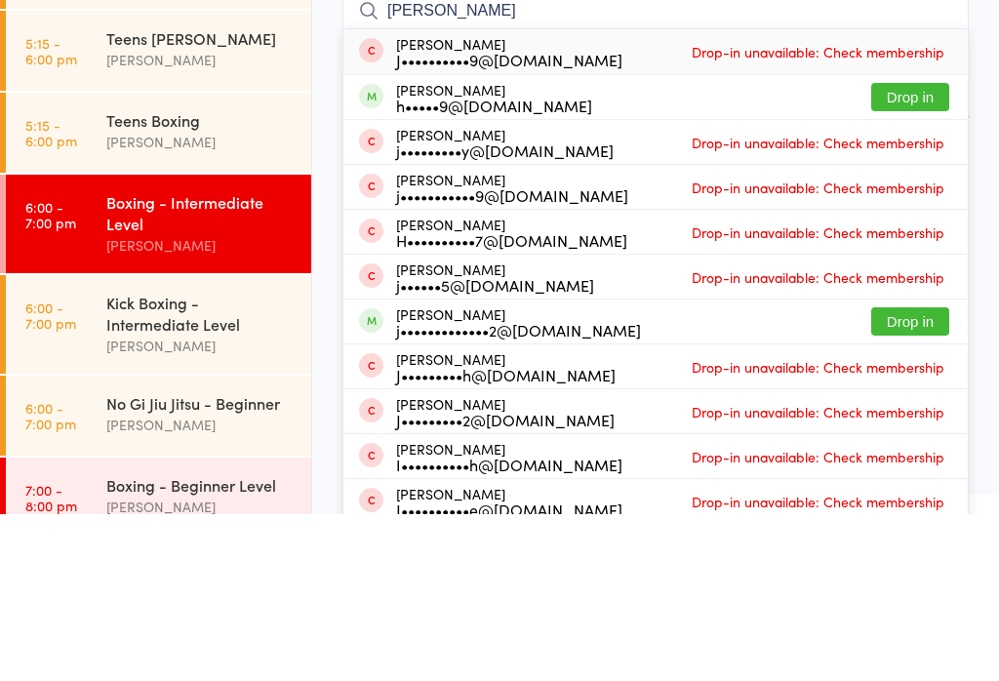
type input "[PERSON_NAME]"
click at [893, 250] on button "Drop in" at bounding box center [910, 264] width 78 height 28
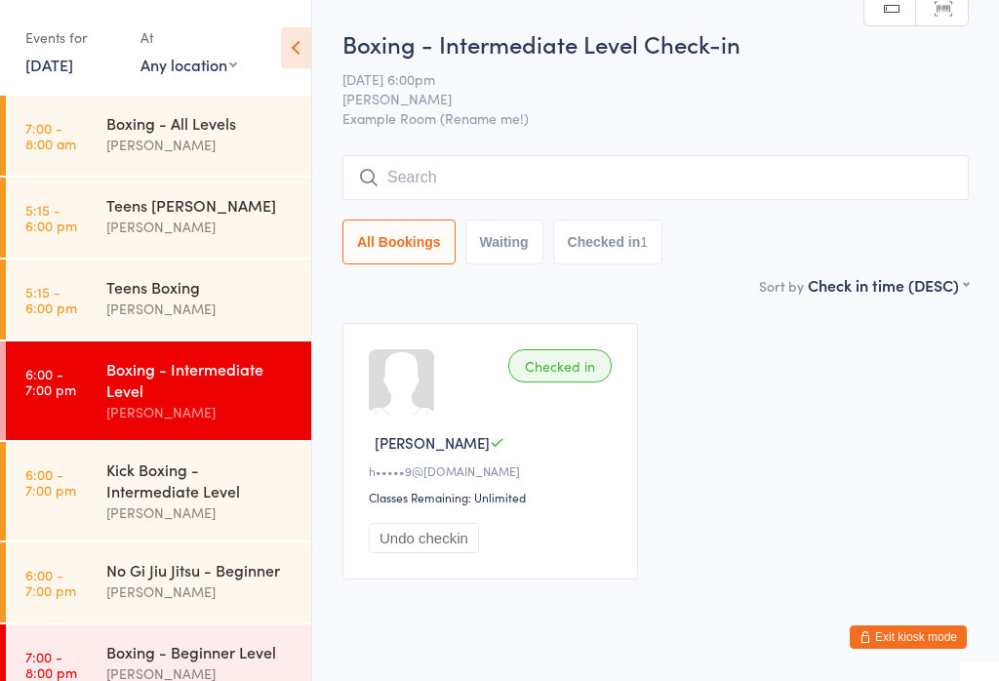
click at [498, 200] on input "search" at bounding box center [655, 177] width 626 height 45
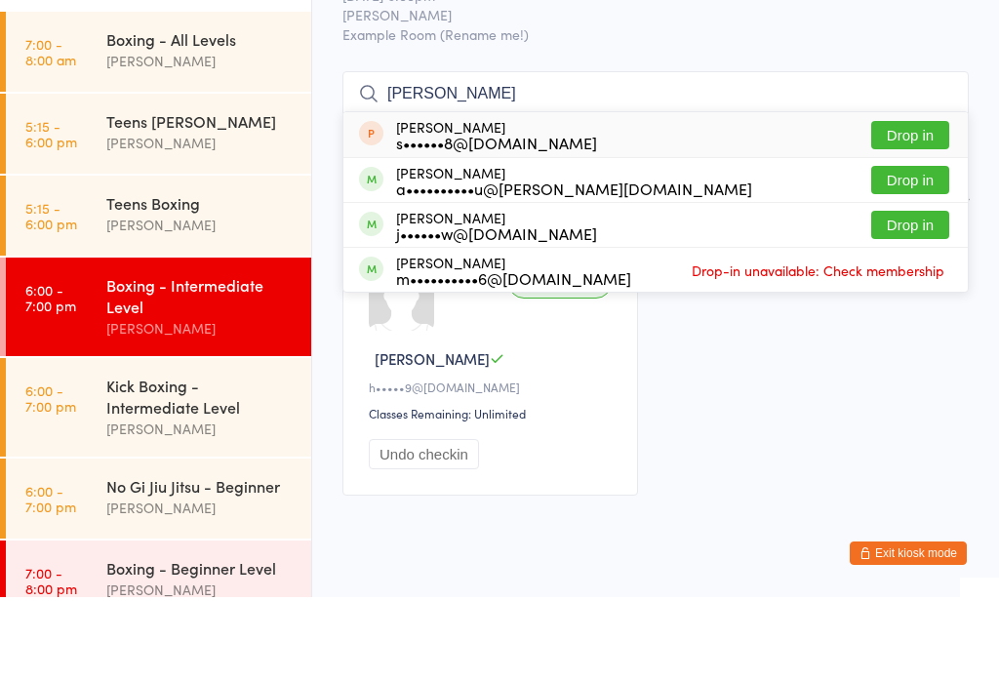
type input "[PERSON_NAME]"
click at [922, 250] on button "Drop in" at bounding box center [910, 264] width 78 height 28
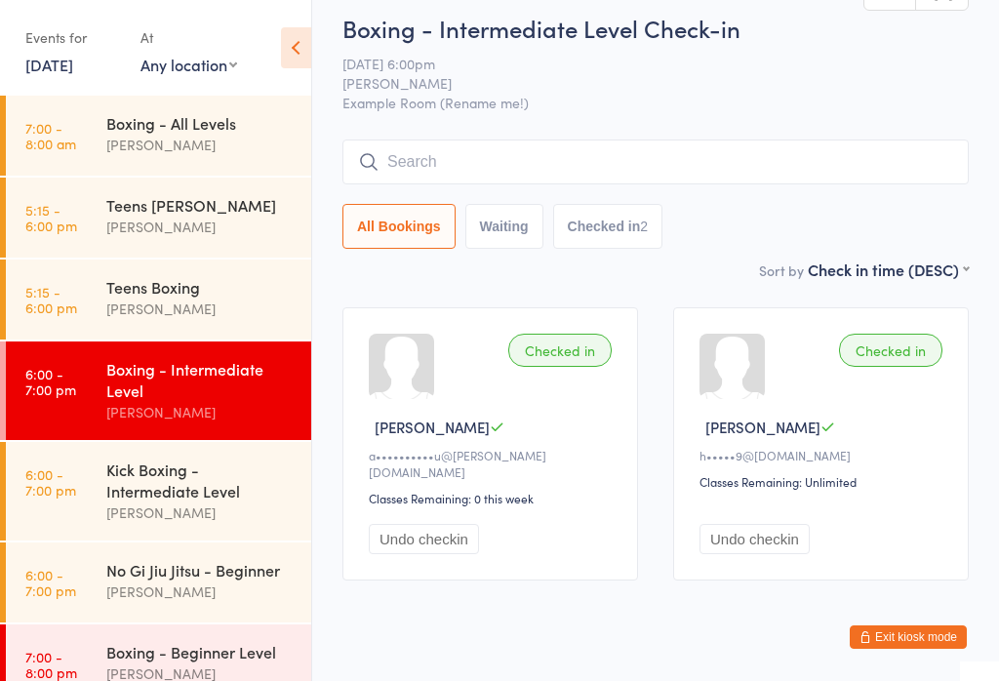
click at [563, 184] on input "search" at bounding box center [655, 162] width 626 height 45
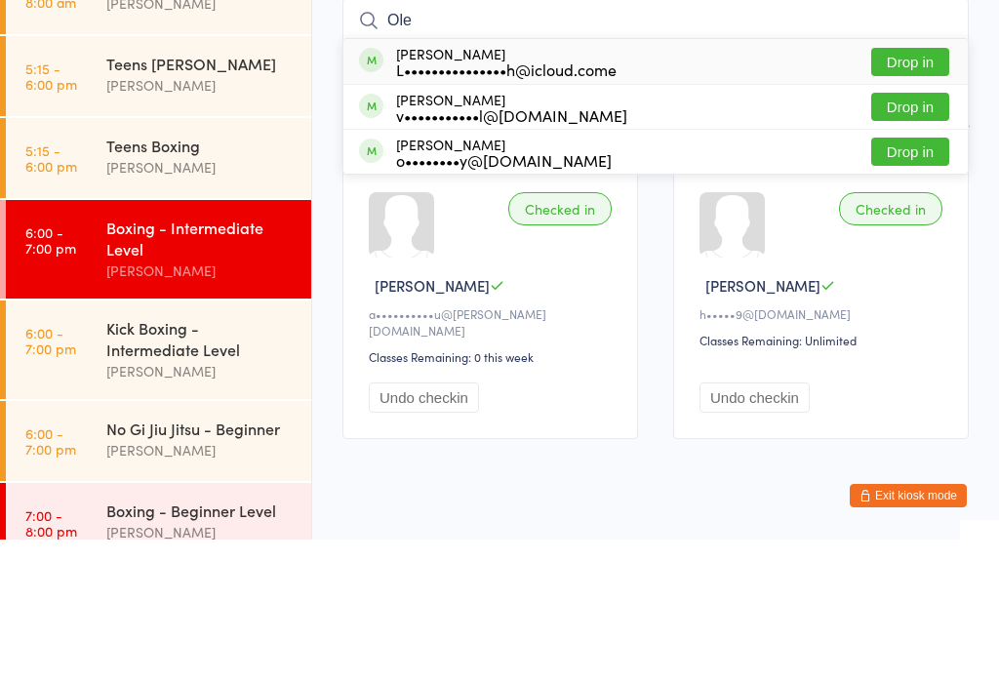
type input "Ole"
click at [909, 189] on button "Drop in" at bounding box center [910, 203] width 78 height 28
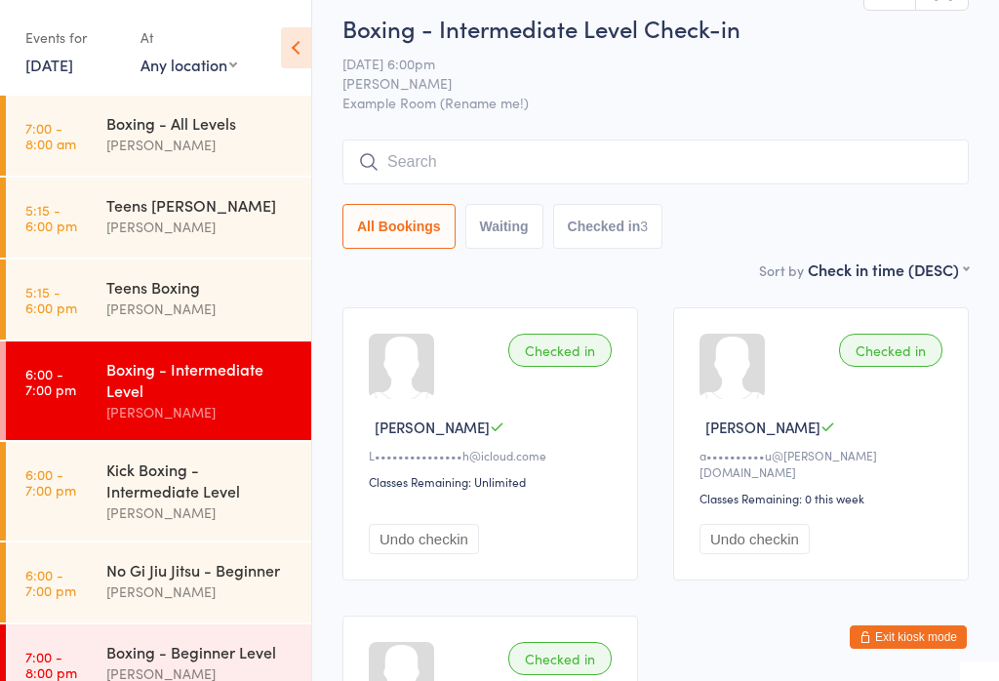
click at [442, 178] on input "search" at bounding box center [655, 162] width 626 height 45
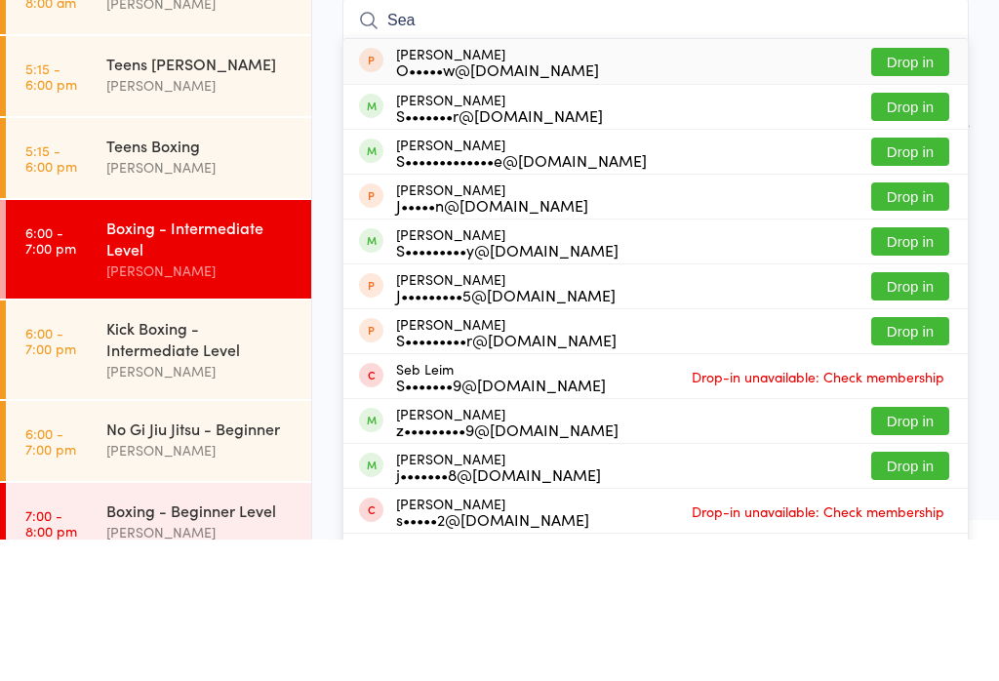
type input "Sea"
click at [896, 369] on button "Drop in" at bounding box center [910, 383] width 78 height 28
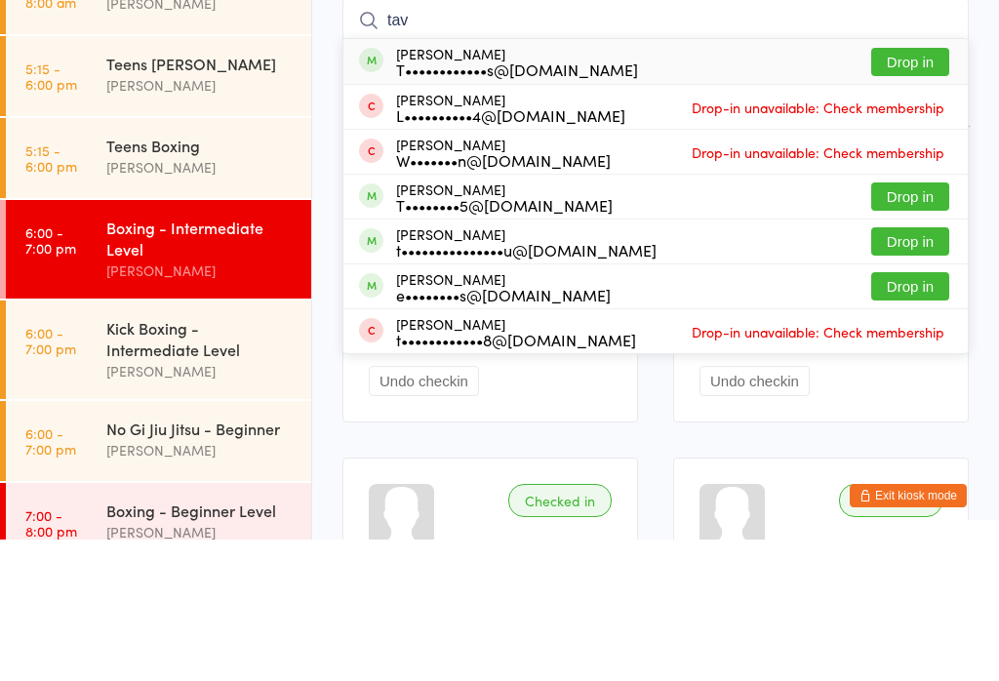
type input "tav"
click at [430, 203] on div "T••••••••••••s@[DOMAIN_NAME]" at bounding box center [517, 211] width 242 height 16
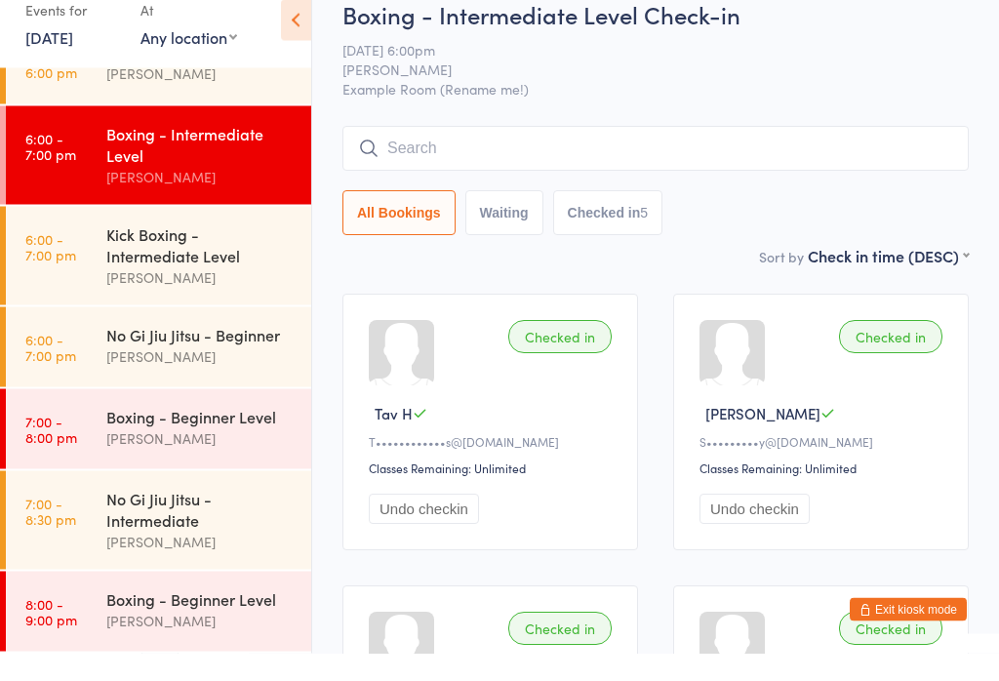
scroll to position [146, 0]
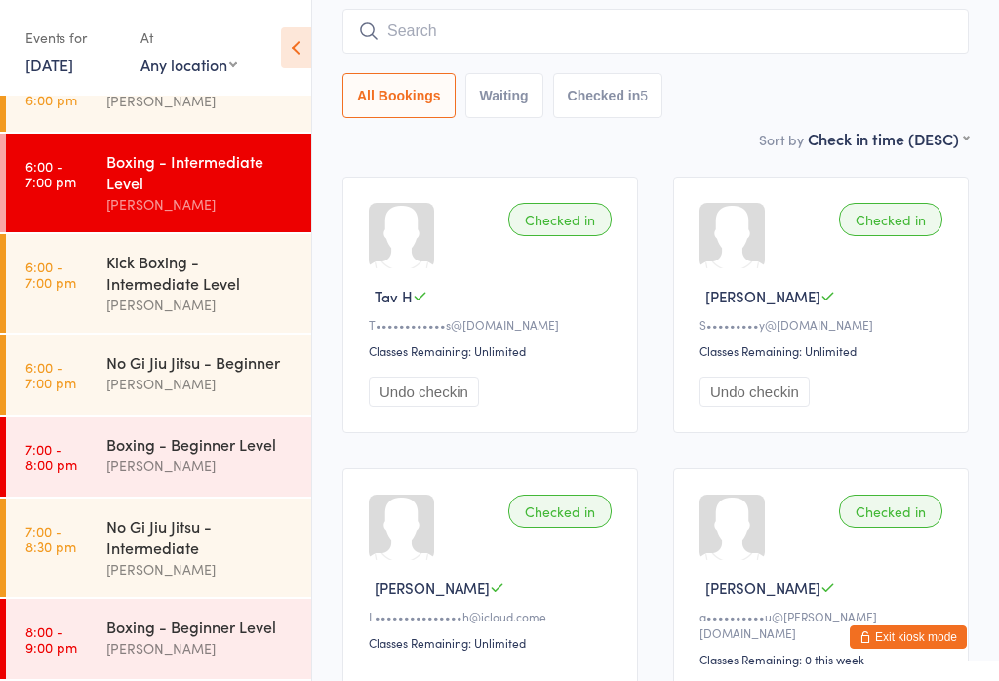
click at [467, 20] on input "search" at bounding box center [655, 31] width 626 height 45
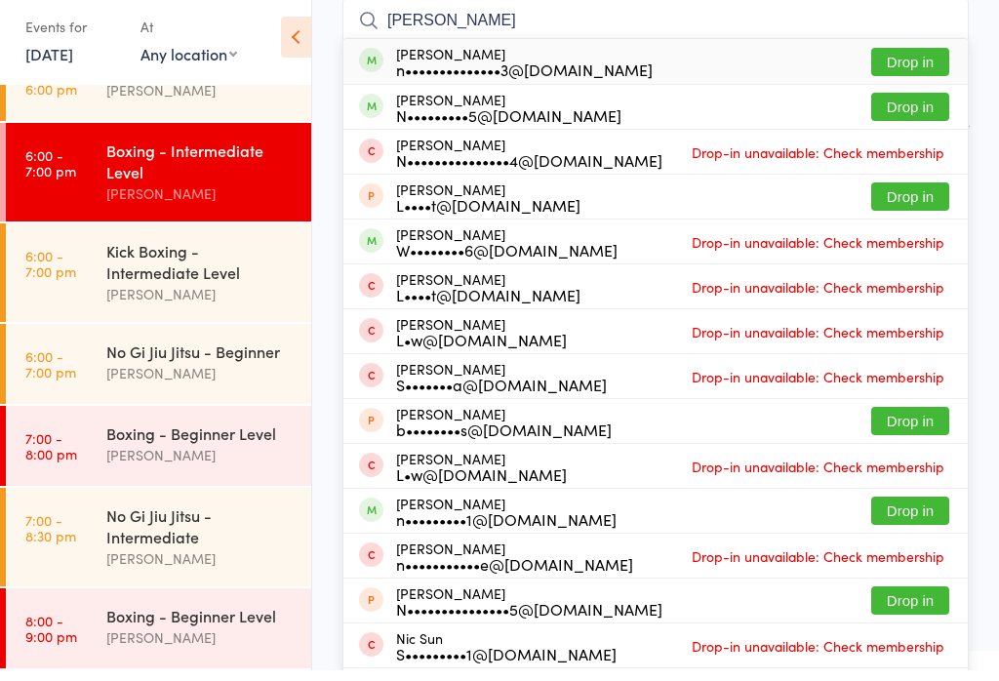
type input "[PERSON_NAME]"
click at [898, 59] on button "Drop in" at bounding box center [910, 73] width 78 height 28
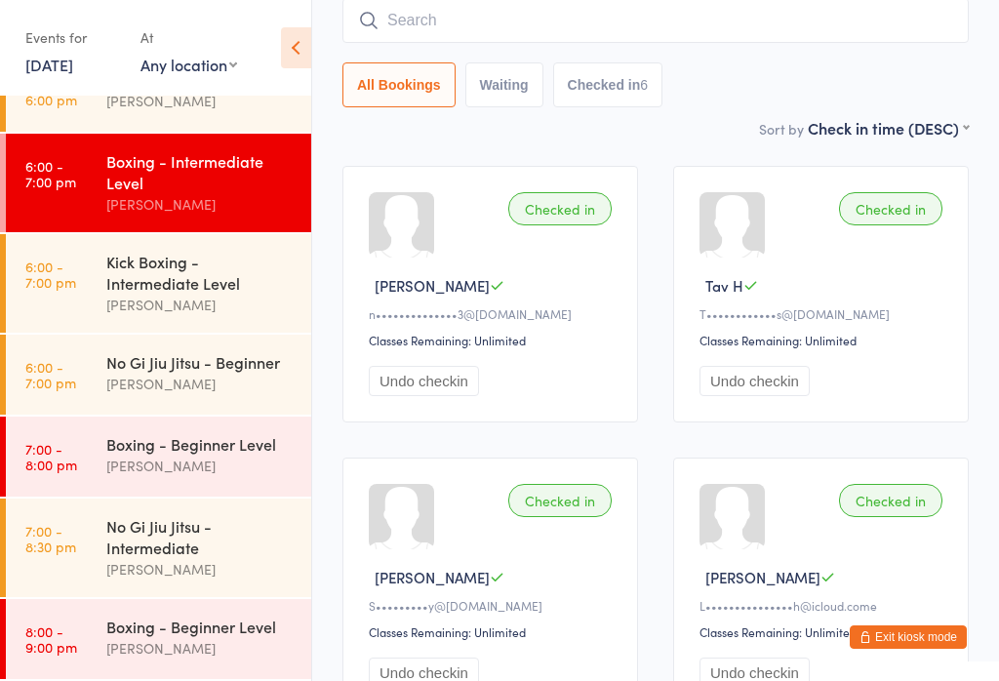
click at [142, 264] on div "Kick Boxing - Intermediate Level" at bounding box center [200, 272] width 188 height 43
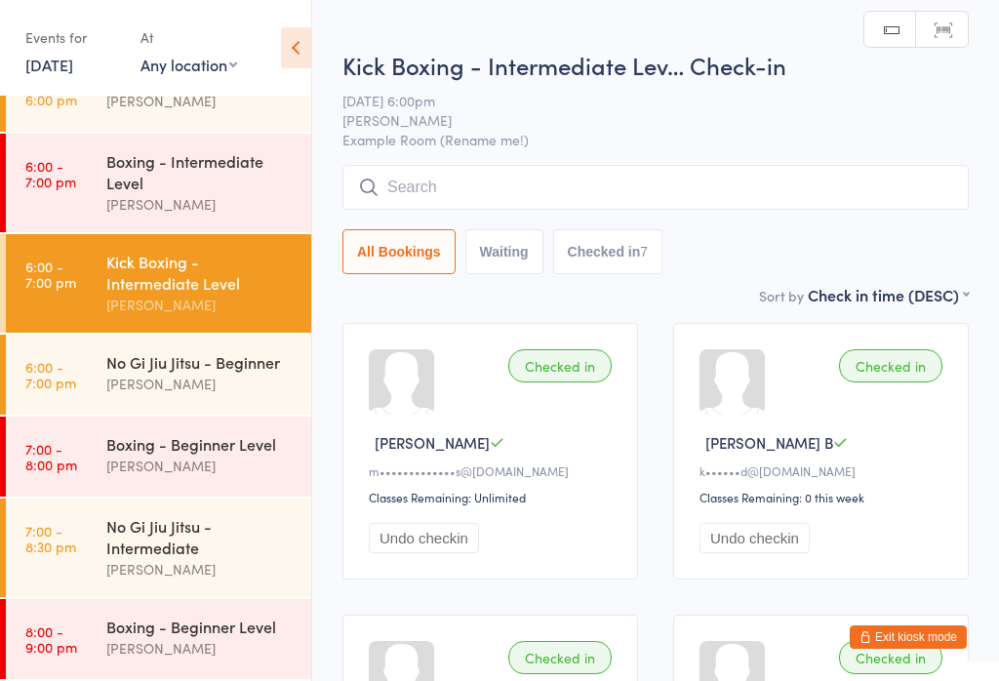
click at [429, 159] on div "Kick Boxing - Intermediate Lev… Check-in [DATE] 6:00pm [PERSON_NAME] Example Ro…" at bounding box center [655, 166] width 626 height 235
click at [461, 167] on input "search" at bounding box center [655, 187] width 626 height 45
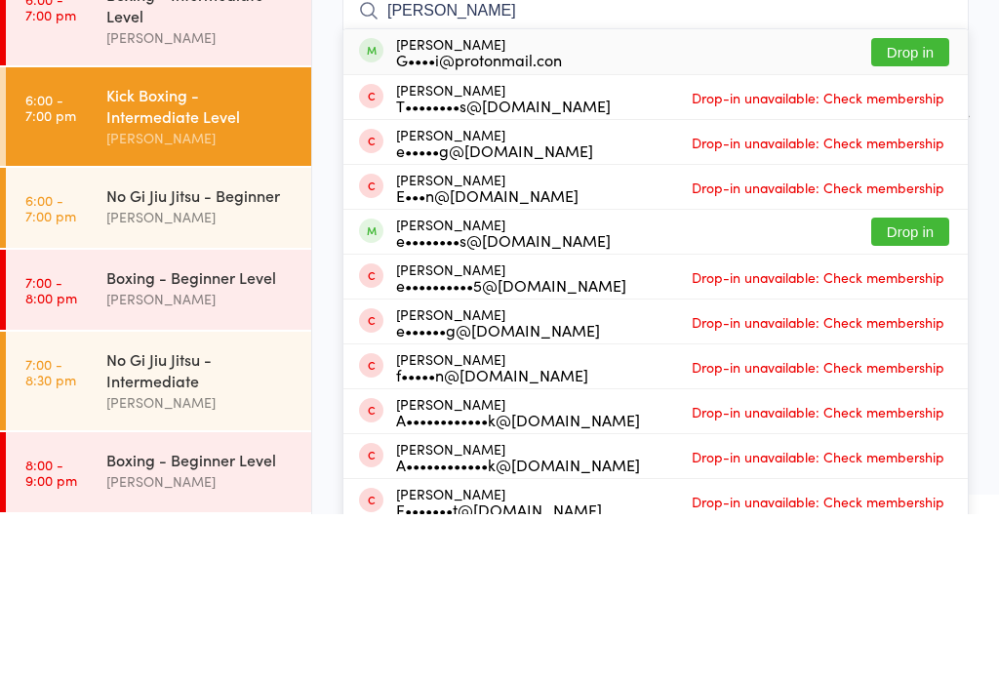
type input "[PERSON_NAME]"
click at [901, 384] on button "Drop in" at bounding box center [910, 398] width 78 height 28
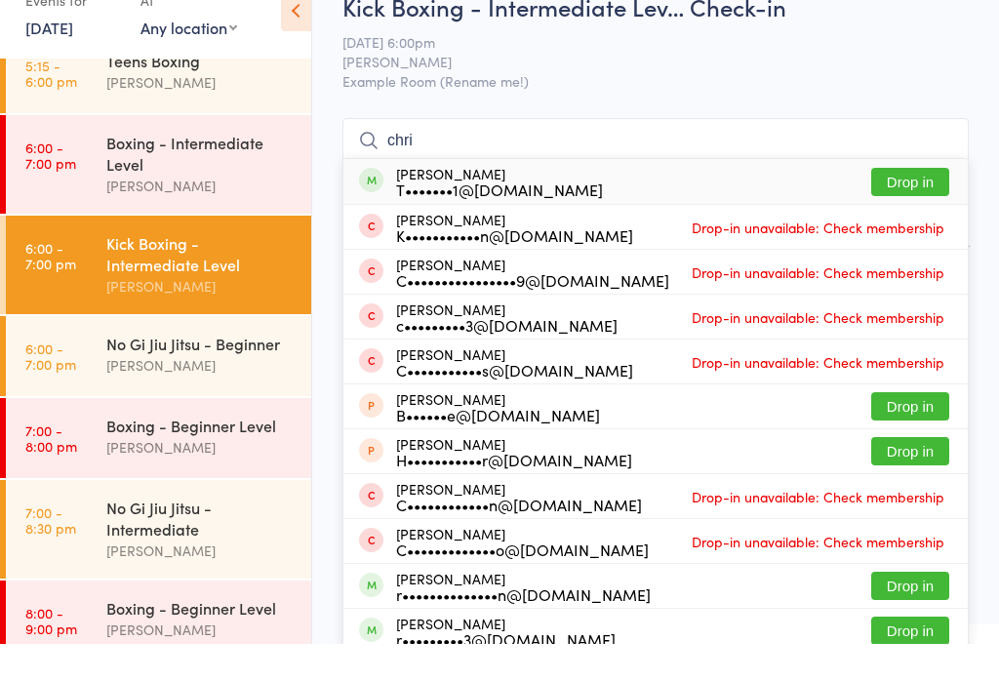
type input "chri"
click at [901, 205] on button "Drop in" at bounding box center [910, 219] width 78 height 28
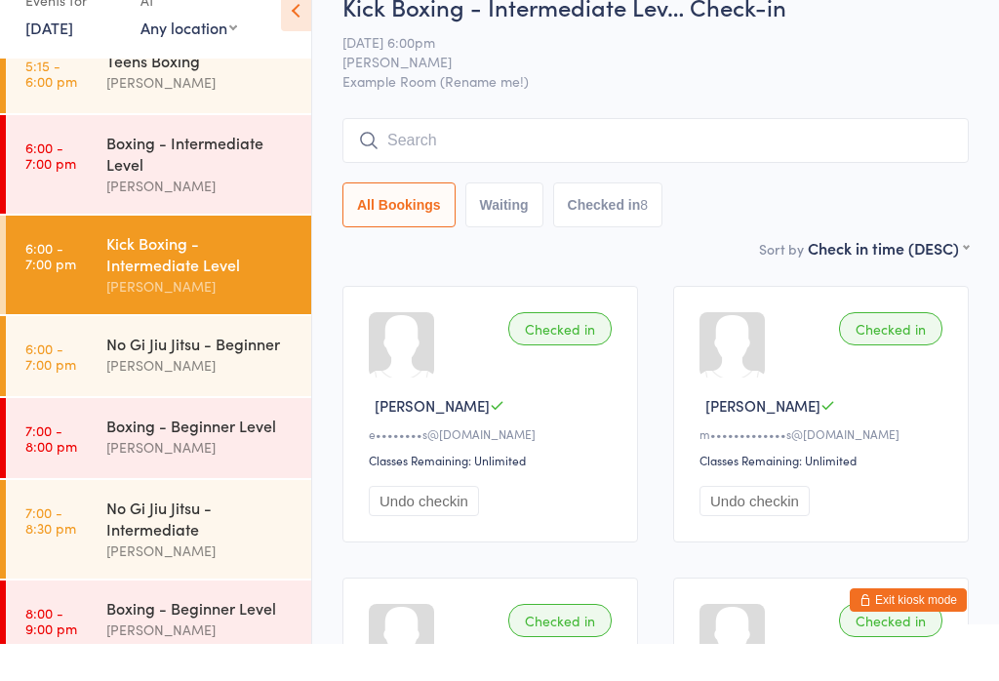
scroll to position [37, 0]
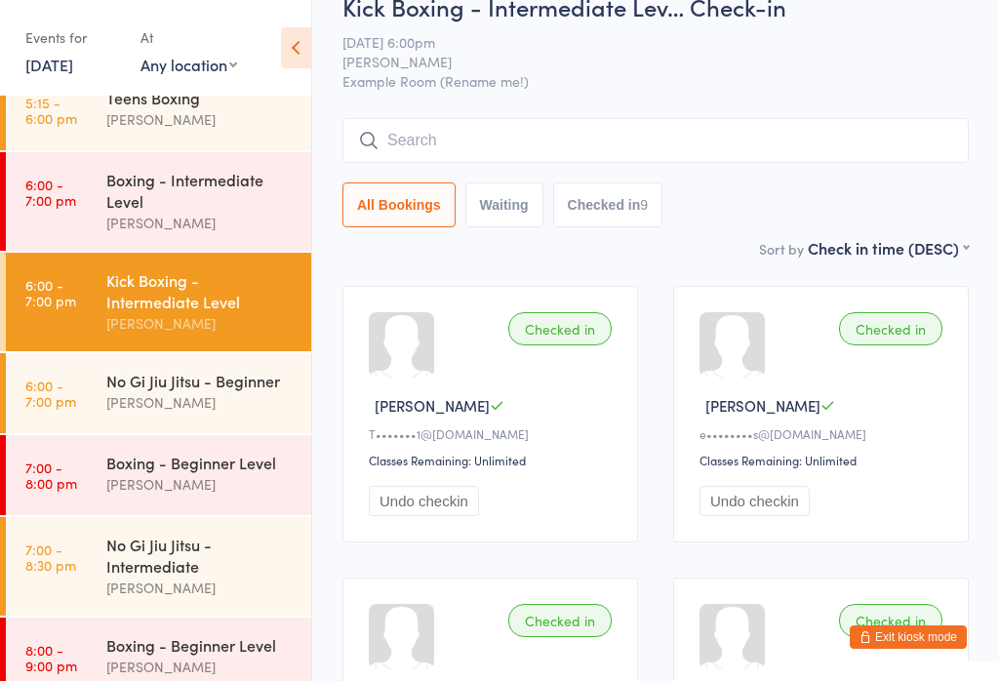
click at [195, 129] on div "[PERSON_NAME]" at bounding box center [200, 119] width 188 height 22
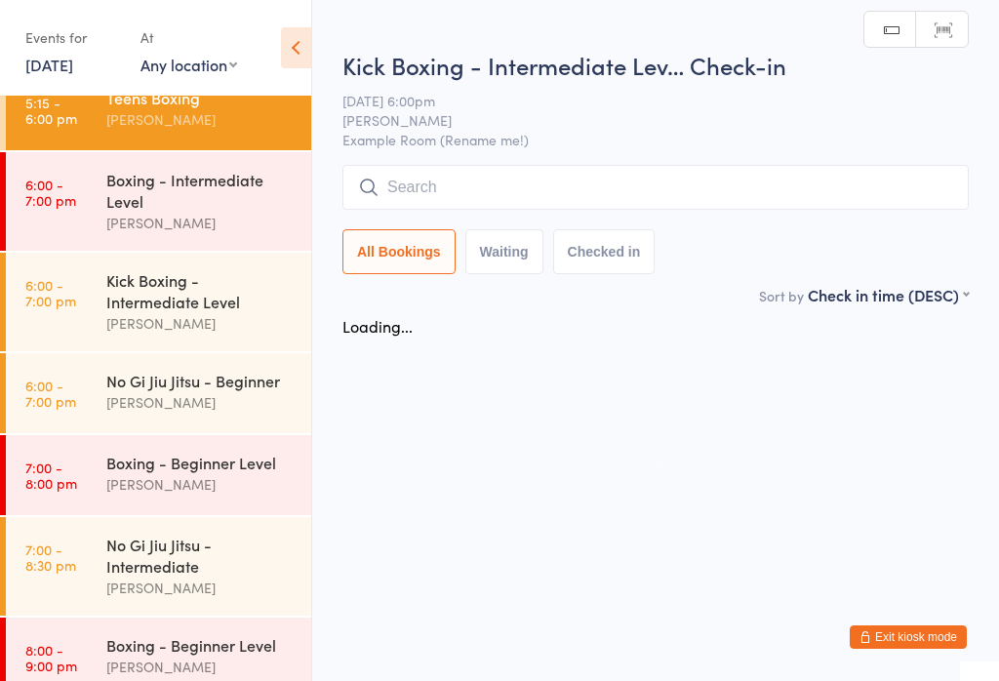
click at [178, 173] on div "Boxing - Intermediate Level" at bounding box center [200, 190] width 188 height 43
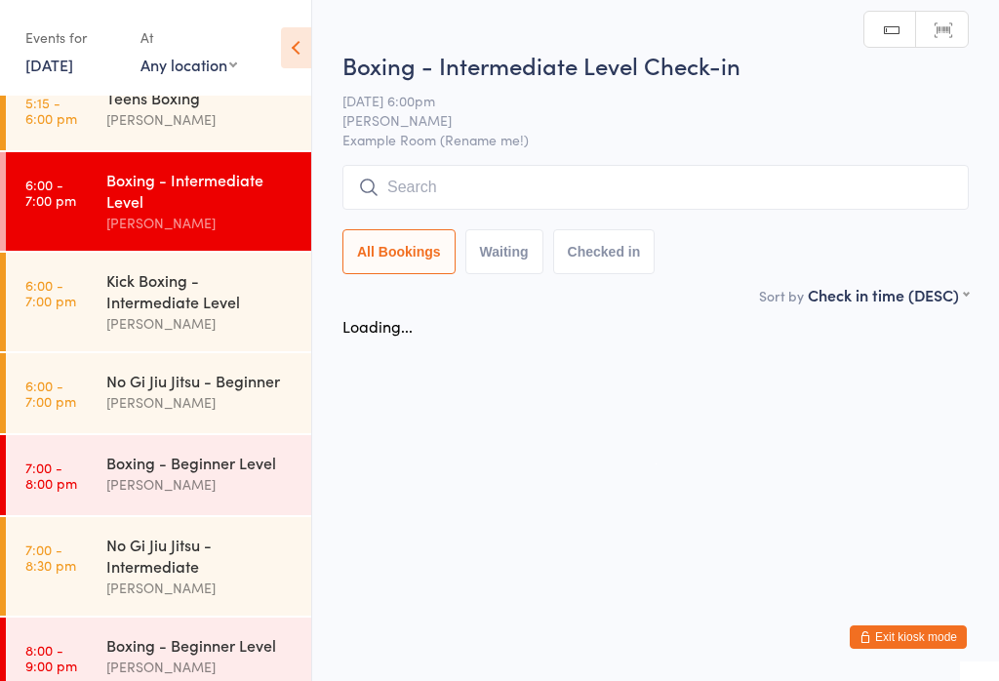
click at [474, 200] on input "search" at bounding box center [655, 187] width 626 height 45
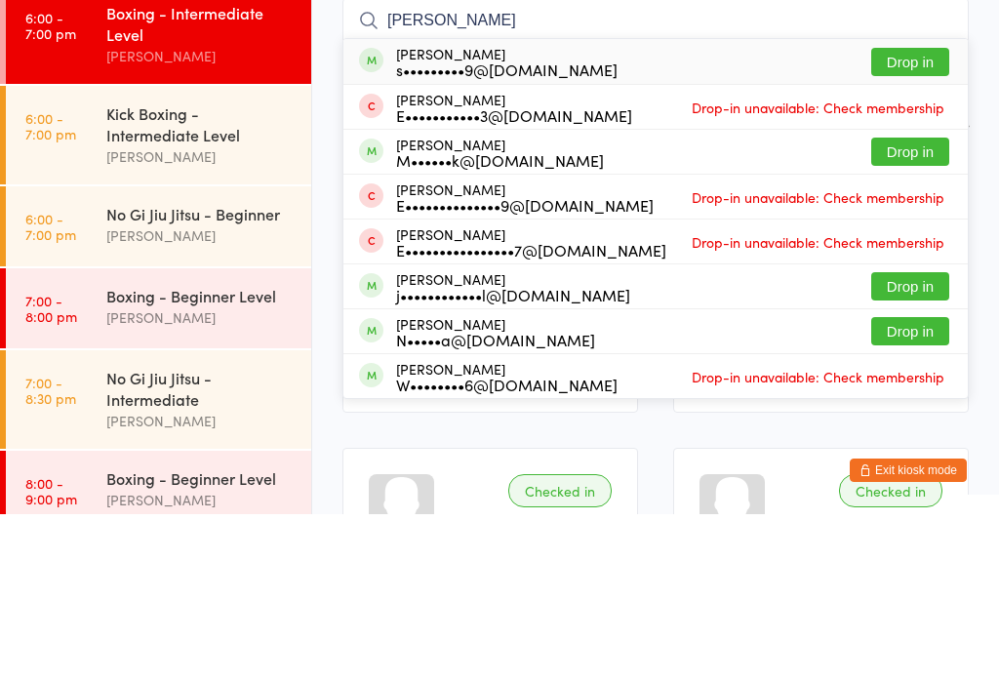
type input "[PERSON_NAME]"
click at [927, 215] on button "Drop in" at bounding box center [910, 229] width 78 height 28
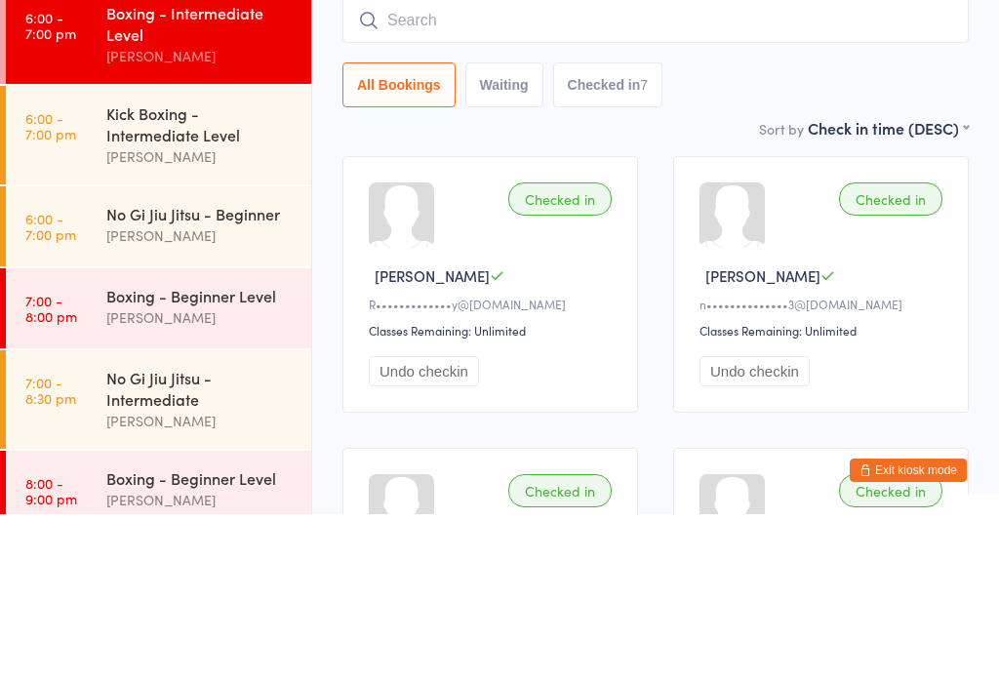
scroll to position [167, 0]
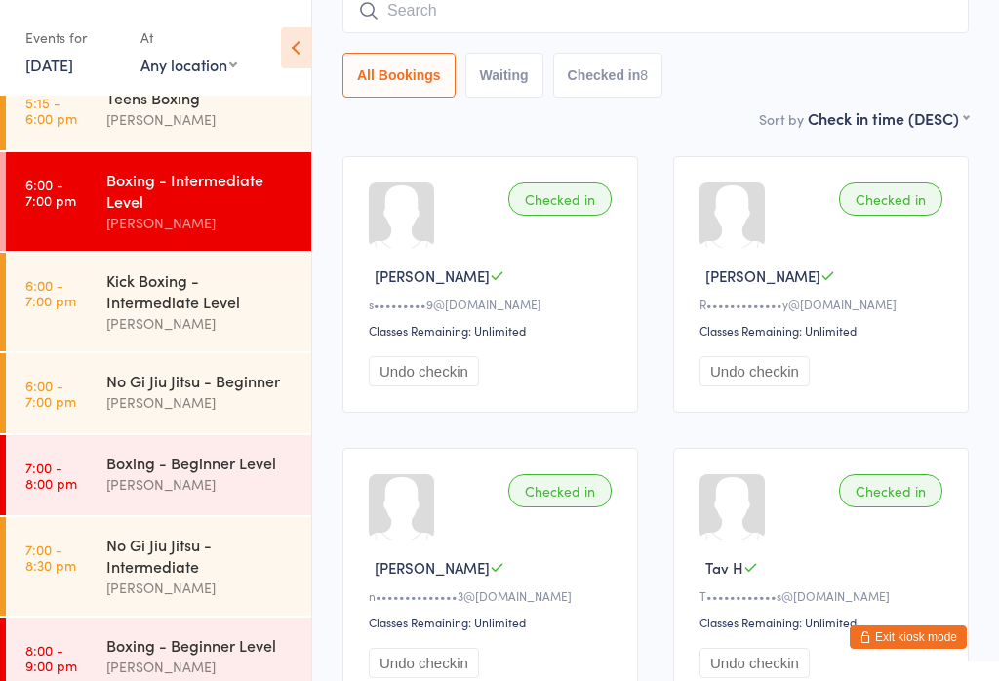
click at [89, 321] on link "6:00 - 7:00 pm Kick Boxing - Intermediate Level [PERSON_NAME]" at bounding box center [158, 302] width 305 height 99
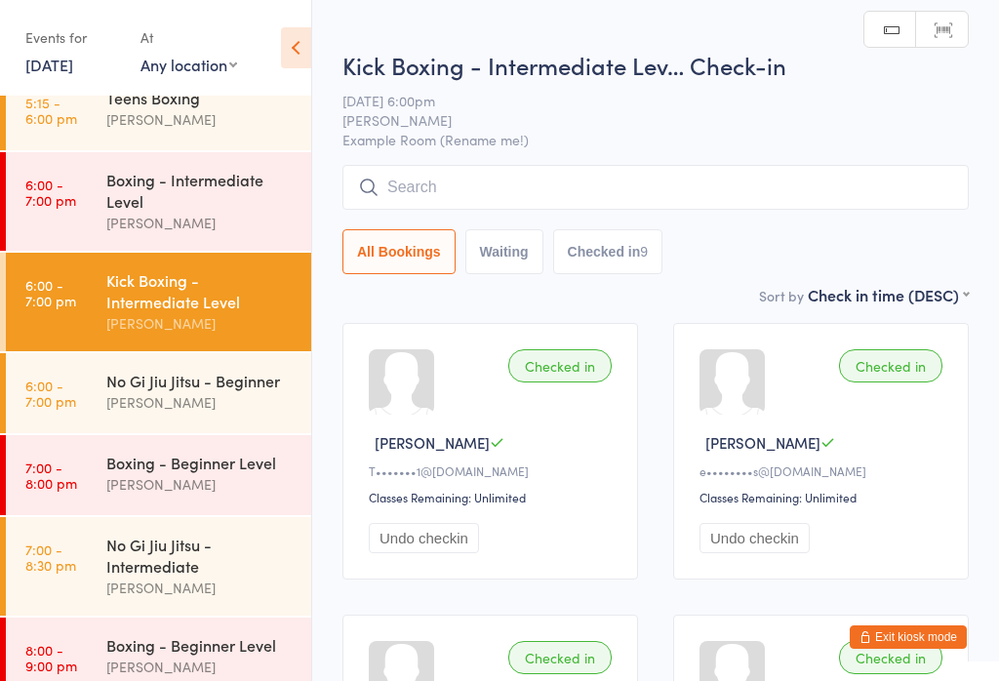
click at [408, 202] on input "search" at bounding box center [655, 187] width 626 height 45
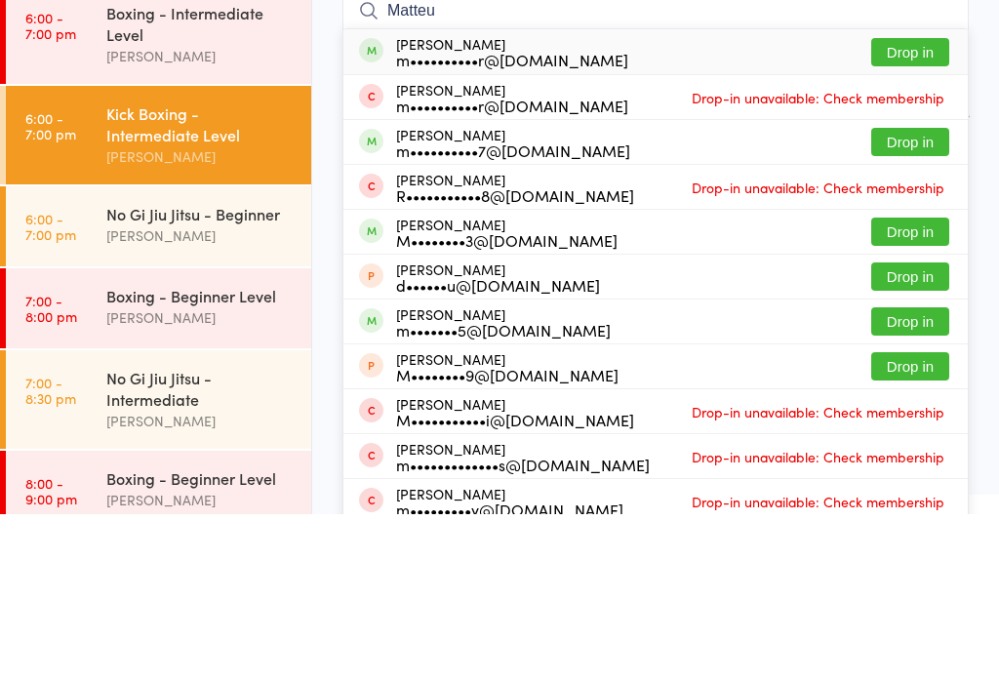
type input "Matteu"
click at [894, 205] on button "Drop in" at bounding box center [910, 219] width 78 height 28
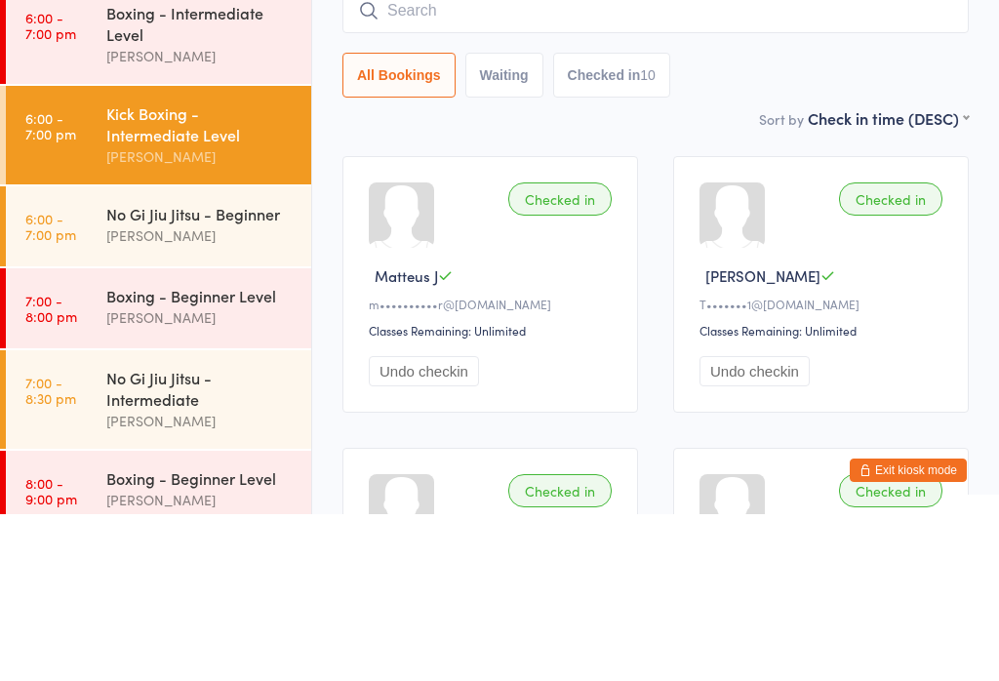
click at [188, 370] on div "No Gi Jiu Jitsu - Beginner" at bounding box center [200, 380] width 188 height 21
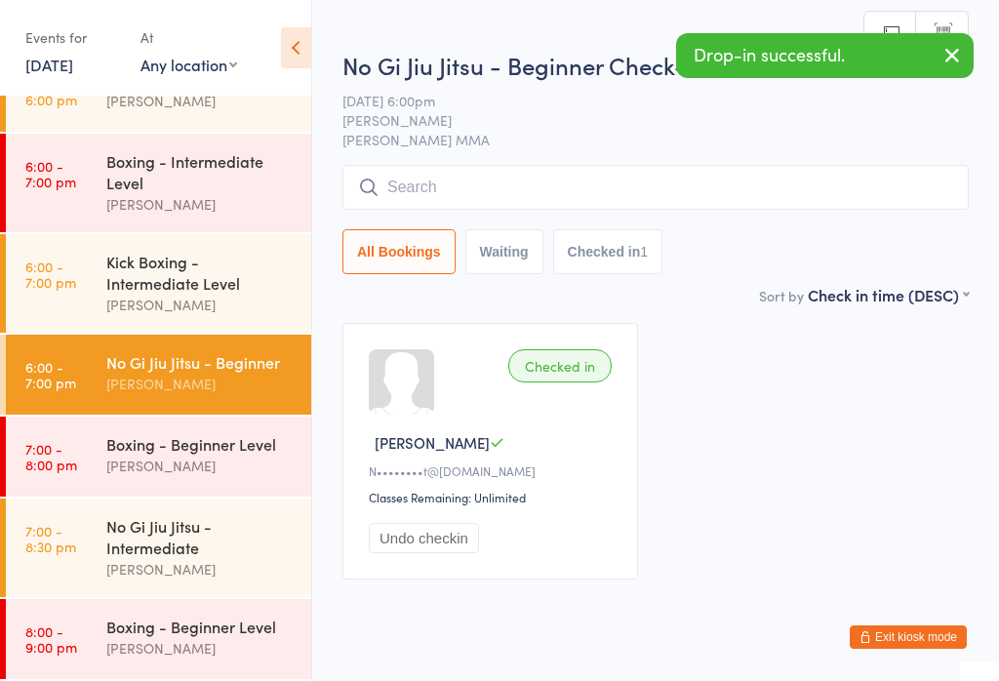
scroll to position [220, 0]
click at [77, 583] on link "7:00 - 8:30 pm No Gi Jiu Jitsu - Intermediate [PERSON_NAME]" at bounding box center [158, 548] width 305 height 99
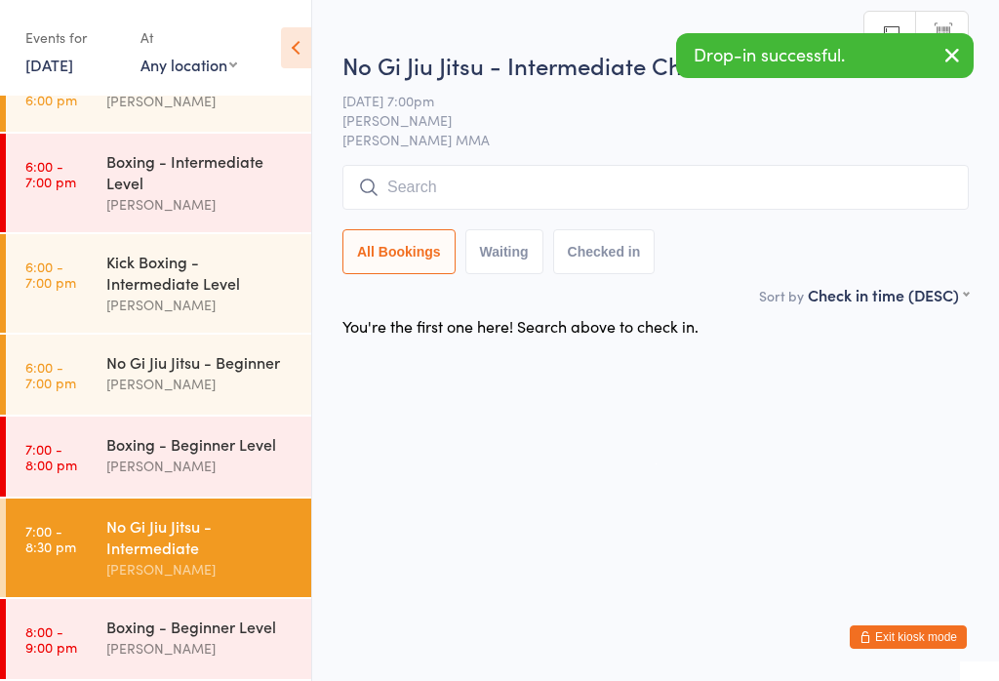
click at [428, 202] on input "search" at bounding box center [655, 187] width 626 height 45
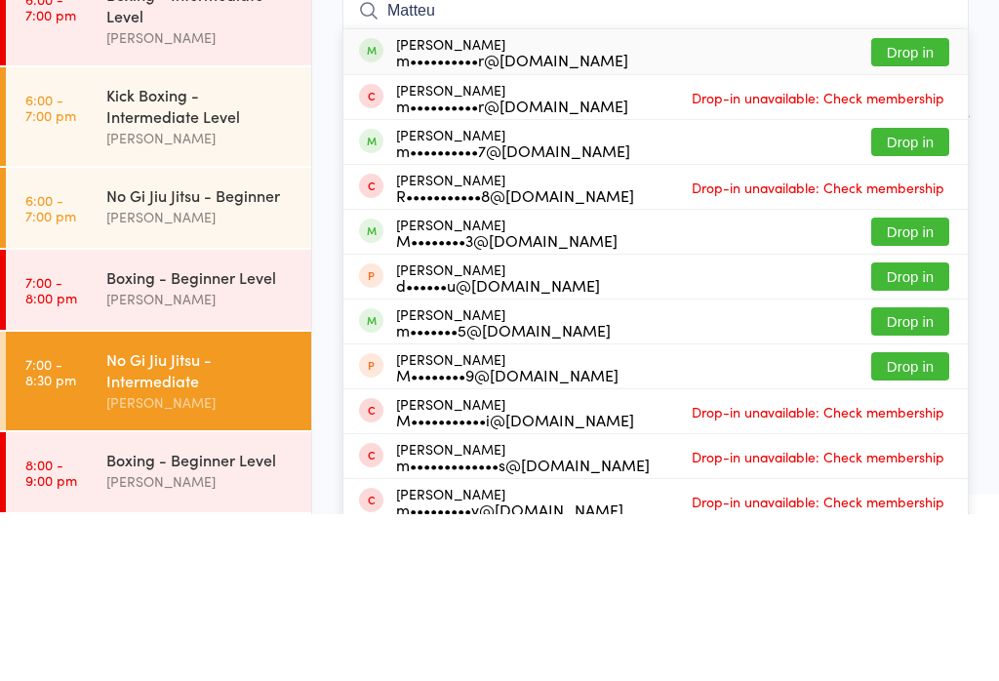
type input "Matteu"
click at [904, 205] on button "Drop in" at bounding box center [910, 219] width 78 height 28
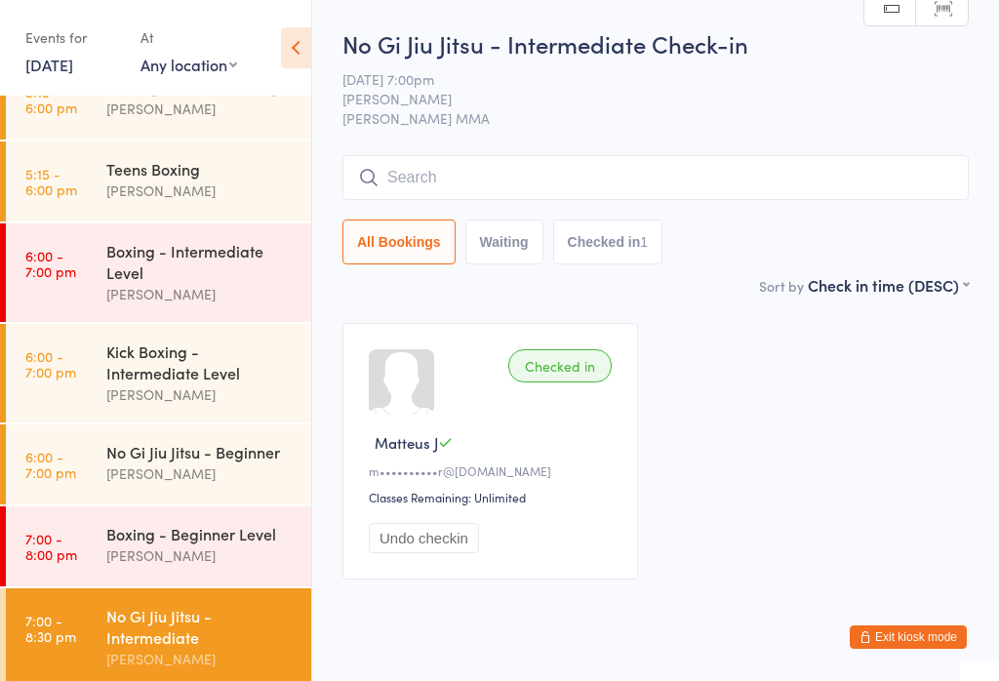
scroll to position [116, 0]
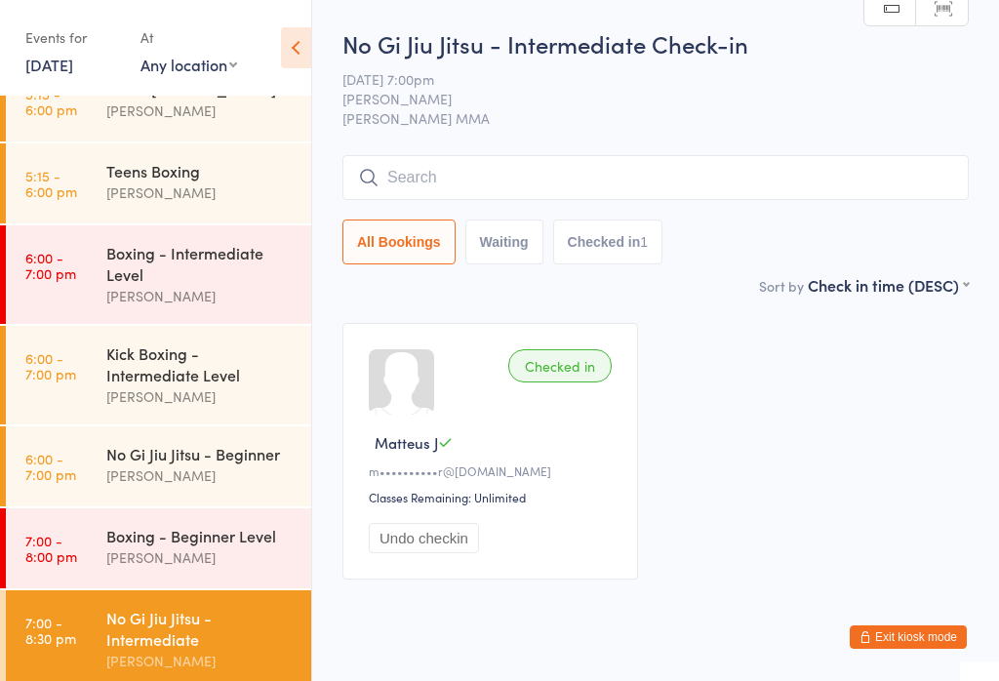
click at [241, 347] on div "Kick Boxing - Intermediate Level" at bounding box center [200, 363] width 188 height 43
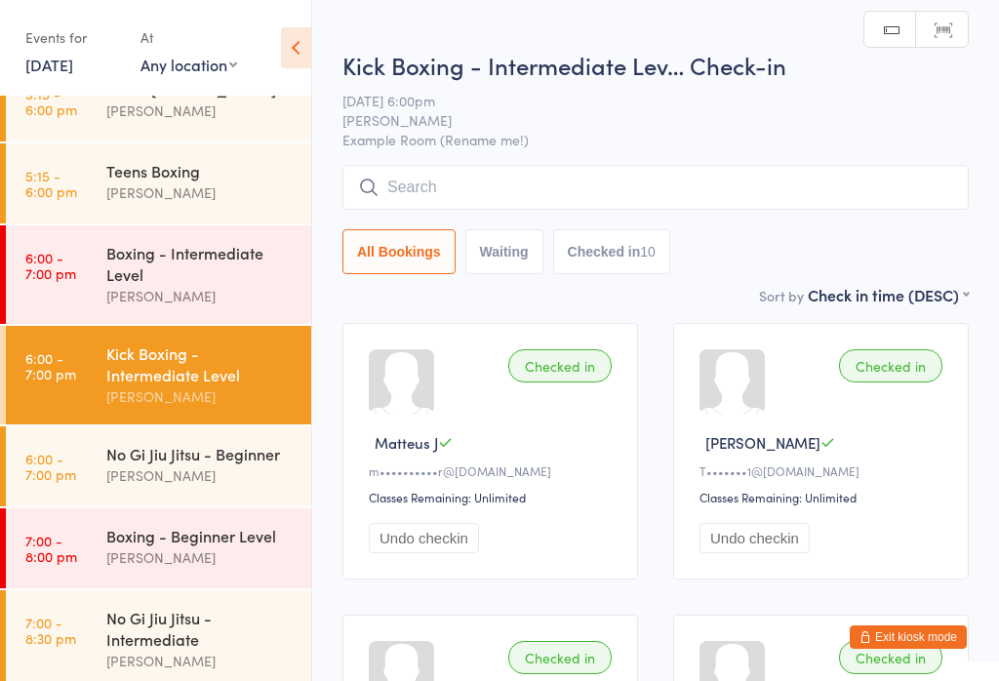
click at [563, 152] on div "Kick Boxing - Intermediate Lev… Check-in [DATE] 6:00pm [PERSON_NAME] Example Ro…" at bounding box center [655, 166] width 626 height 235
click at [625, 194] on input "search" at bounding box center [655, 187] width 626 height 45
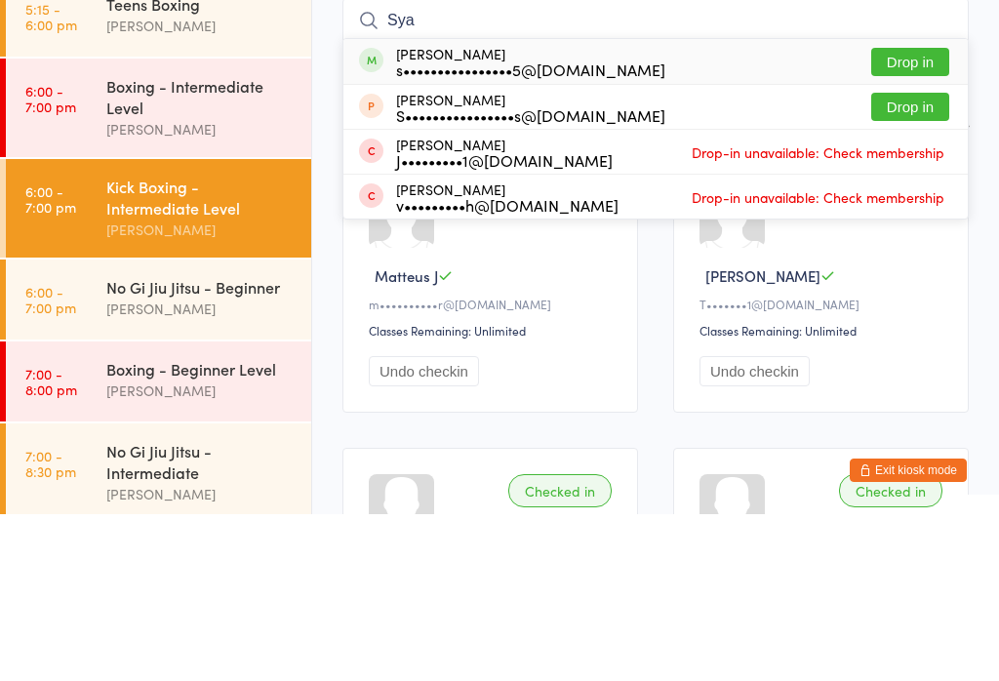
type input "Sya"
click at [900, 215] on button "Drop in" at bounding box center [910, 229] width 78 height 28
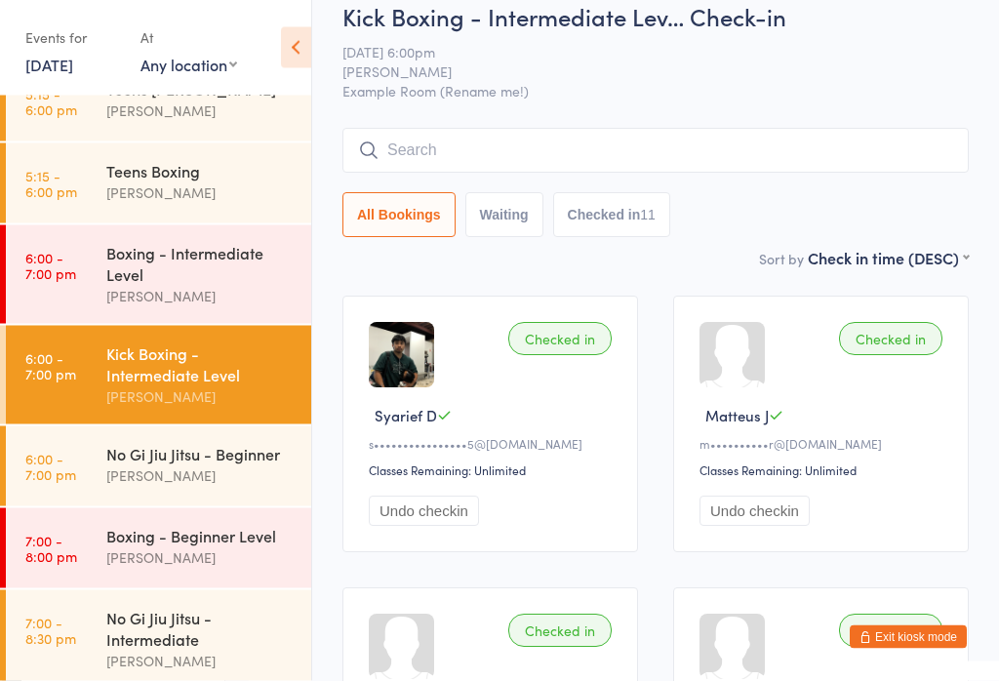
scroll to position [16, 0]
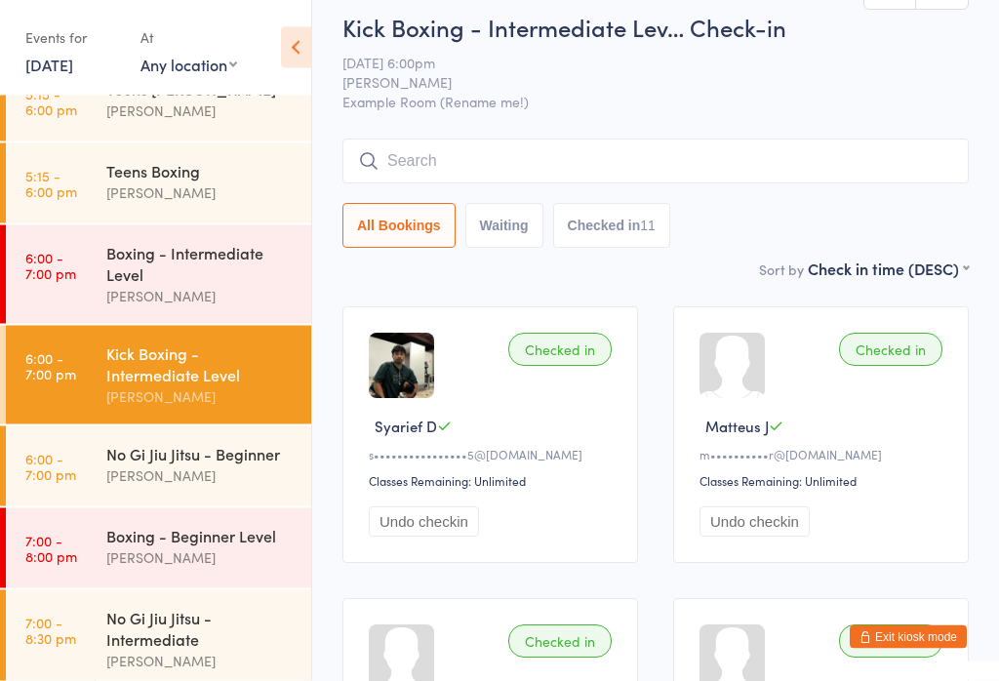
click at [695, 152] on input "search" at bounding box center [655, 162] width 626 height 45
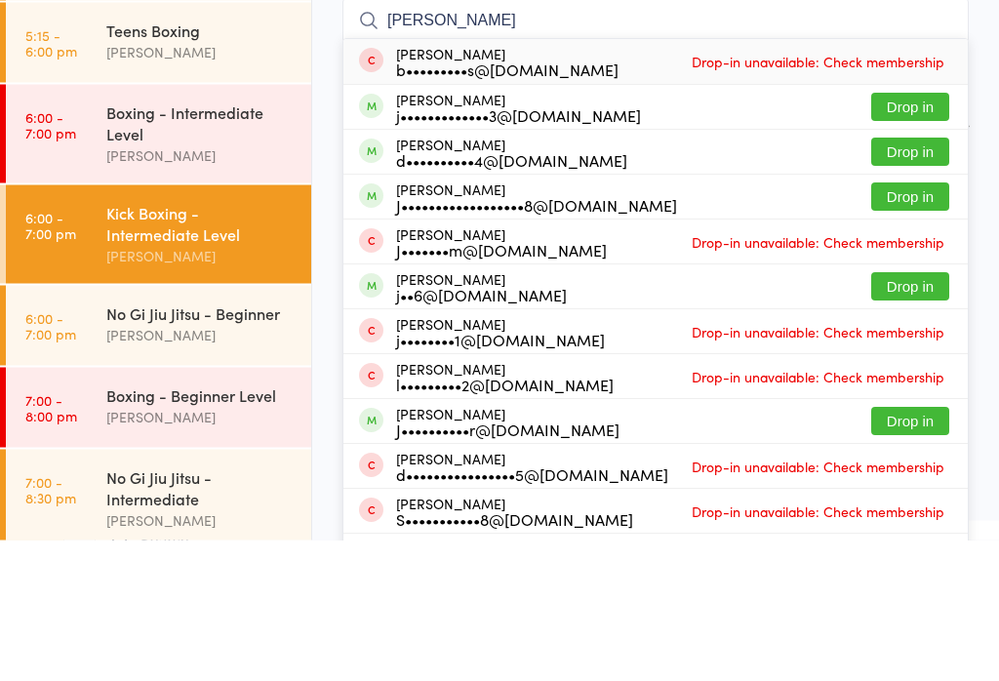
type input "[PERSON_NAME]"
click at [901, 324] on button "Drop in" at bounding box center [910, 338] width 78 height 28
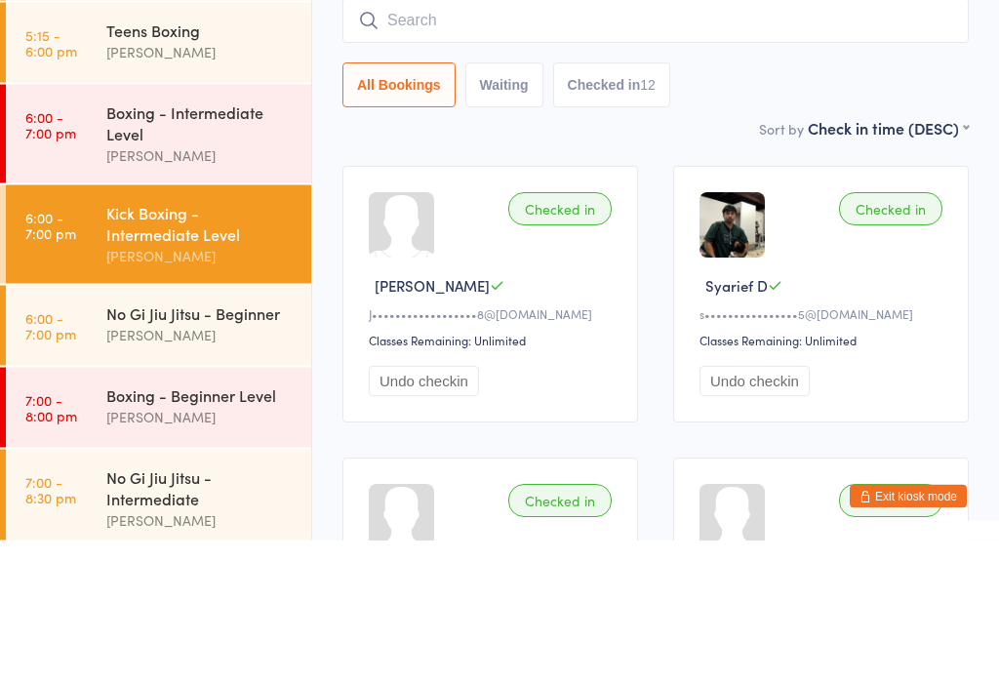
click at [823, 259] on select "First name (ASC) First name (DESC) Last name (ASC) Last name (DESC) Check in ti…" at bounding box center [888, 267] width 161 height 17
